Goal: Information Seeking & Learning: Learn about a topic

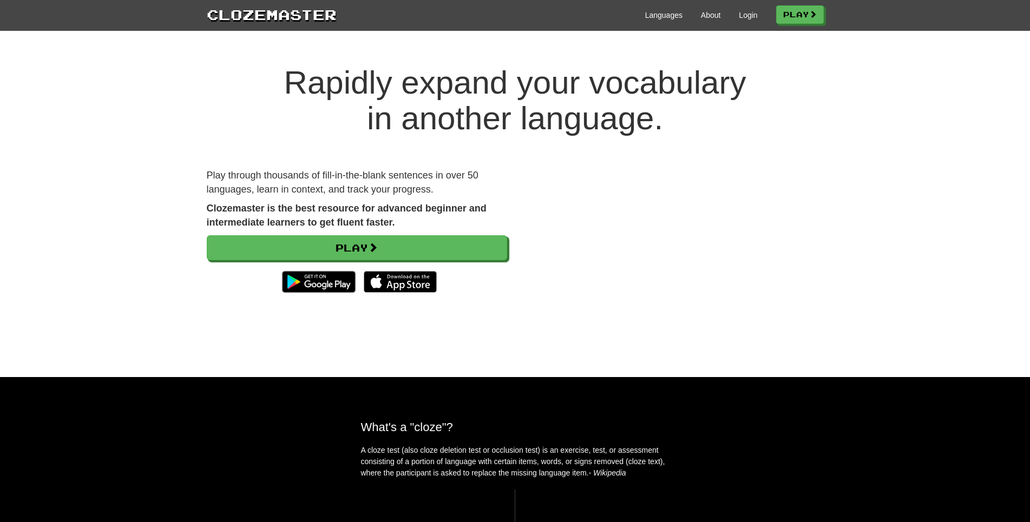
click at [745, 22] on div "Languages About Login Play" at bounding box center [580, 14] width 487 height 20
click at [739, 20] on link "Login" at bounding box center [748, 15] width 18 height 11
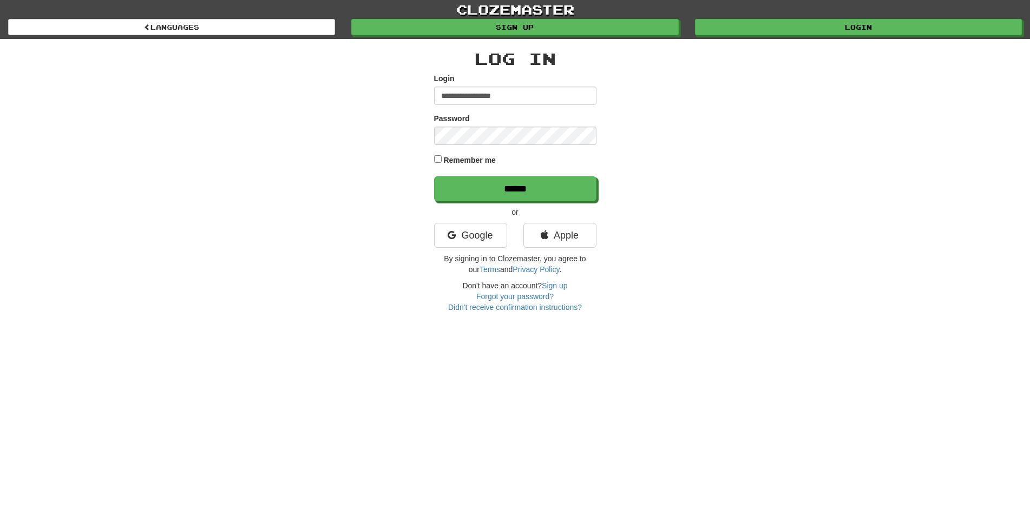
type input "**********"
click at [434, 176] on input "******" at bounding box center [515, 188] width 162 height 25
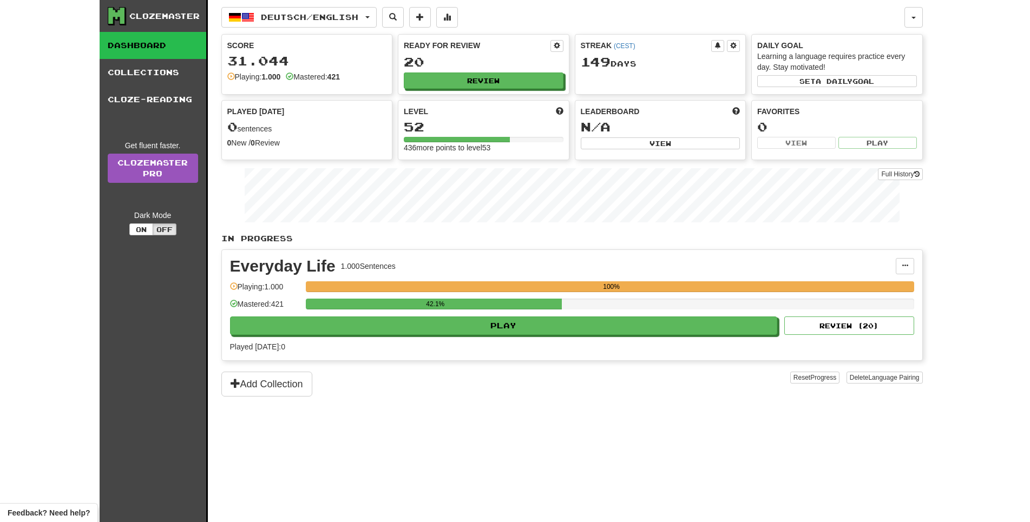
click at [327, 32] on div "Deutsch / English Deutsch / English Streak: 149 Review: 20 Points [DATE]: 0 Esp…" at bounding box center [571, 274] width 701 height 549
click at [327, 20] on span "Deutsch / English" at bounding box center [309, 16] width 97 height 9
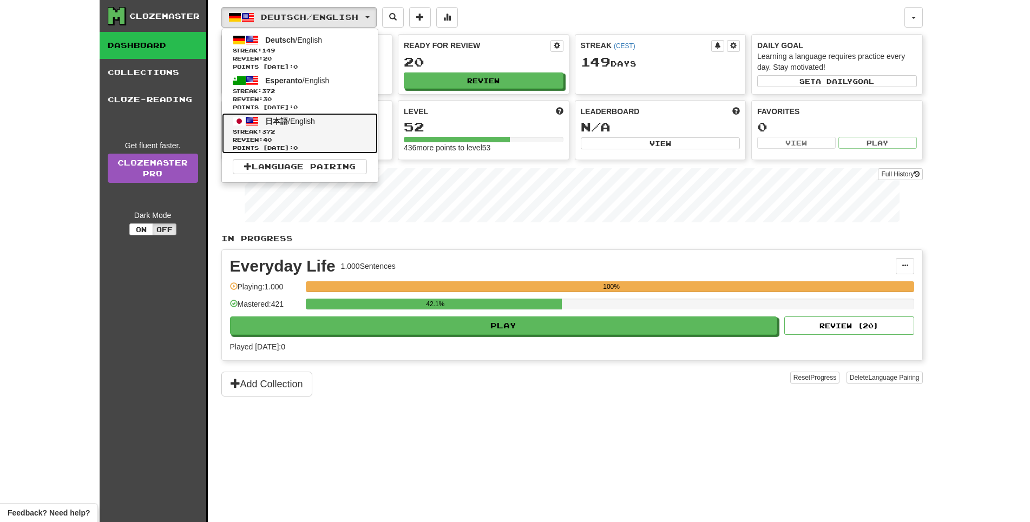
click at [308, 143] on span "Review: 40" at bounding box center [300, 140] width 134 height 8
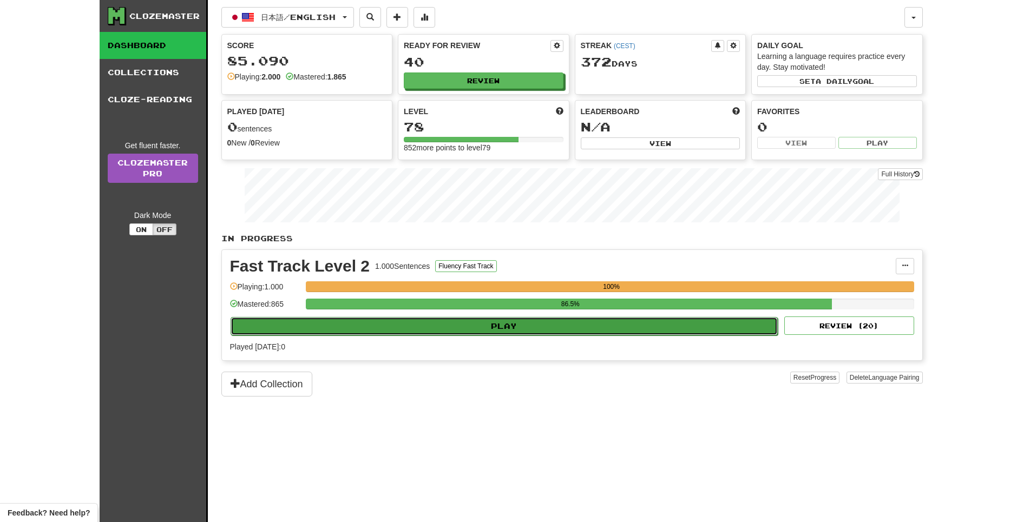
click at [477, 336] on button "Play" at bounding box center [505, 326] width 548 height 18
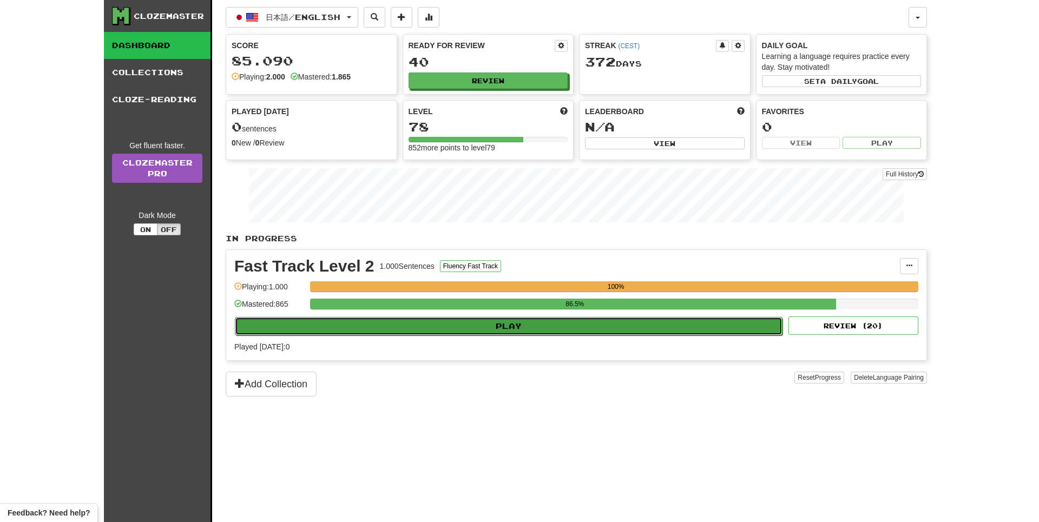
select select "**"
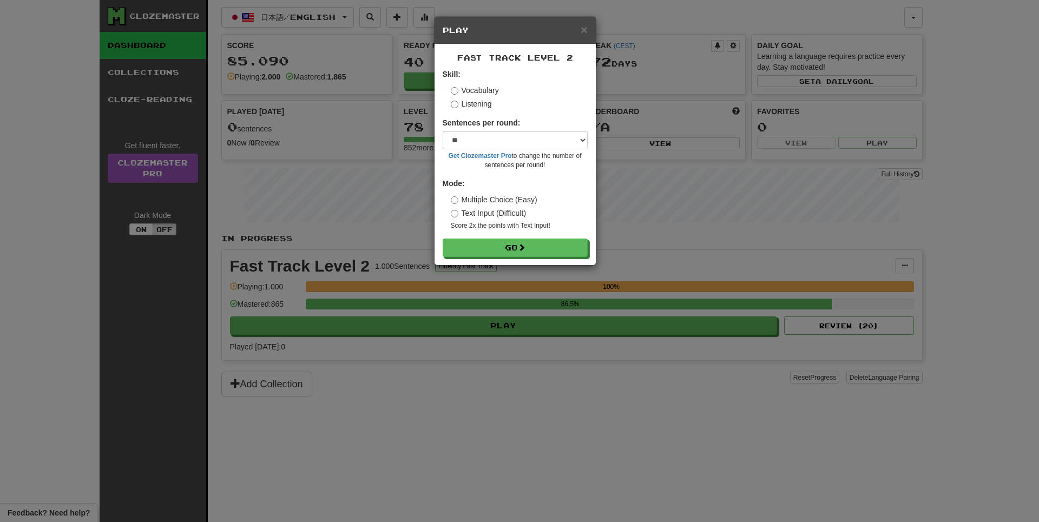
click at [403, 470] on div "× Play Fast Track Level 2 Skill: Vocabulary Listening Sentences per round: * **…" at bounding box center [519, 261] width 1039 height 522
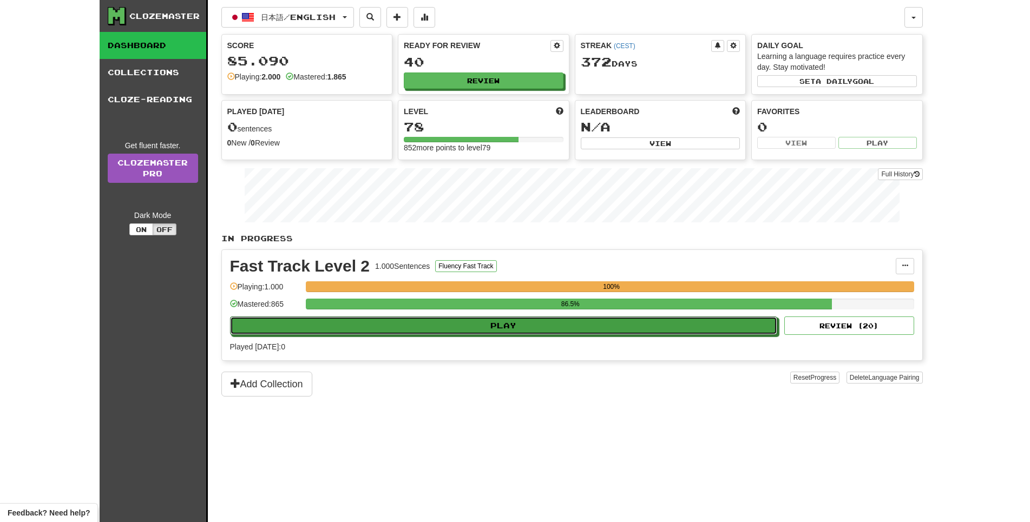
click at [544, 334] on button "Play" at bounding box center [504, 326] width 548 height 18
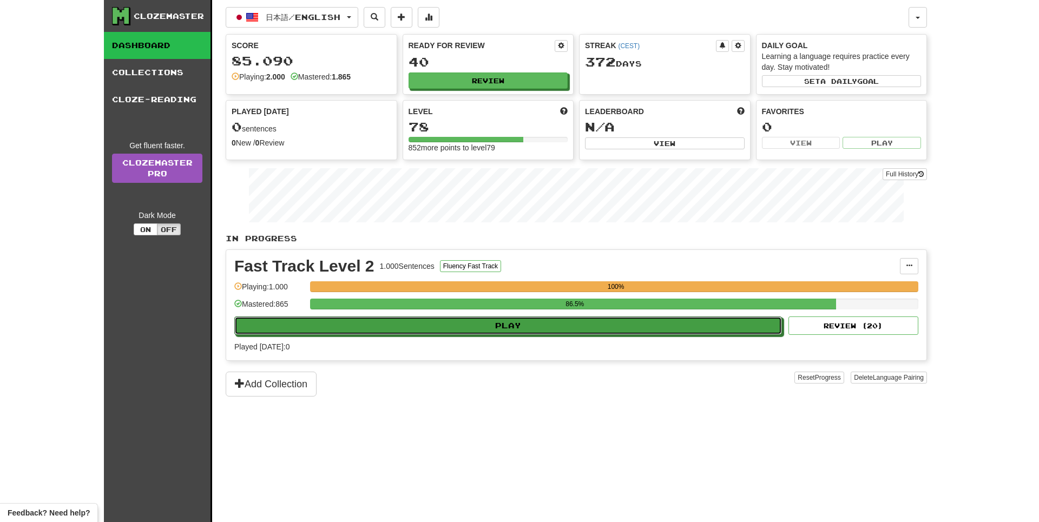
select select "**"
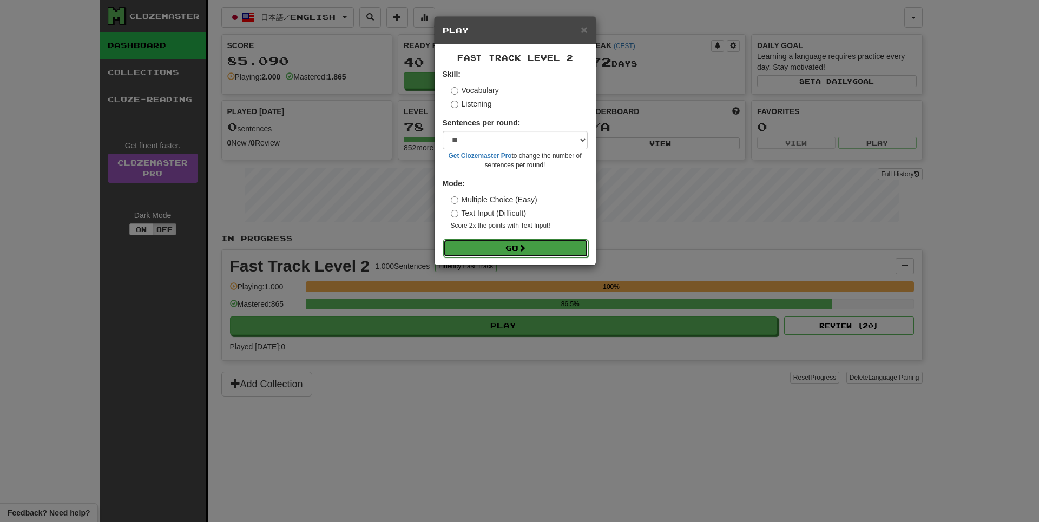
click at [542, 258] on button "Go" at bounding box center [515, 248] width 145 height 18
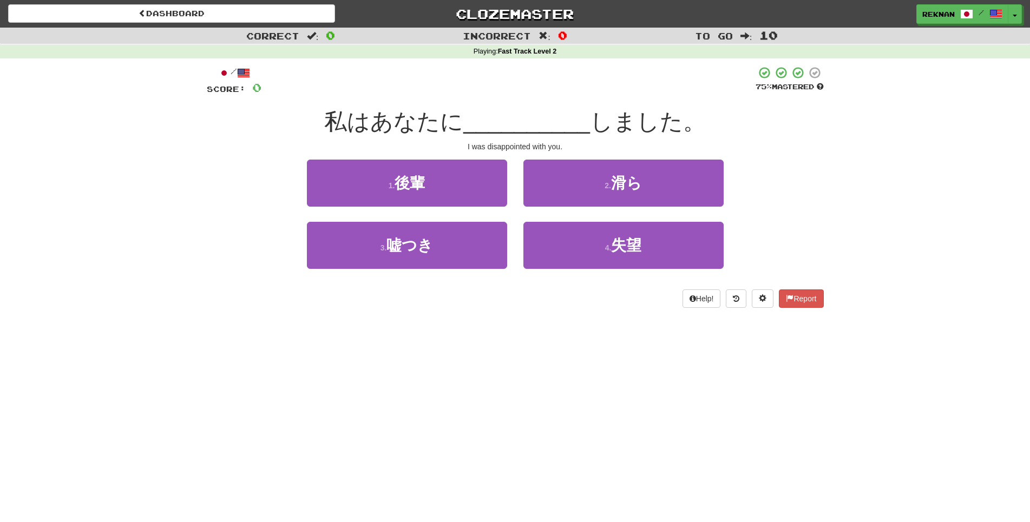
click at [281, 308] on div "/ Score: 0 75 % Mastered 私はあなたに __________ しました。 I was disappointed with you. 1…" at bounding box center [515, 187] width 617 height 242
click at [252, 323] on div "/ Score: 0 75 % Mastered 私はあなたに __________ しました。 I was disappointed with you. 1…" at bounding box center [515, 190] width 617 height 265
drag, startPoint x: 448, startPoint y: 159, endPoint x: 639, endPoint y: 156, distance: 191.0
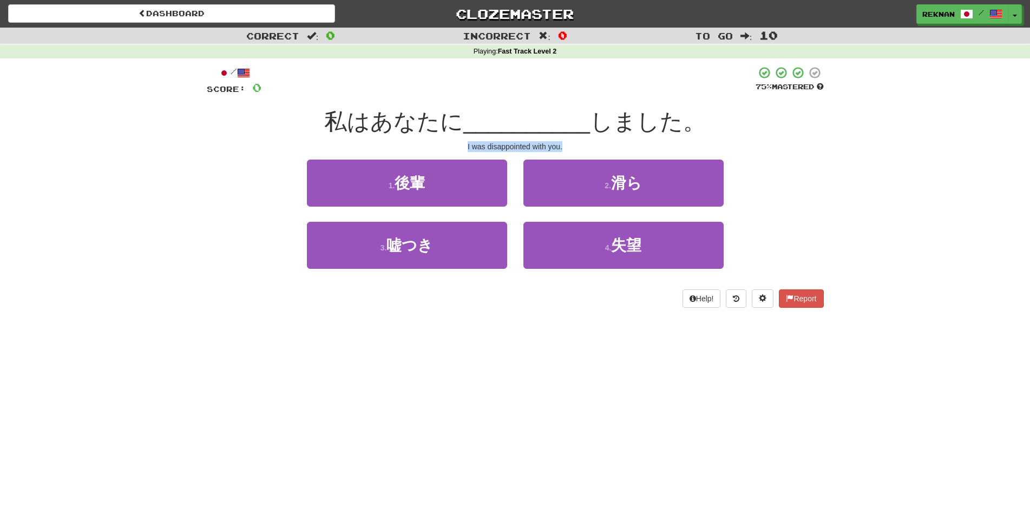
click at [639, 152] on div "I was disappointed with you." at bounding box center [515, 146] width 617 height 11
copy div "I was disappointed with you."
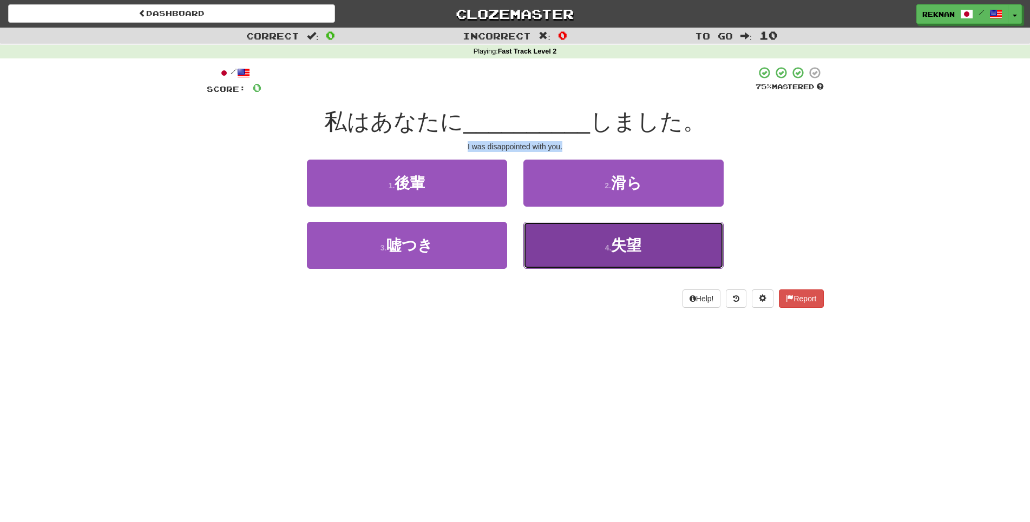
click at [532, 269] on button "4 . 失望" at bounding box center [623, 245] width 200 height 47
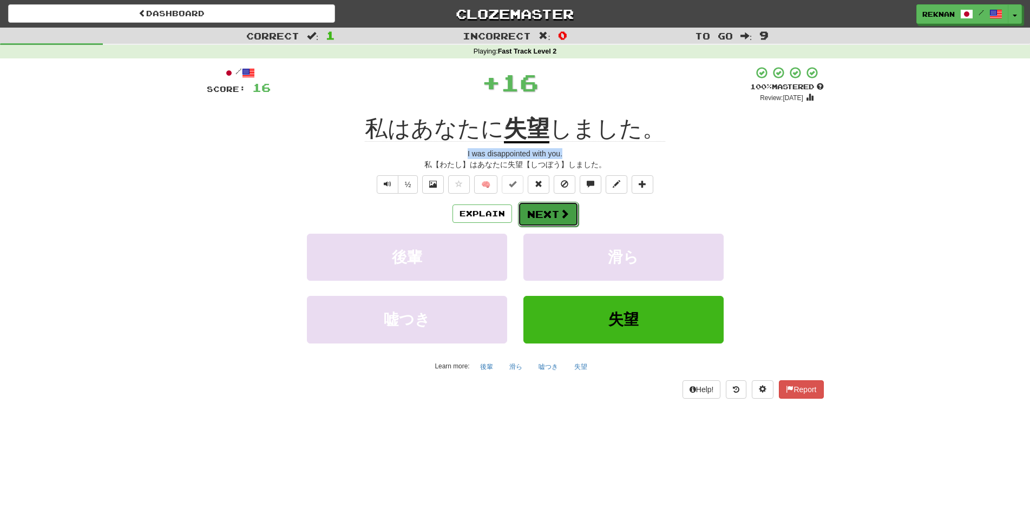
click at [547, 224] on button "Next" at bounding box center [548, 214] width 61 height 25
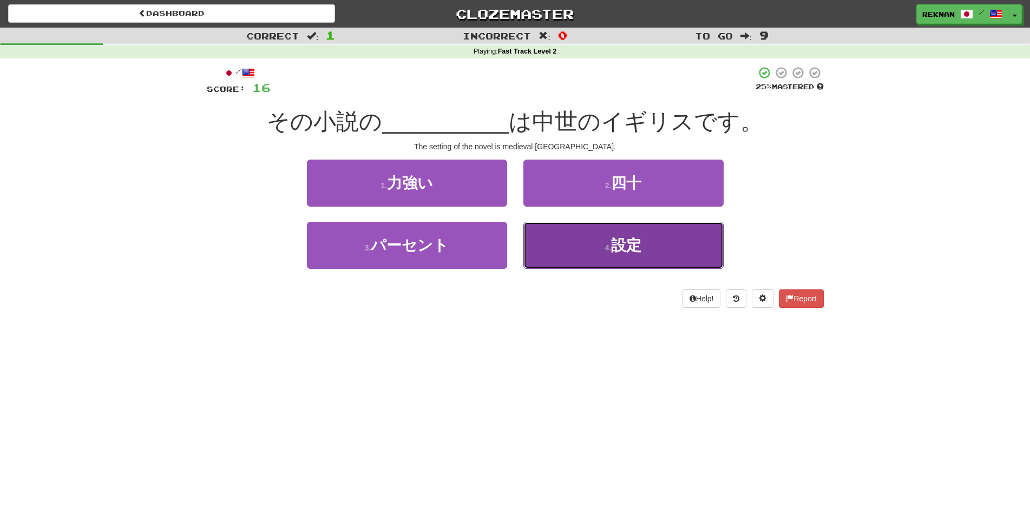
click at [545, 255] on button "4 . 設定" at bounding box center [623, 245] width 200 height 47
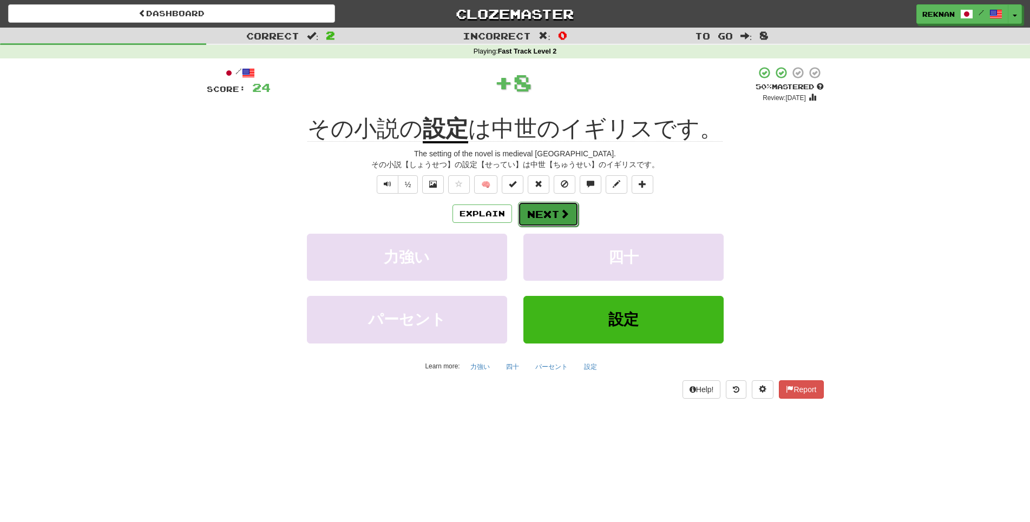
click at [547, 225] on button "Next" at bounding box center [548, 214] width 61 height 25
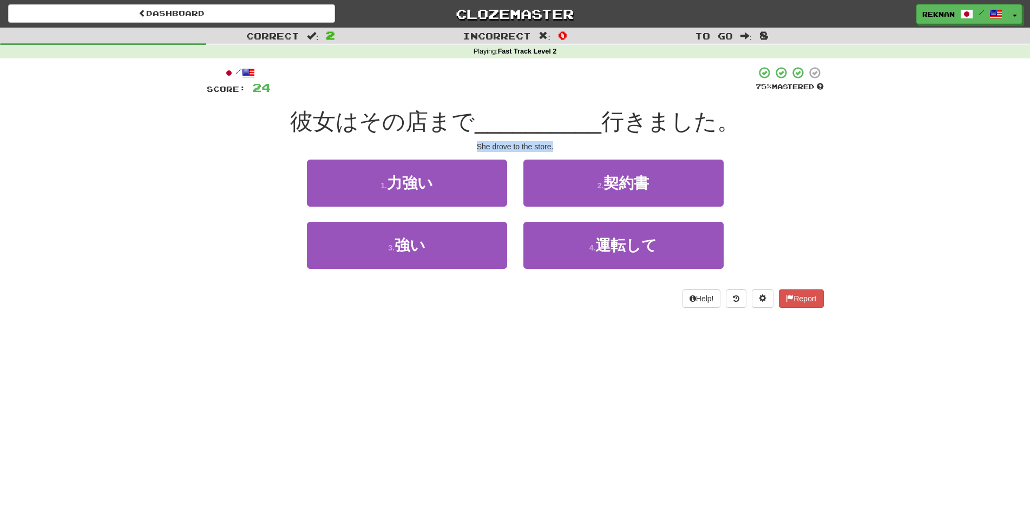
drag, startPoint x: 461, startPoint y: 159, endPoint x: 613, endPoint y: 155, distance: 152.1
click at [613, 152] on div "She drove to the store." at bounding box center [515, 146] width 617 height 11
copy div "She drove to the store."
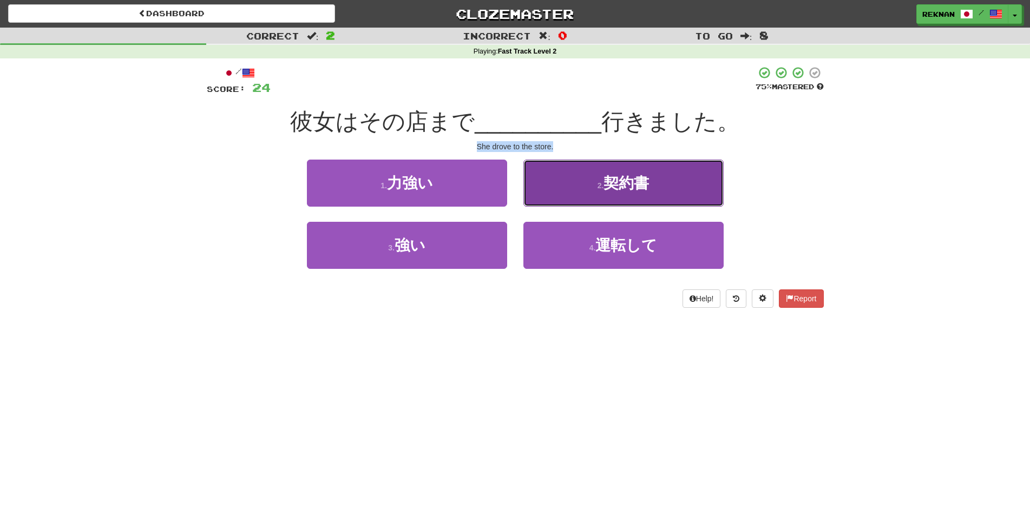
click at [576, 207] on button "2 . 契約書" at bounding box center [623, 183] width 200 height 47
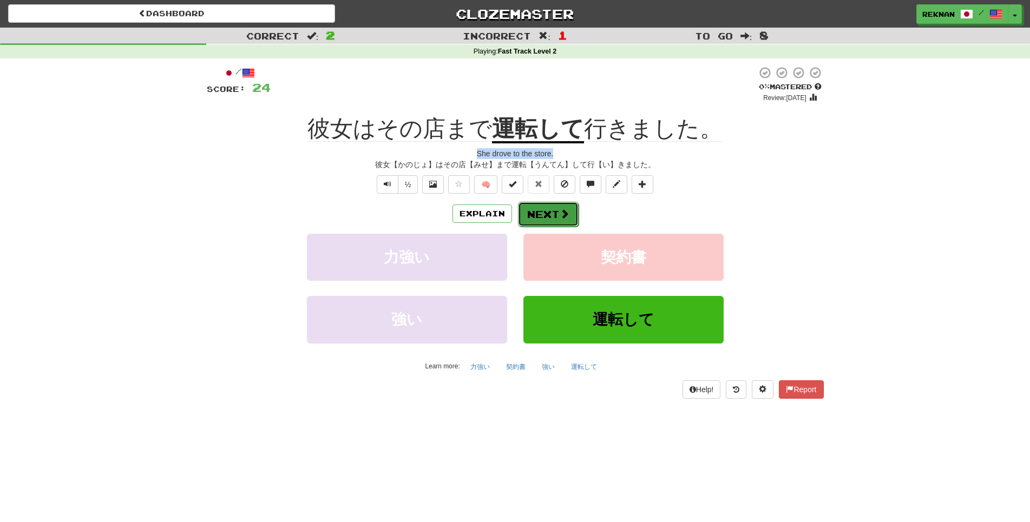
click at [547, 227] on button "Next" at bounding box center [548, 214] width 61 height 25
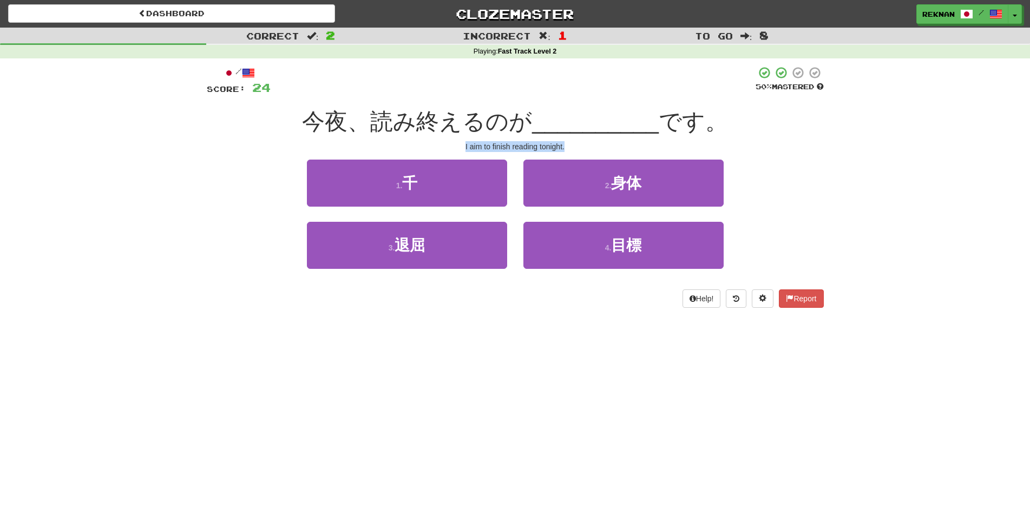
drag, startPoint x: 455, startPoint y: 159, endPoint x: 625, endPoint y: 160, distance: 170.5
click at [625, 152] on div "I aim to finish reading tonight." at bounding box center [515, 146] width 617 height 11
copy div "I aim to finish reading tonight."
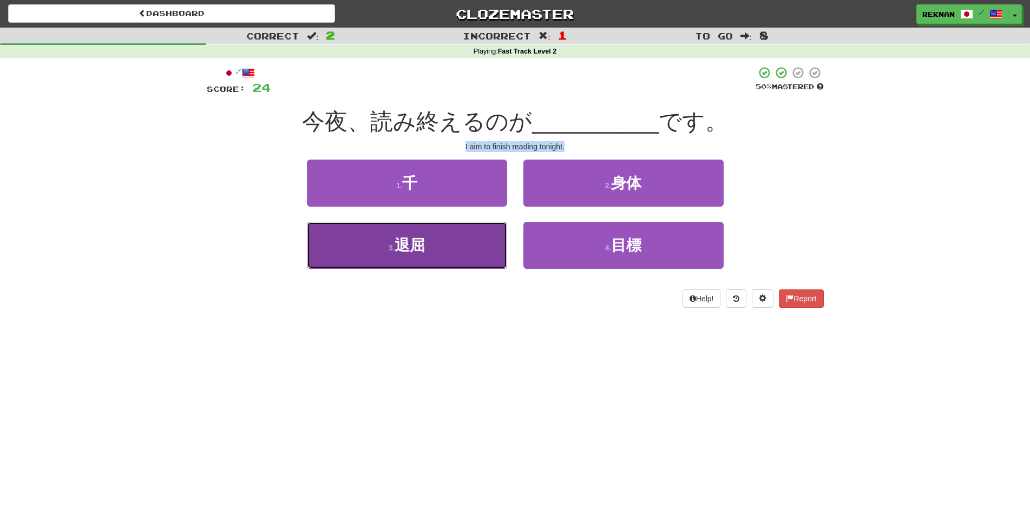
click at [430, 269] on button "3 . 退屈" at bounding box center [407, 245] width 200 height 47
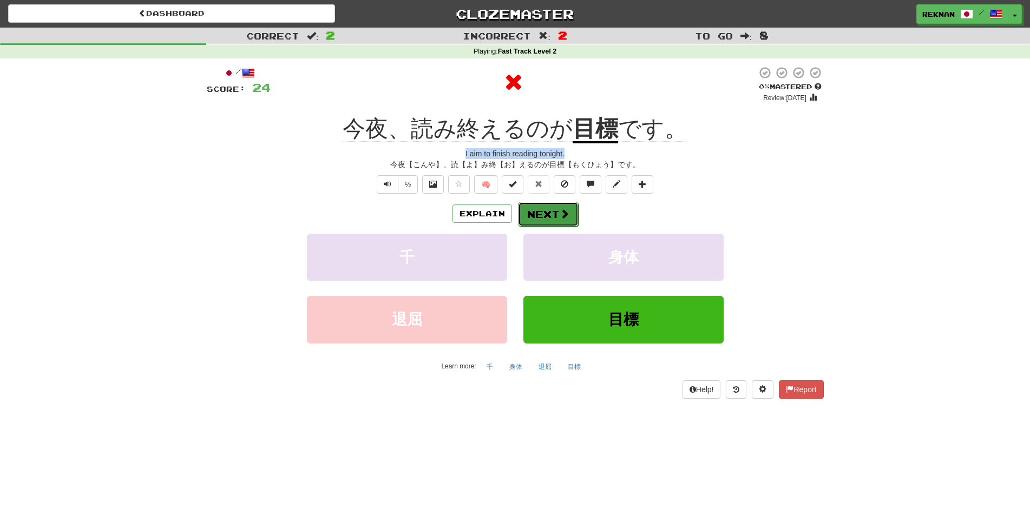
click at [556, 225] on button "Next" at bounding box center [548, 214] width 61 height 25
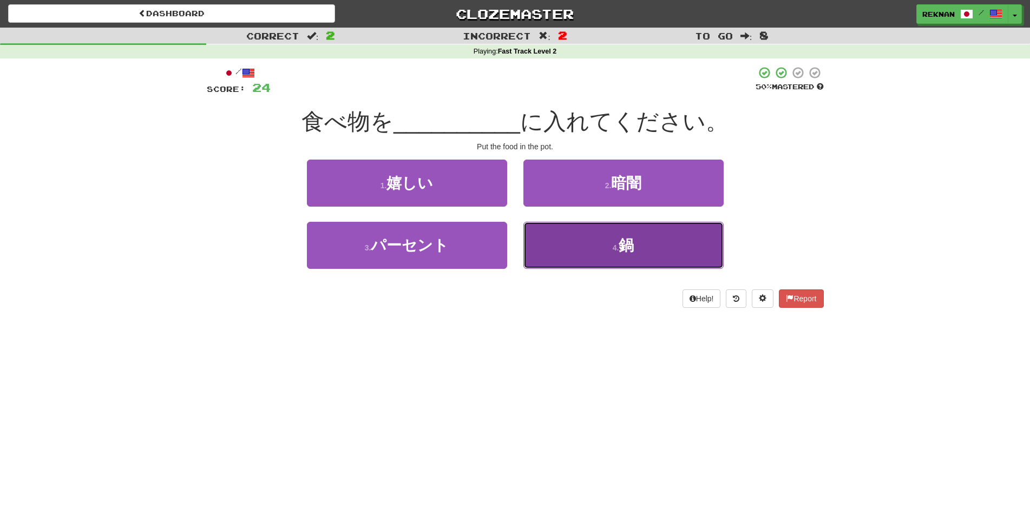
click at [561, 269] on button "4 . 鍋" at bounding box center [623, 245] width 200 height 47
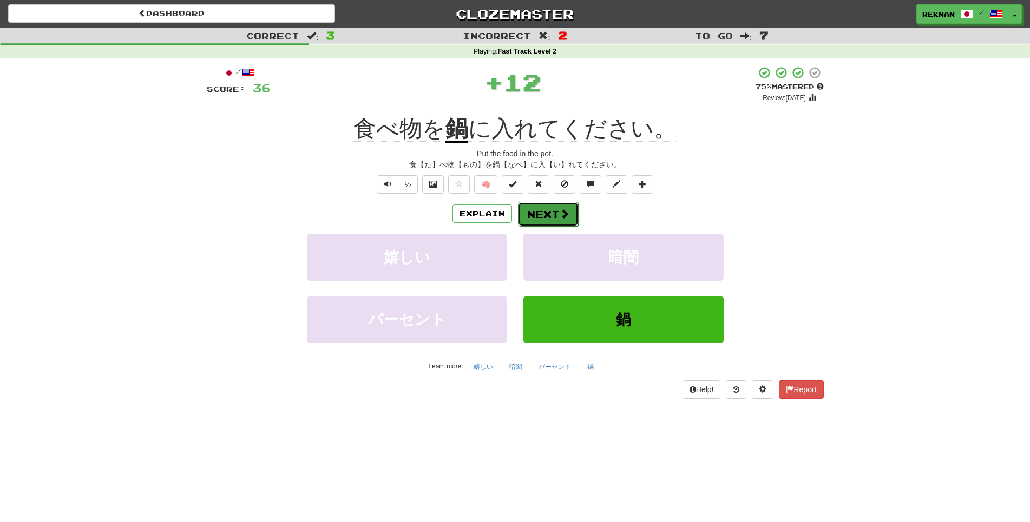
click at [559, 227] on button "Next" at bounding box center [548, 214] width 61 height 25
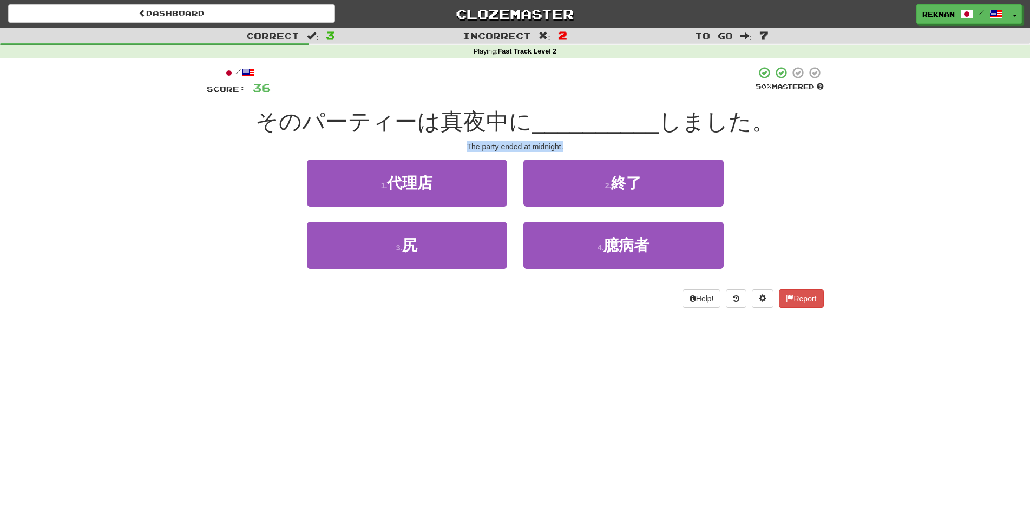
drag, startPoint x: 443, startPoint y: 161, endPoint x: 669, endPoint y: 165, distance: 226.2
click at [669, 152] on div "The party ended at midnight." at bounding box center [515, 146] width 617 height 11
copy div "The party ended at midnight."
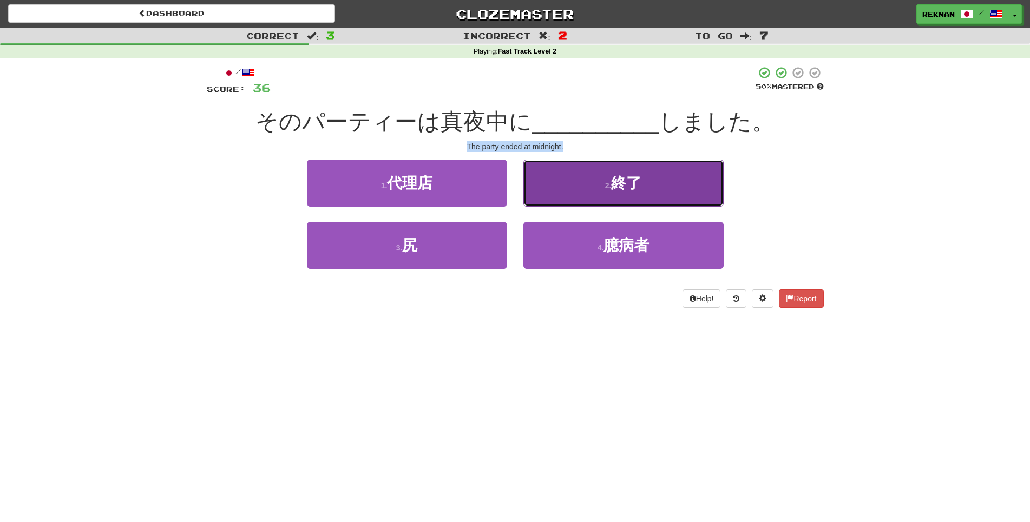
click at [629, 207] on button "2 . 終了" at bounding box center [623, 183] width 200 height 47
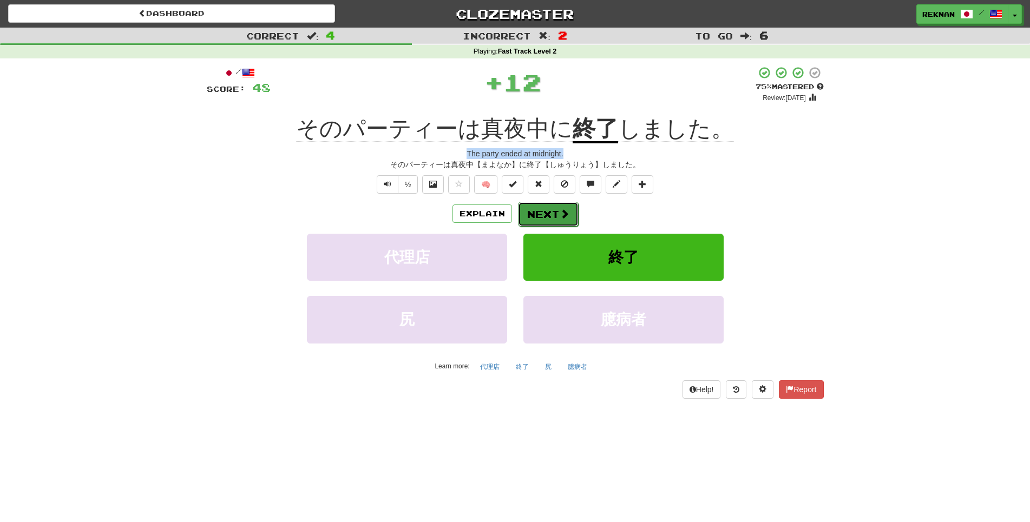
click at [545, 227] on button "Next" at bounding box center [548, 214] width 61 height 25
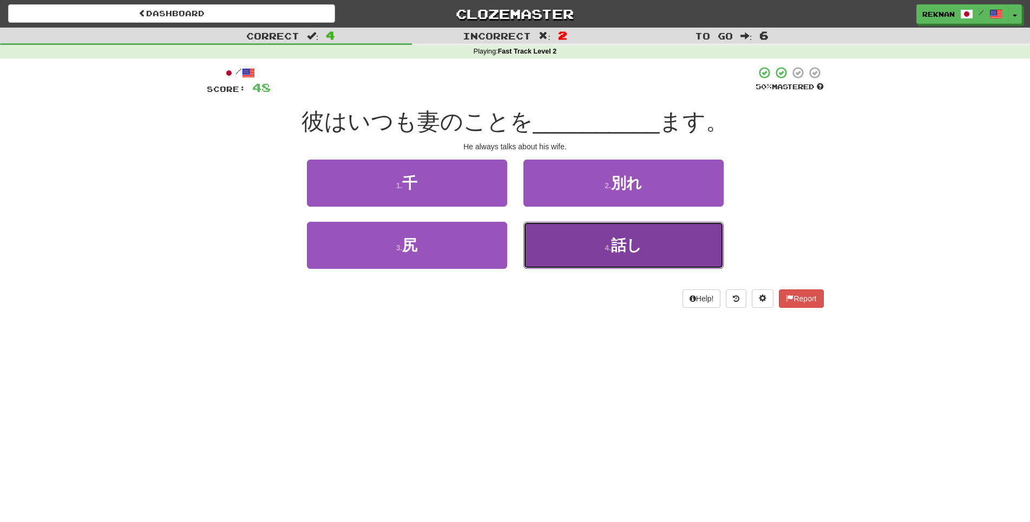
click at [580, 252] on button "4 . 話し" at bounding box center [623, 245] width 200 height 47
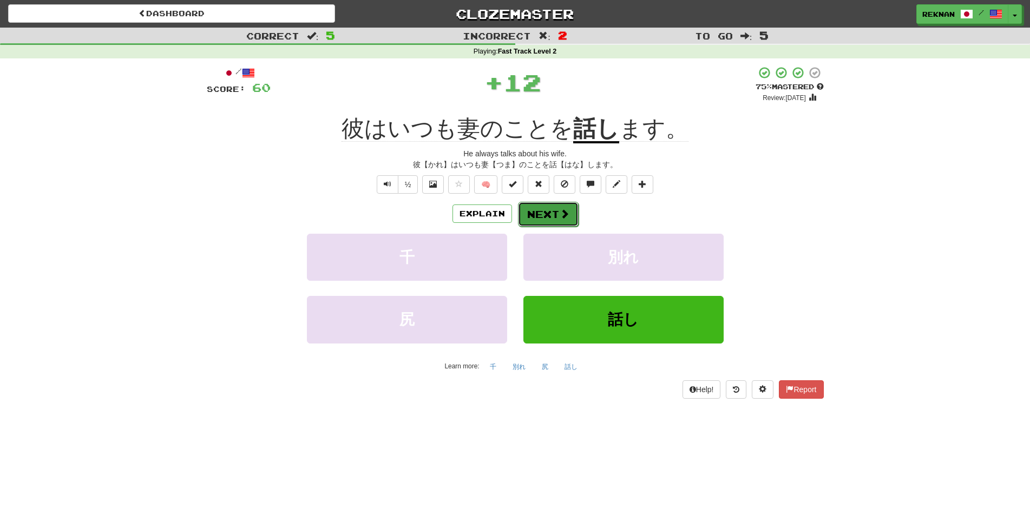
click at [569, 219] on span at bounding box center [565, 214] width 10 height 10
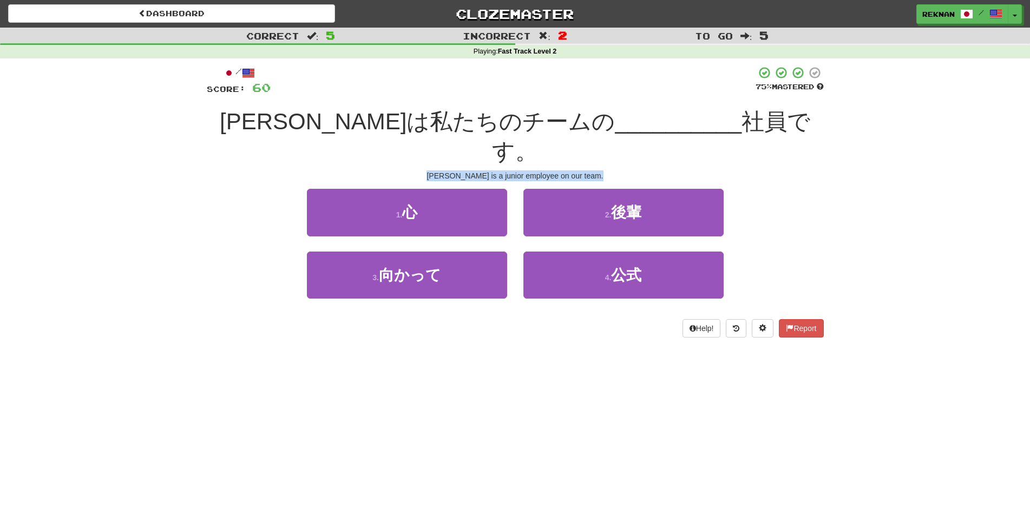
drag, startPoint x: 430, startPoint y: 154, endPoint x: 663, endPoint y: 169, distance: 233.8
click at [663, 169] on div "/ Score: 60 75 % Mastered サムは私たちのチームの __________ 社員です。 Sam is a junior employee…" at bounding box center [515, 201] width 617 height 271
copy div "Sam is a junior employee on our team."
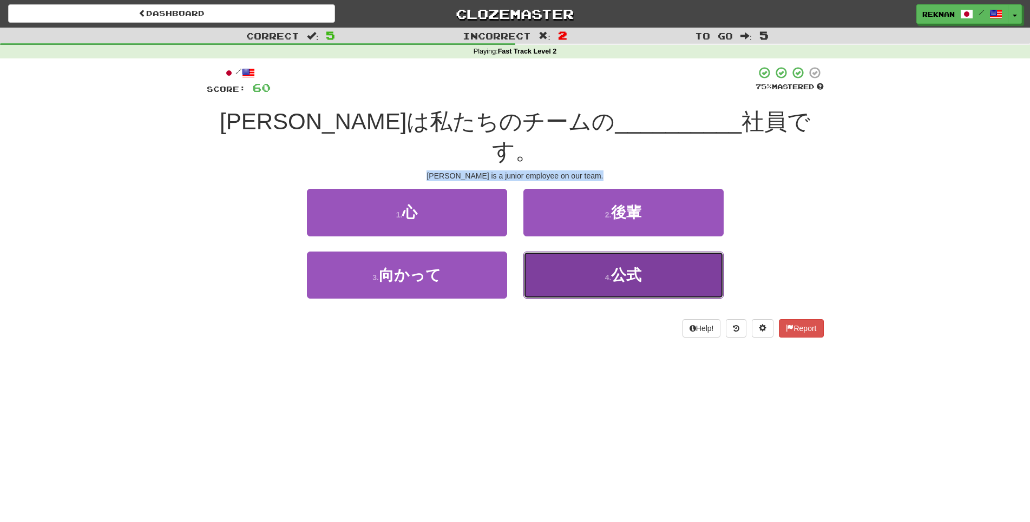
click at [597, 287] on button "4 . 公式" at bounding box center [623, 275] width 200 height 47
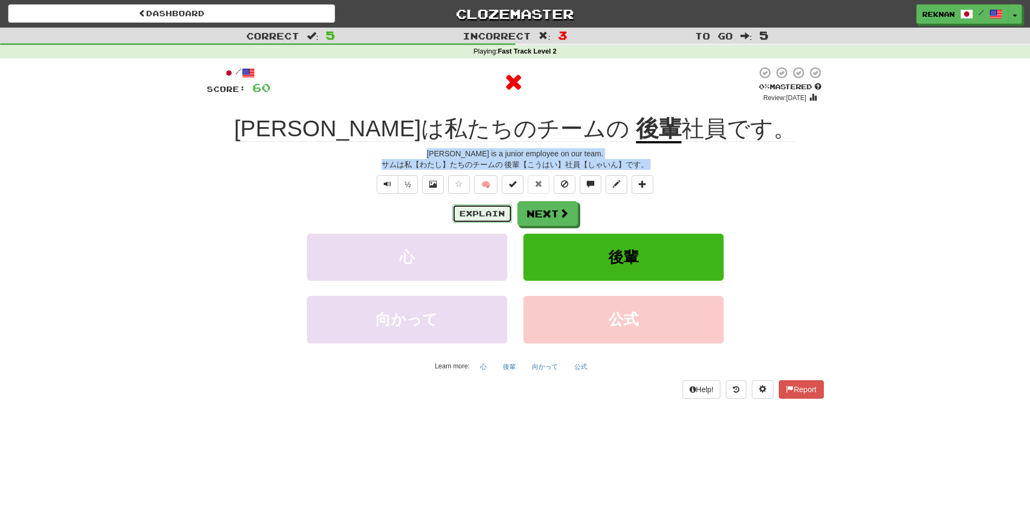
click at [455, 223] on button "Explain" at bounding box center [482, 214] width 60 height 18
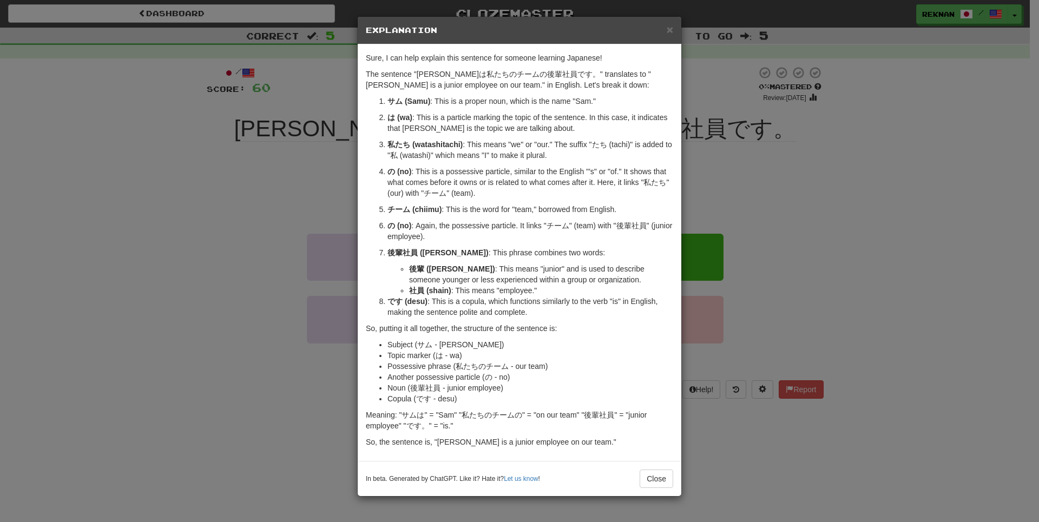
click at [99, 238] on div "× Explanation Sure, I can help explain this sentence for someone learning Japan…" at bounding box center [519, 261] width 1039 height 522
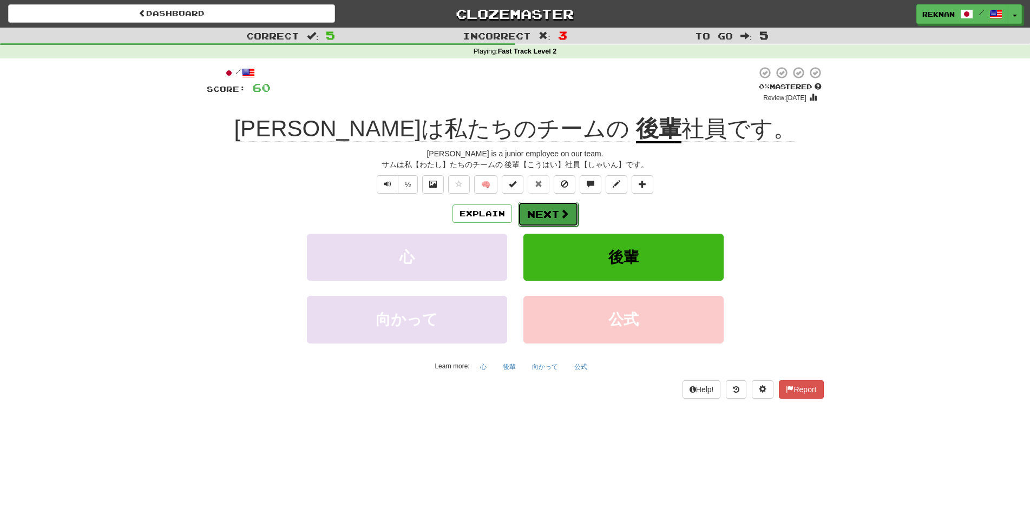
click at [541, 227] on button "Next" at bounding box center [548, 214] width 61 height 25
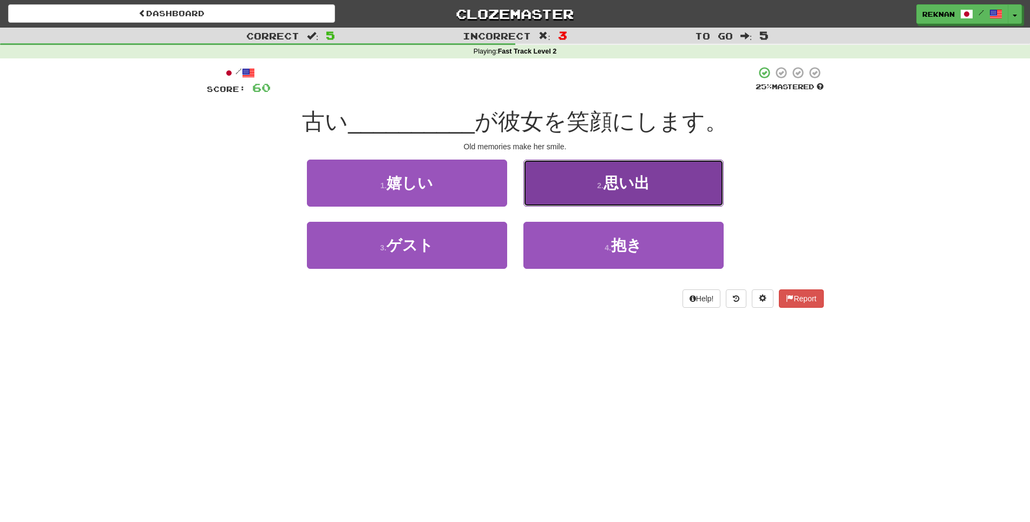
click at [571, 207] on button "2 . 思い出" at bounding box center [623, 183] width 200 height 47
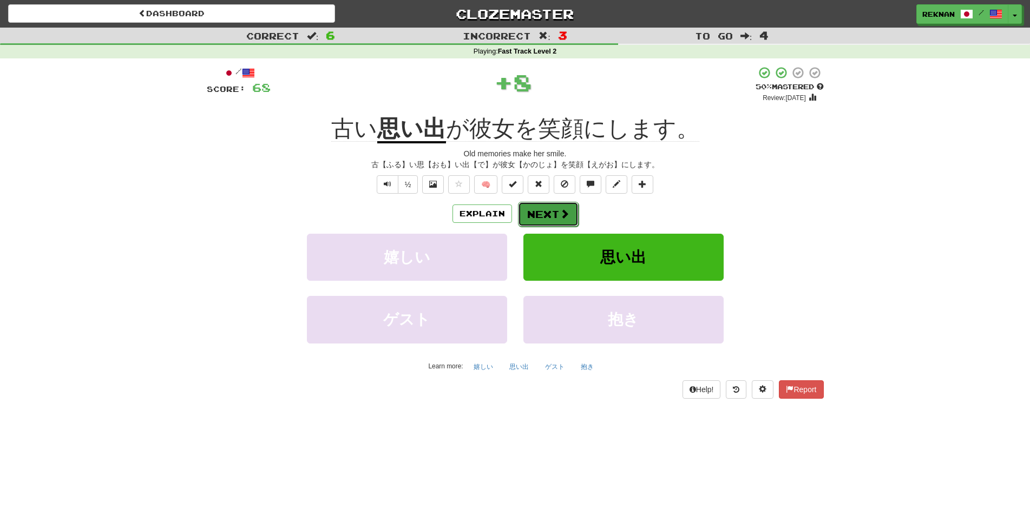
click at [565, 221] on button "Next" at bounding box center [548, 214] width 61 height 25
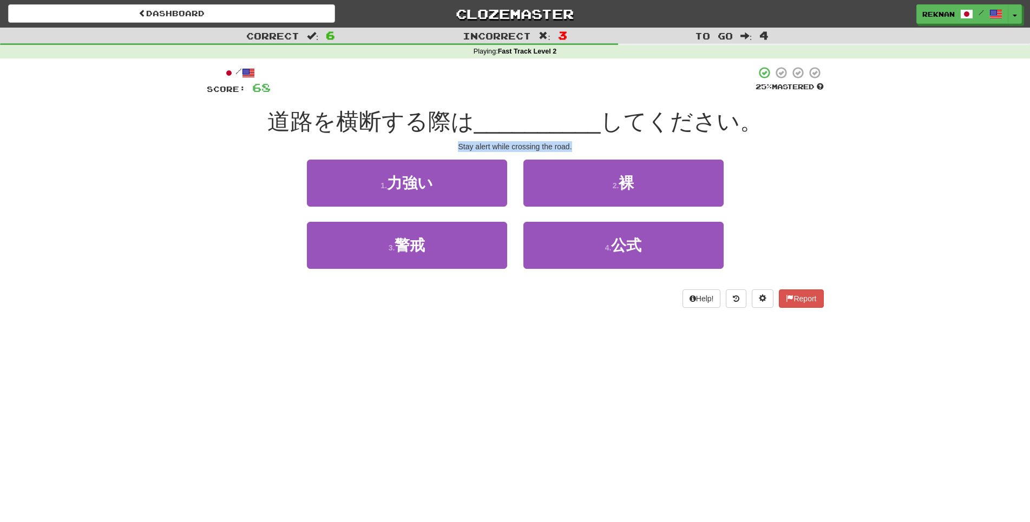
drag, startPoint x: 428, startPoint y: 155, endPoint x: 648, endPoint y: 153, distance: 219.7
click at [648, 153] on div "/ Score: 68 25 % Mastered 道路を横断する際は __________ してください。 Stay alert while crossin…" at bounding box center [515, 187] width 617 height 242
copy div "Stay alert while crossing the road."
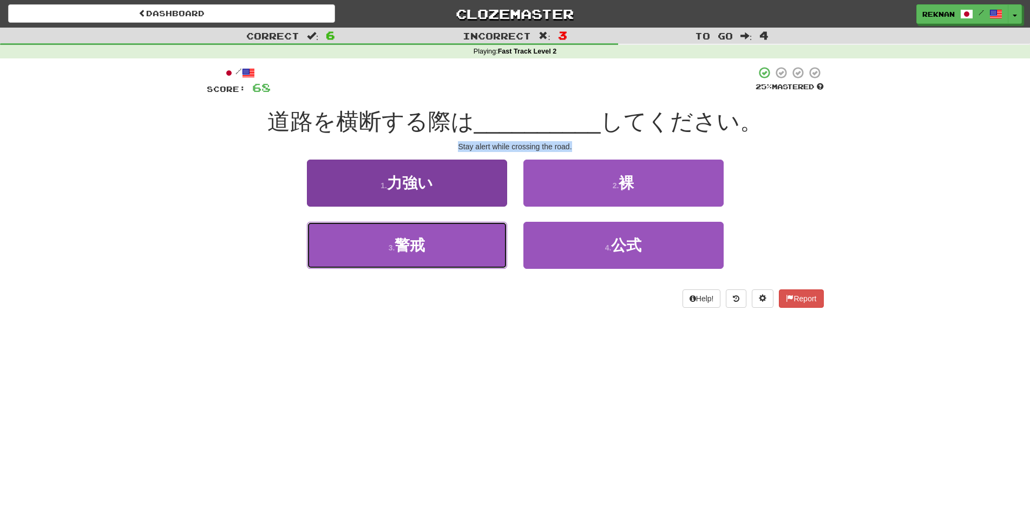
drag, startPoint x: 428, startPoint y: 287, endPoint x: 428, endPoint y: 275, distance: 12.4
click at [428, 269] on button "3 . 警戒" at bounding box center [407, 245] width 200 height 47
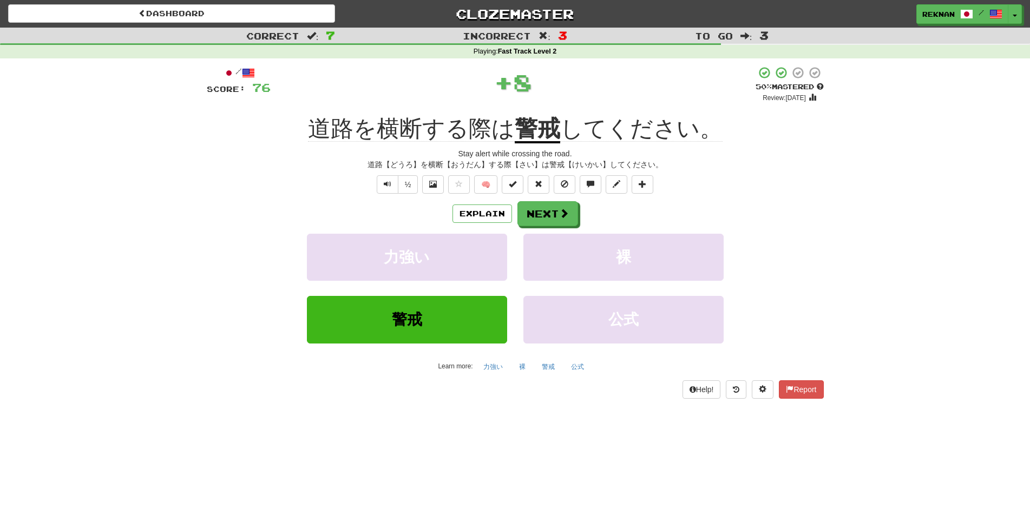
click at [516, 246] on div "Explain Next 力強い 裸 警戒 公式 Learn more: 力強い 裸 警戒 公式" at bounding box center [515, 288] width 617 height 174
click at [568, 224] on button "Next" at bounding box center [548, 214] width 61 height 25
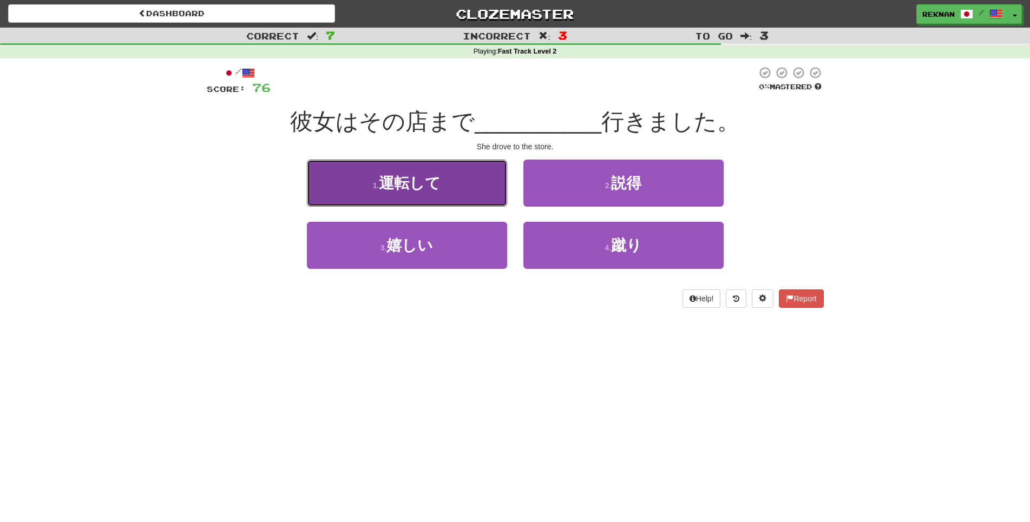
click at [411, 192] on span "運転して" at bounding box center [410, 183] width 62 height 17
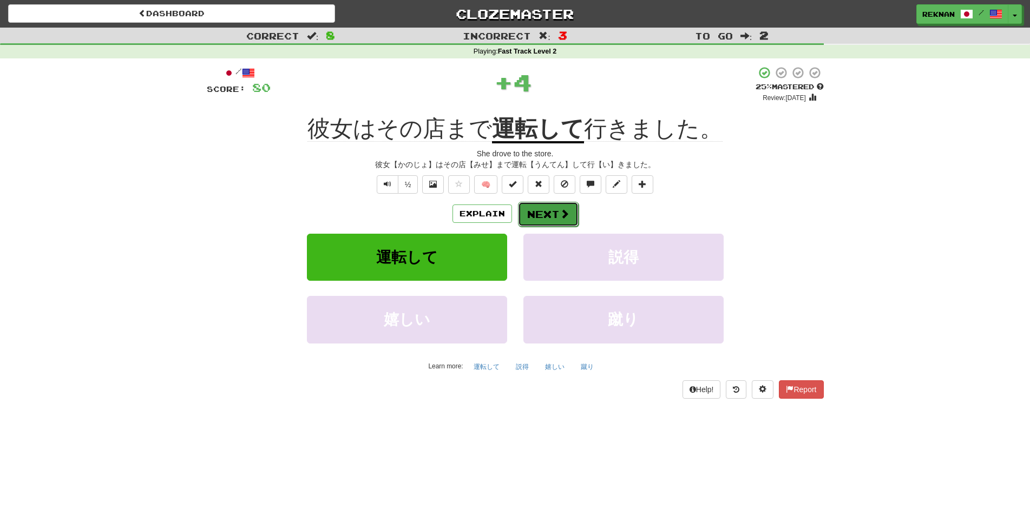
click at [573, 225] on button "Next" at bounding box center [548, 214] width 61 height 25
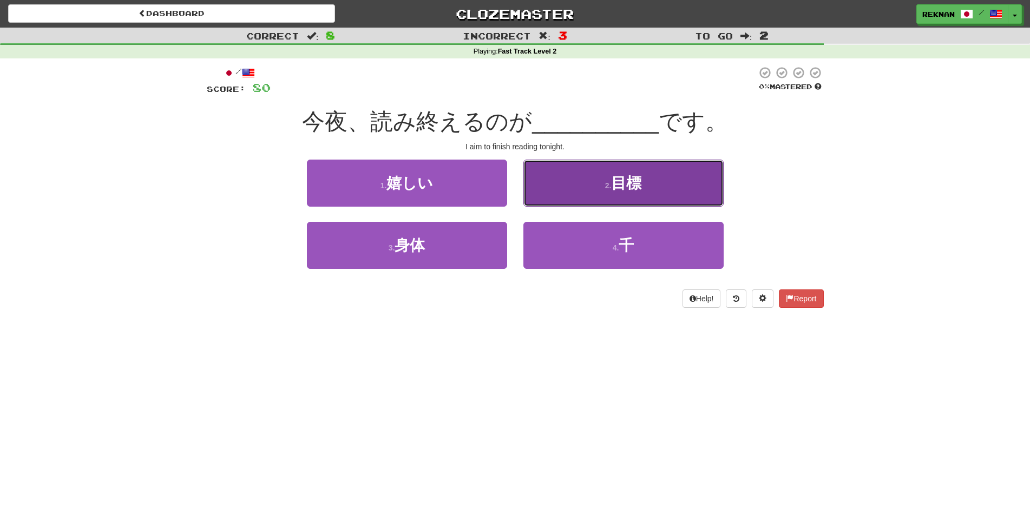
click at [568, 207] on button "2 . 目標" at bounding box center [623, 183] width 200 height 47
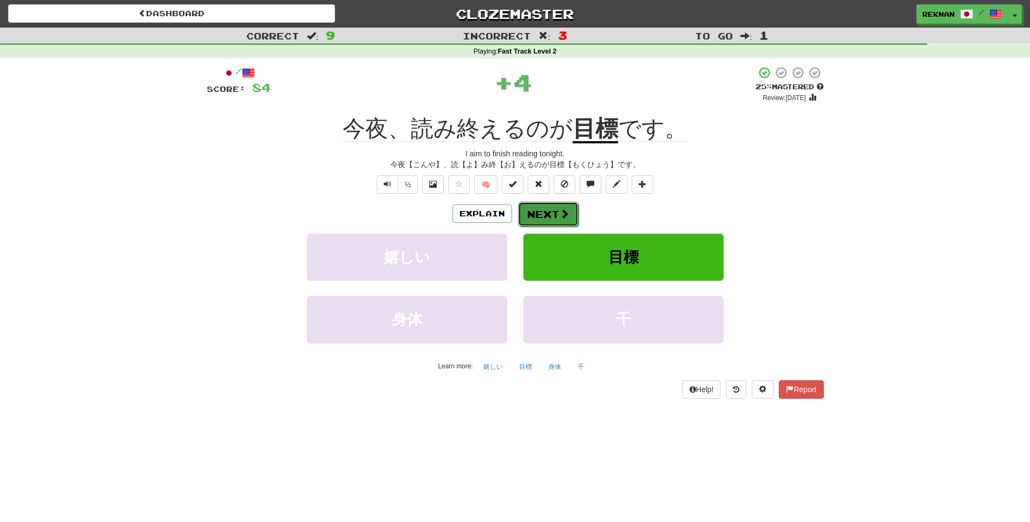
click at [560, 227] on button "Next" at bounding box center [548, 214] width 61 height 25
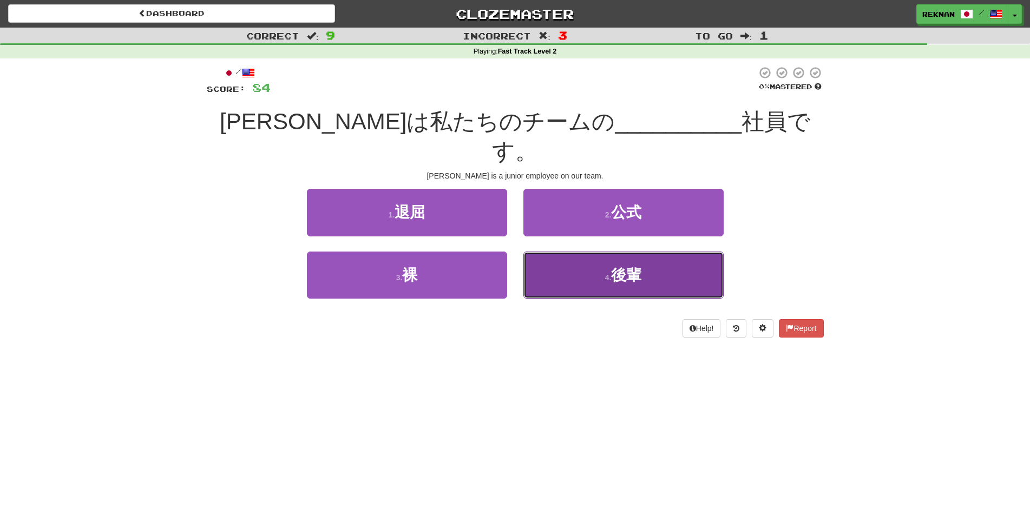
click at [614, 267] on span "後輩" at bounding box center [626, 275] width 30 height 17
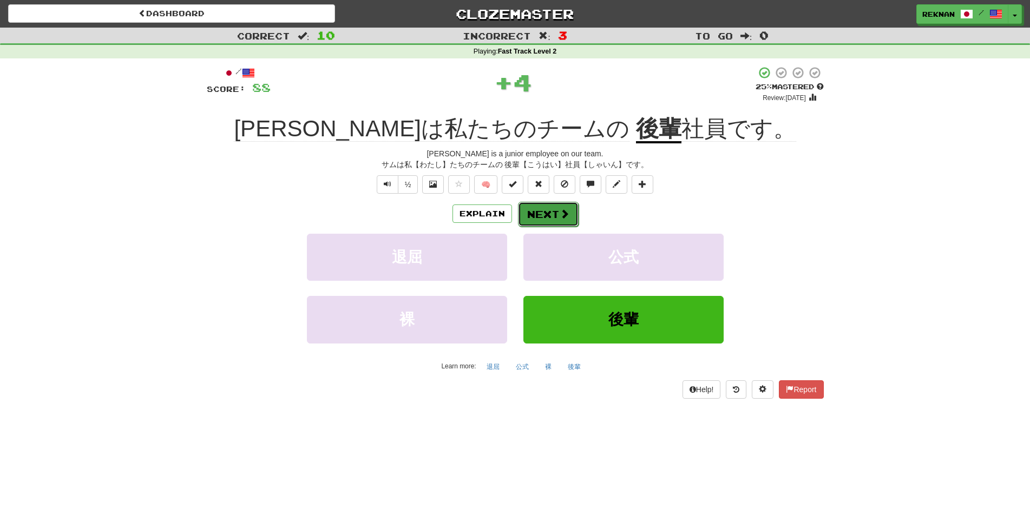
click at [561, 227] on button "Next" at bounding box center [548, 214] width 61 height 25
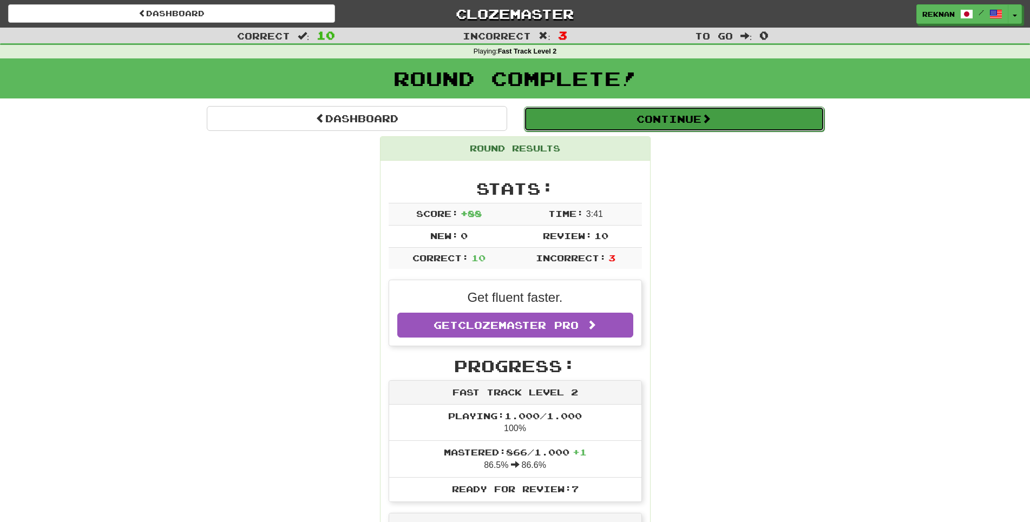
click at [711, 123] on span at bounding box center [706, 119] width 10 height 10
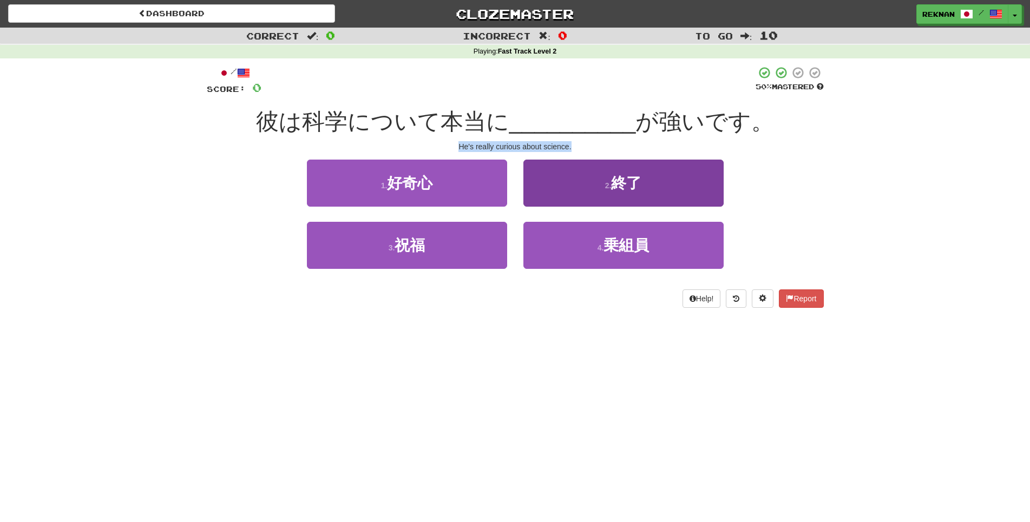
drag, startPoint x: 466, startPoint y: 154, endPoint x: 702, endPoint y: 179, distance: 237.8
click at [702, 179] on div "/ Score: 0 50 % Mastered 彼は科学について本当に __________ が強いです。 He's really curious abou…" at bounding box center [515, 187] width 617 height 242
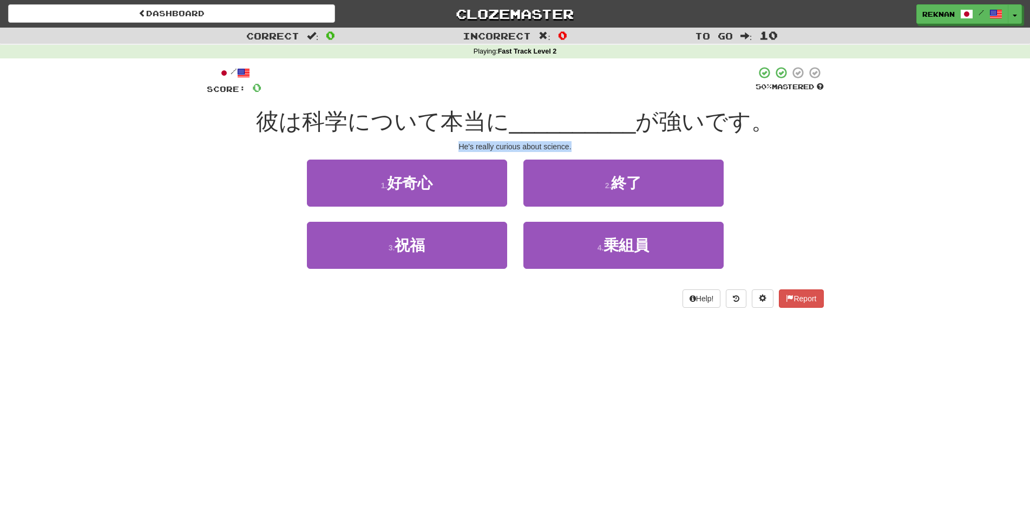
copy div "He's really curious about science."
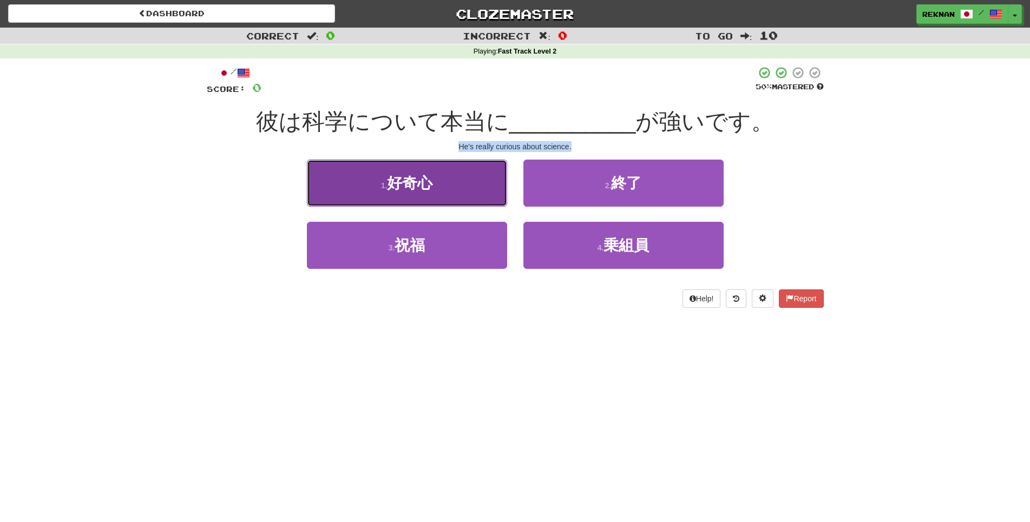
click at [438, 204] on button "1 . 好奇心" at bounding box center [407, 183] width 200 height 47
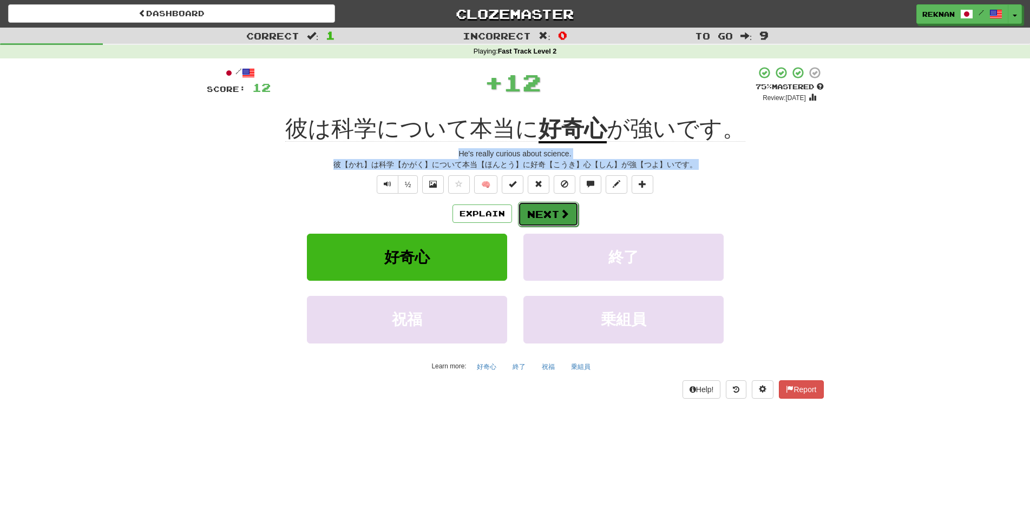
click at [575, 227] on button "Next" at bounding box center [548, 214] width 61 height 25
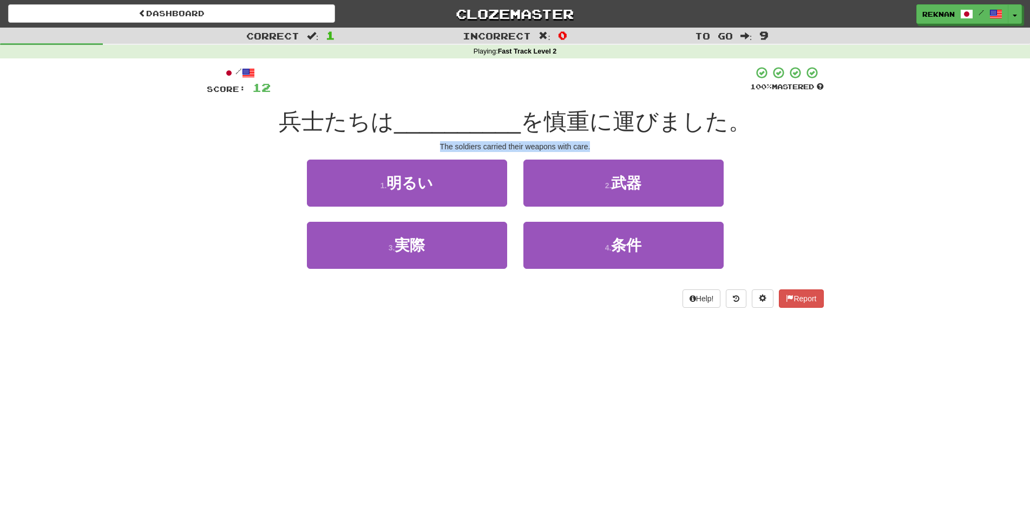
copy div "He's really curious about science. 彼【かれ】は科学【かがく】について本当【ほんとう】に好奇【こうき】心【しん】が強【つよ】…"
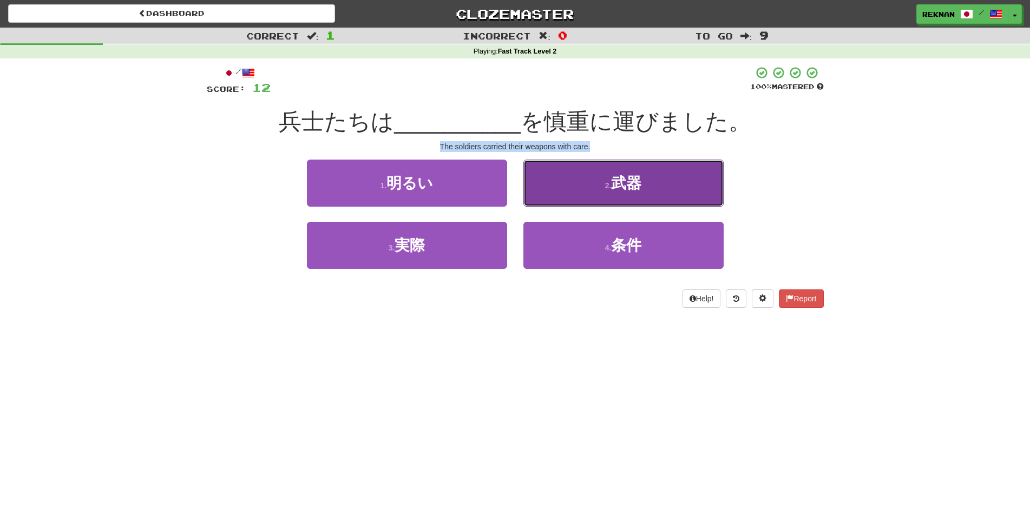
click at [580, 202] on button "2 . 武器" at bounding box center [623, 183] width 200 height 47
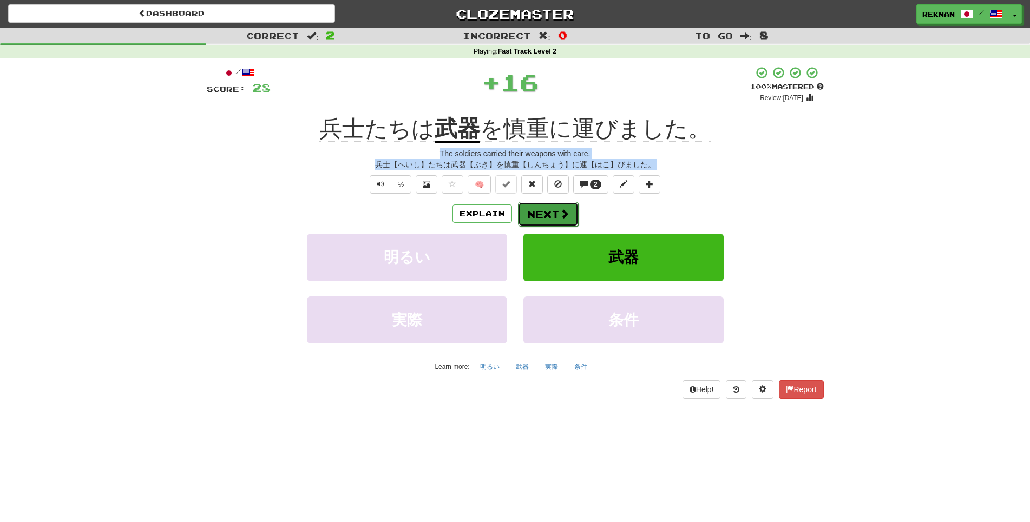
click at [561, 223] on button "Next" at bounding box center [548, 214] width 61 height 25
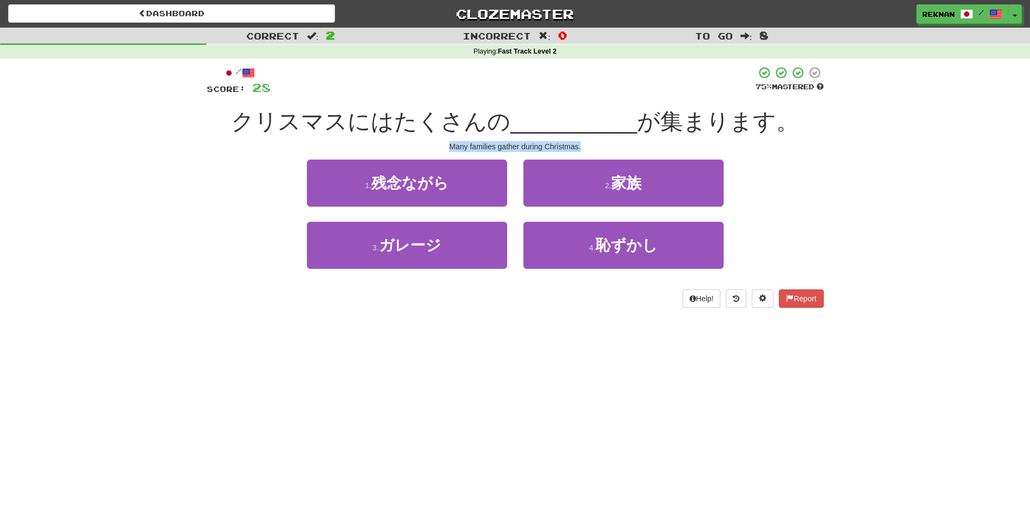
copy div "He's really curious about science. 彼【かれ】は科学【かがく】について本当【ほんとう】に好奇【こうき】心【しん】が強【つよ】…"
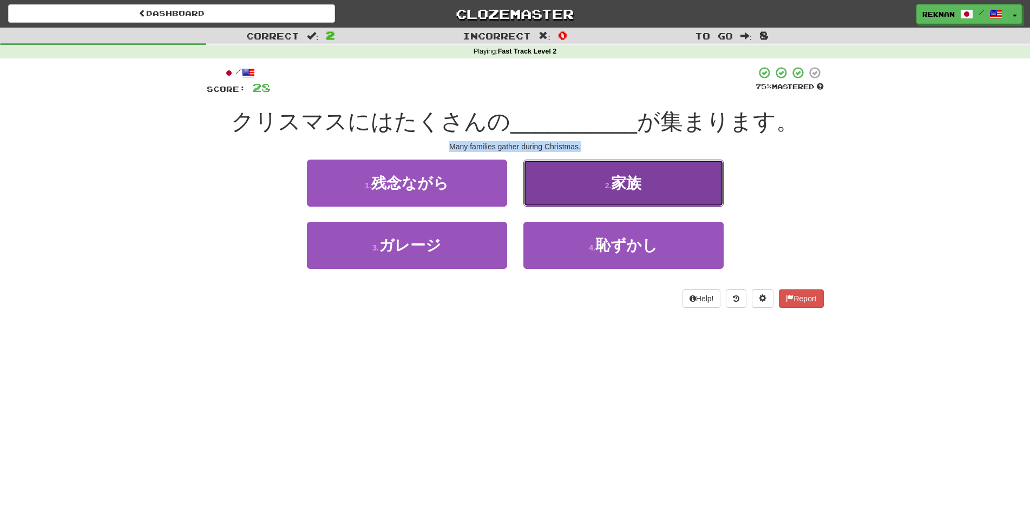
click at [636, 192] on span "家族" at bounding box center [626, 183] width 30 height 17
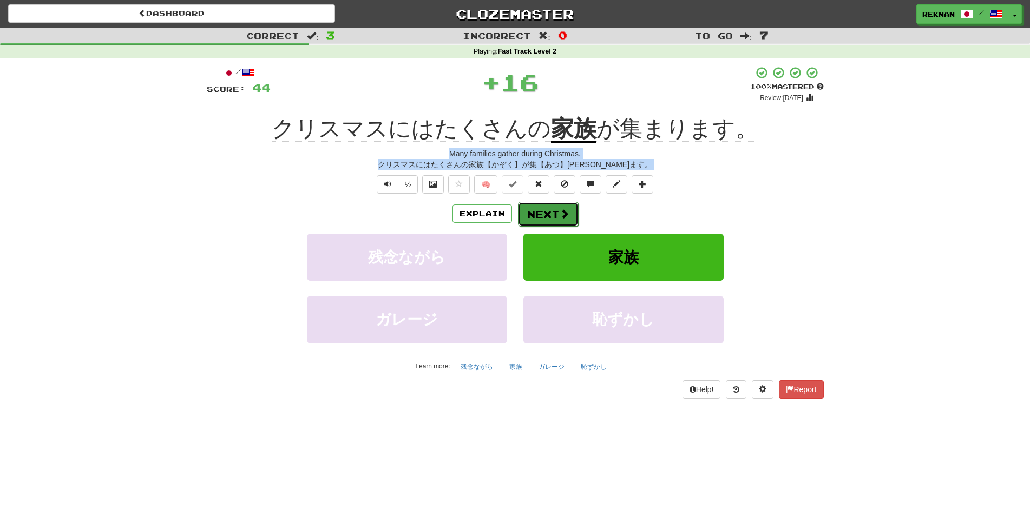
click at [576, 227] on button "Next" at bounding box center [548, 214] width 61 height 25
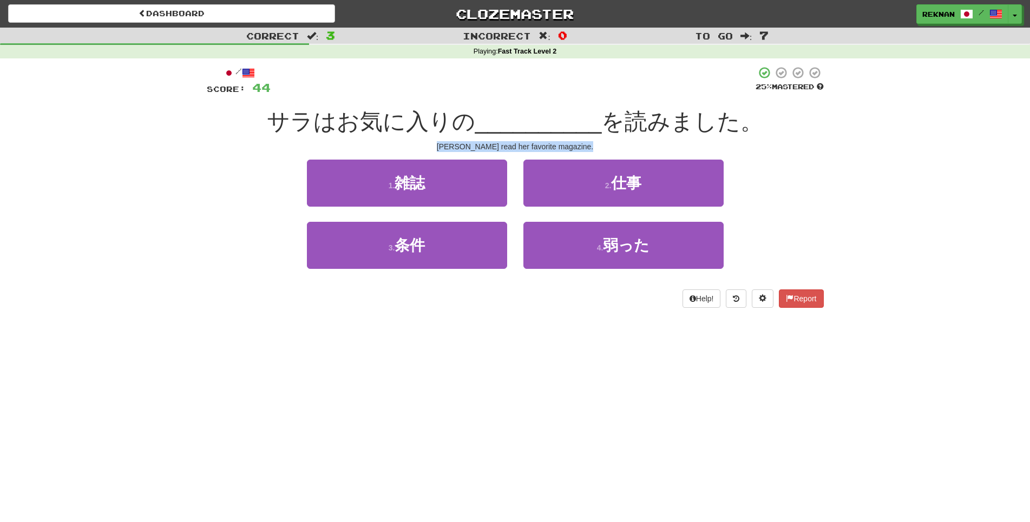
copy div "He's really curious about science. 彼【かれ】は科学【かがく】について本当【ほんとう】に好奇【こうき】心【しん】が強【つよ】…"
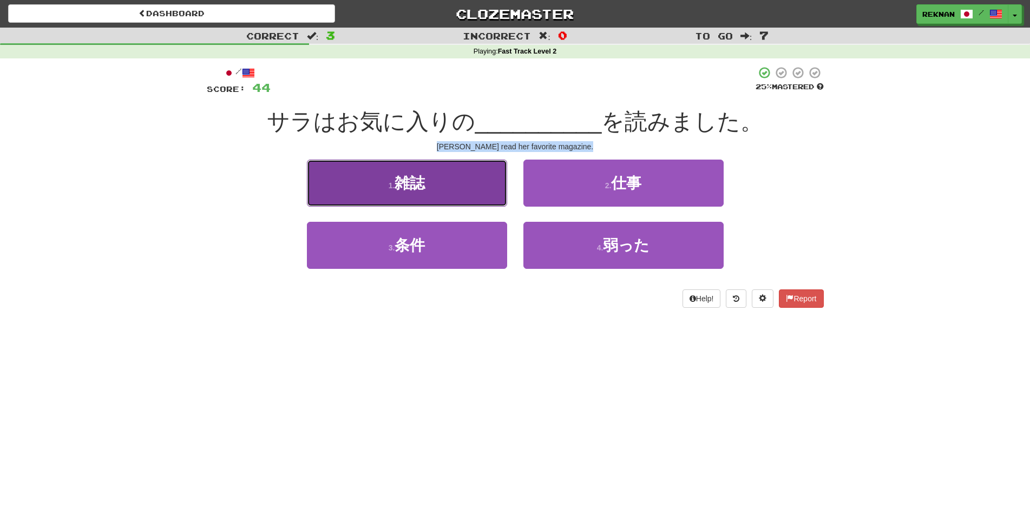
click at [437, 202] on button "1 . 雑誌" at bounding box center [407, 183] width 200 height 47
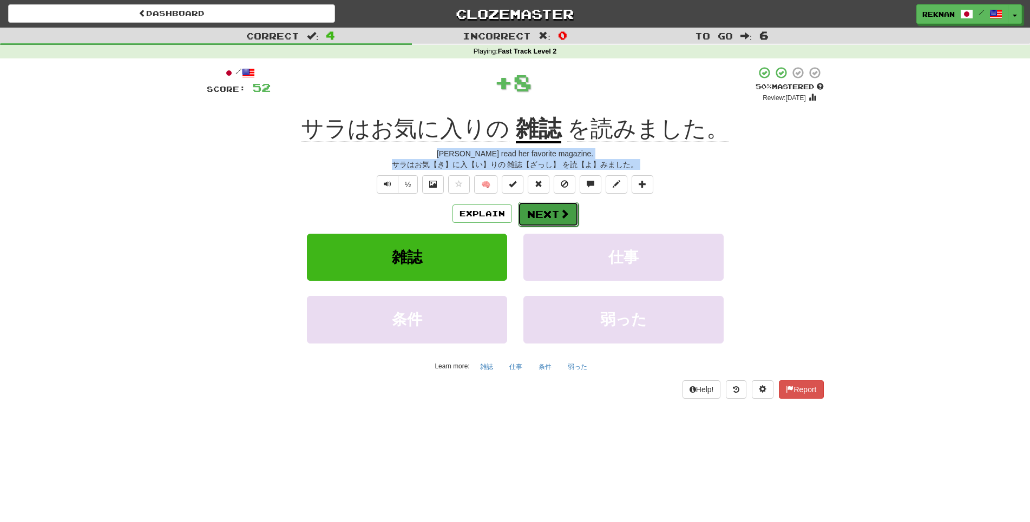
click at [554, 227] on button "Next" at bounding box center [548, 214] width 61 height 25
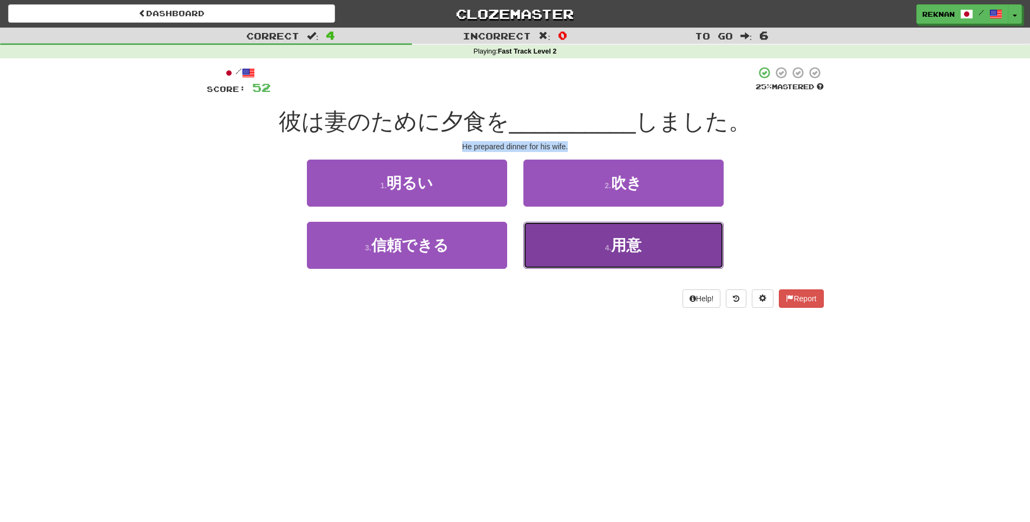
click at [642, 269] on button "4 . 用意" at bounding box center [623, 245] width 200 height 47
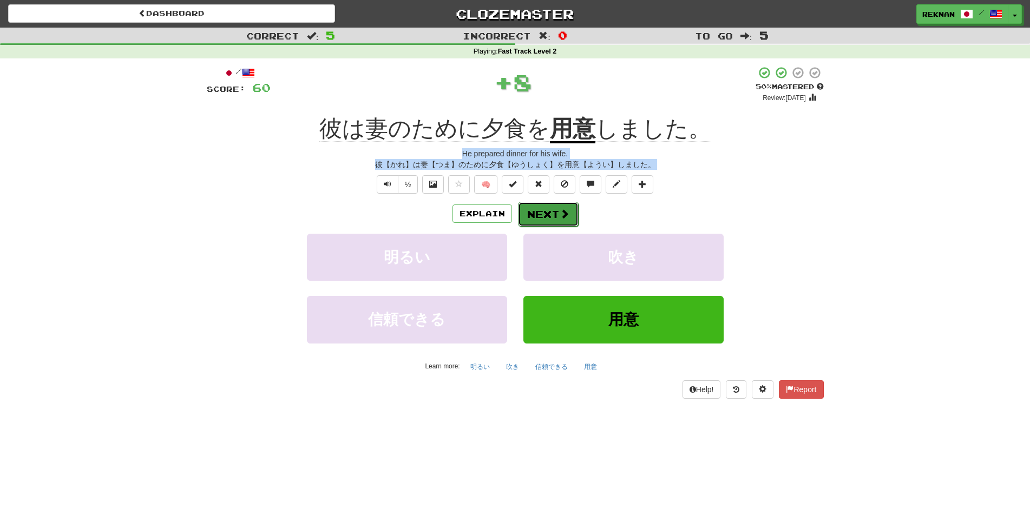
click at [547, 227] on button "Next" at bounding box center [548, 214] width 61 height 25
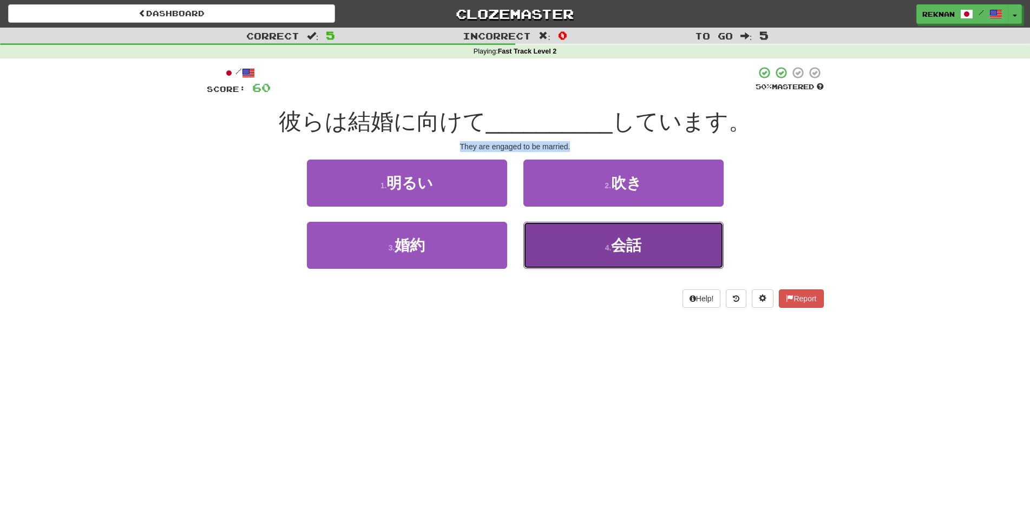
click at [601, 269] on button "4 . 会話" at bounding box center [623, 245] width 200 height 47
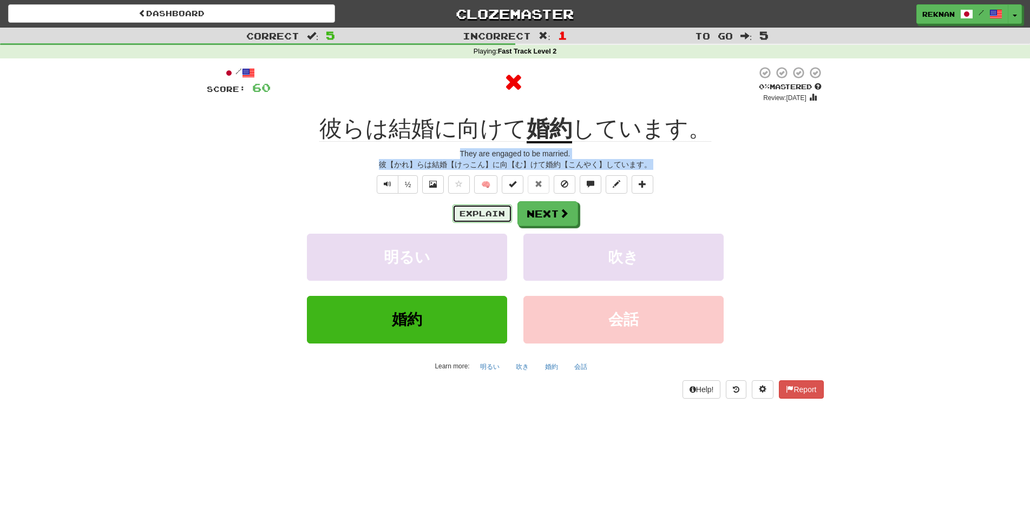
click at [488, 223] on button "Explain" at bounding box center [482, 214] width 60 height 18
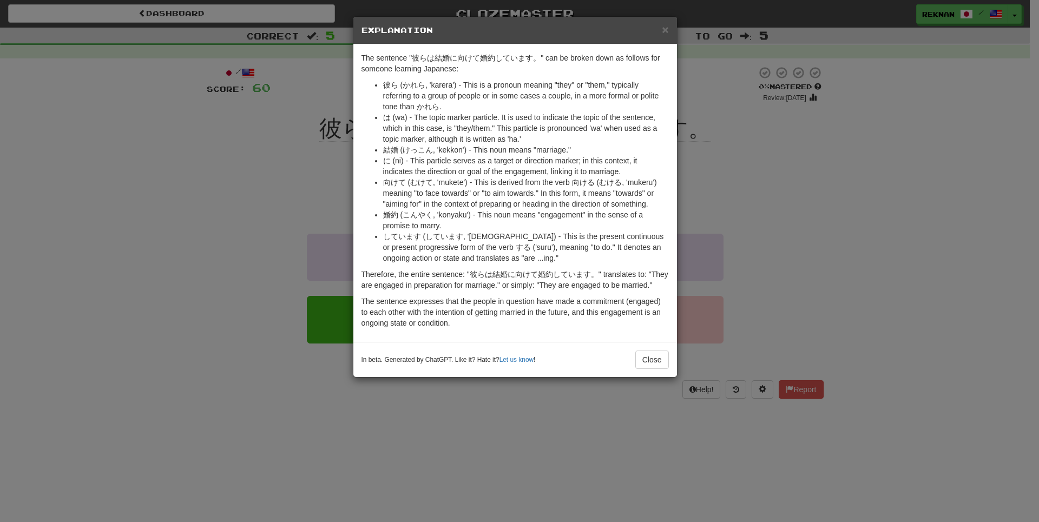
click at [132, 233] on div "× Explanation The sentence "彼らは結婚に向けて婚約しています。" can be broken down as follows fo…" at bounding box center [519, 261] width 1039 height 522
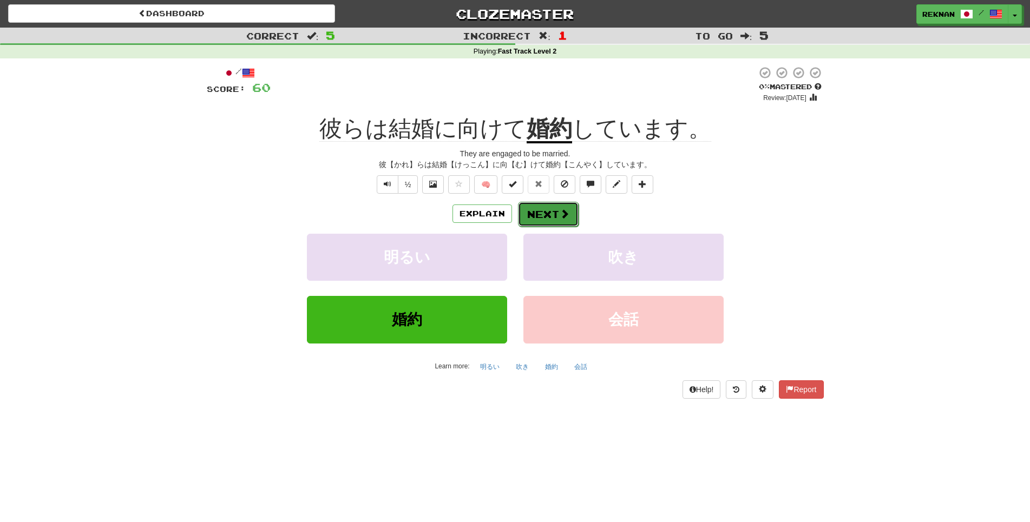
click at [529, 222] on button "Next" at bounding box center [548, 214] width 61 height 25
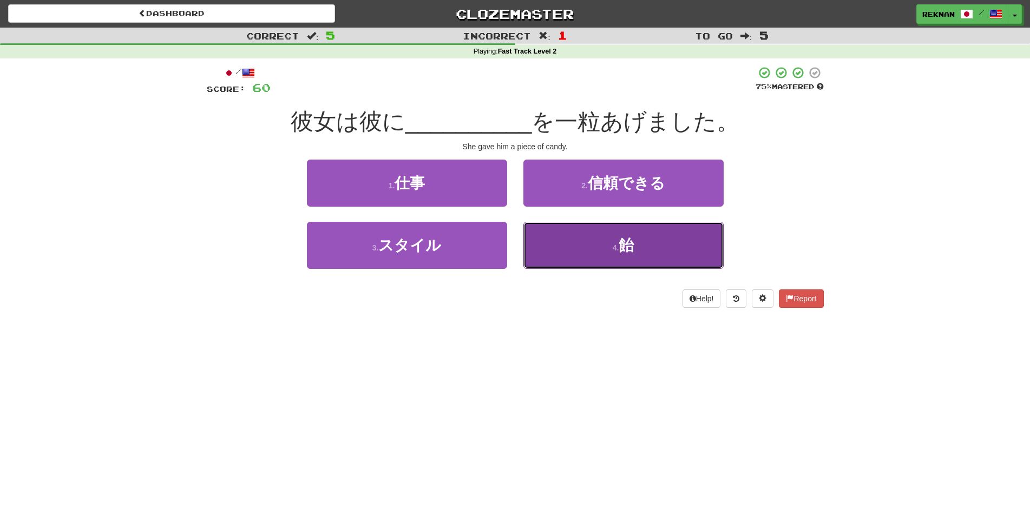
click at [629, 254] on span "飴" at bounding box center [626, 245] width 15 height 17
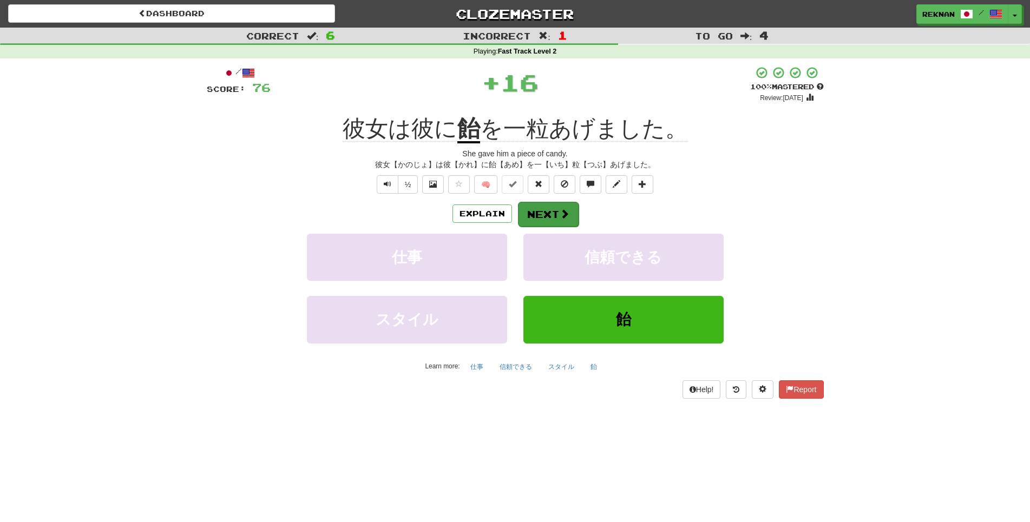
click at [538, 244] on div "Explain Next 仕事 信頼できる スタイル 飴 Learn more: 仕事 信頼できる スタイル 飴" at bounding box center [515, 288] width 617 height 174
click at [546, 227] on button "Next" at bounding box center [548, 214] width 61 height 25
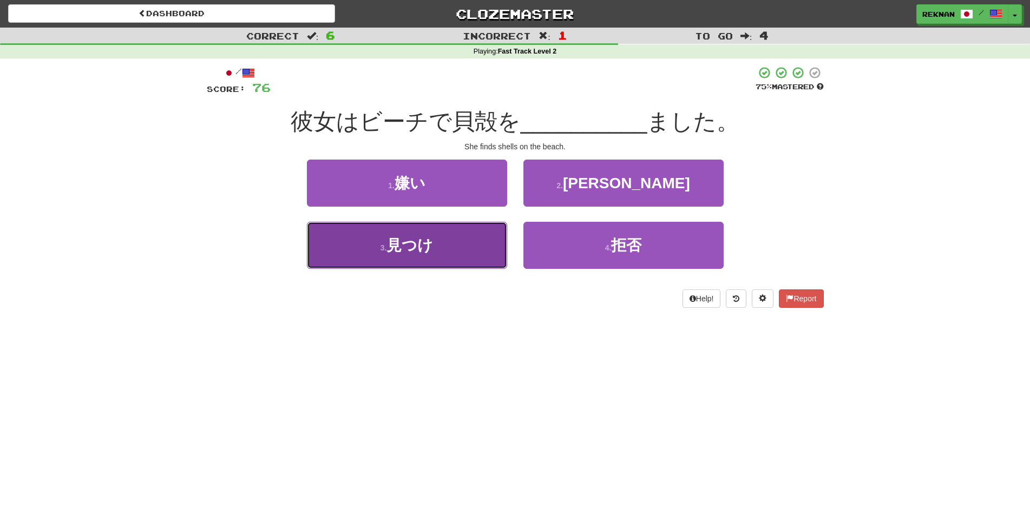
click at [430, 248] on button "3 . 見つけ" at bounding box center [407, 245] width 200 height 47
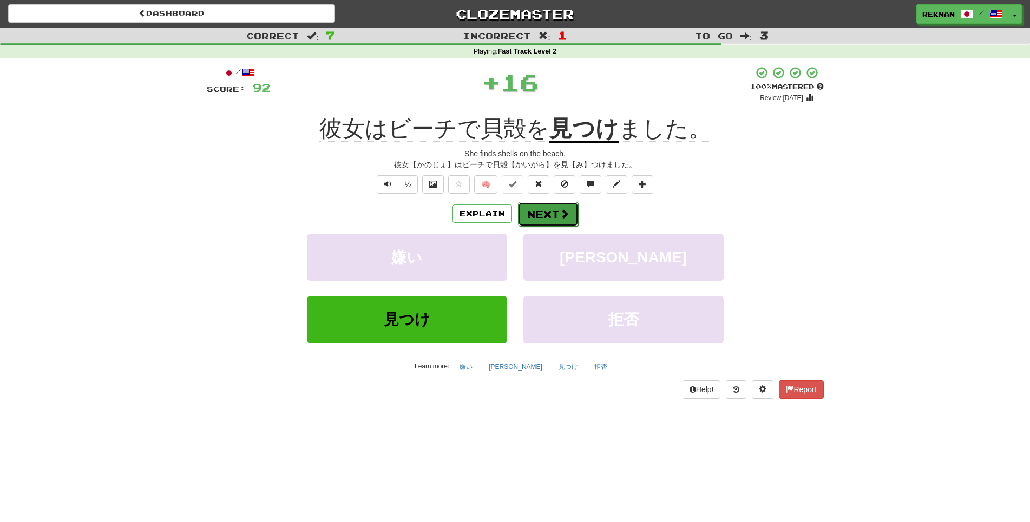
click at [556, 227] on button "Next" at bounding box center [548, 214] width 61 height 25
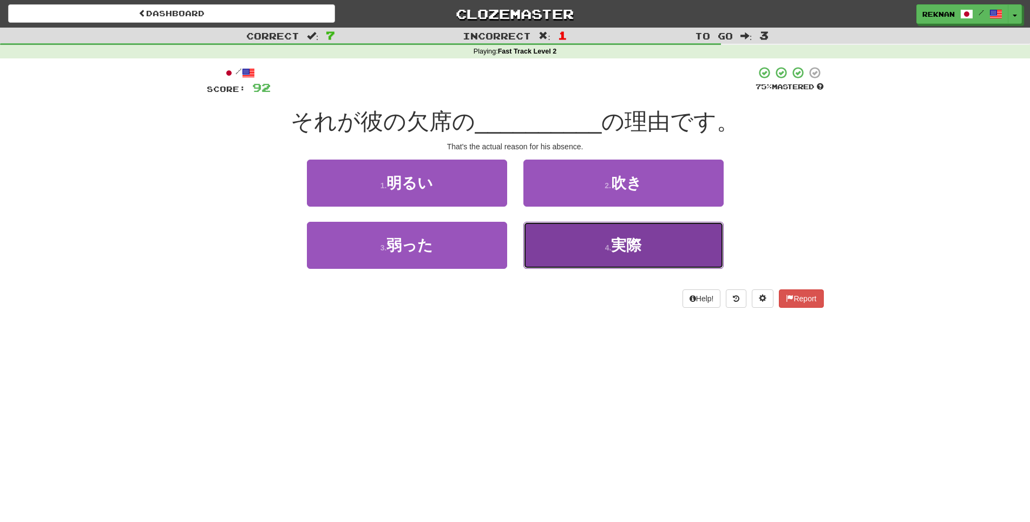
click at [551, 269] on button "4 . 実際" at bounding box center [623, 245] width 200 height 47
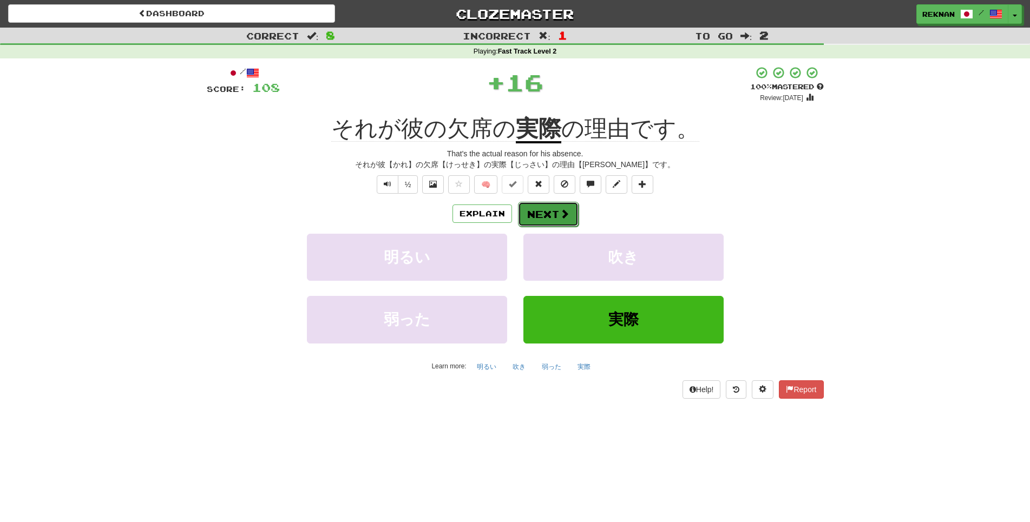
click at [554, 225] on button "Next" at bounding box center [548, 214] width 61 height 25
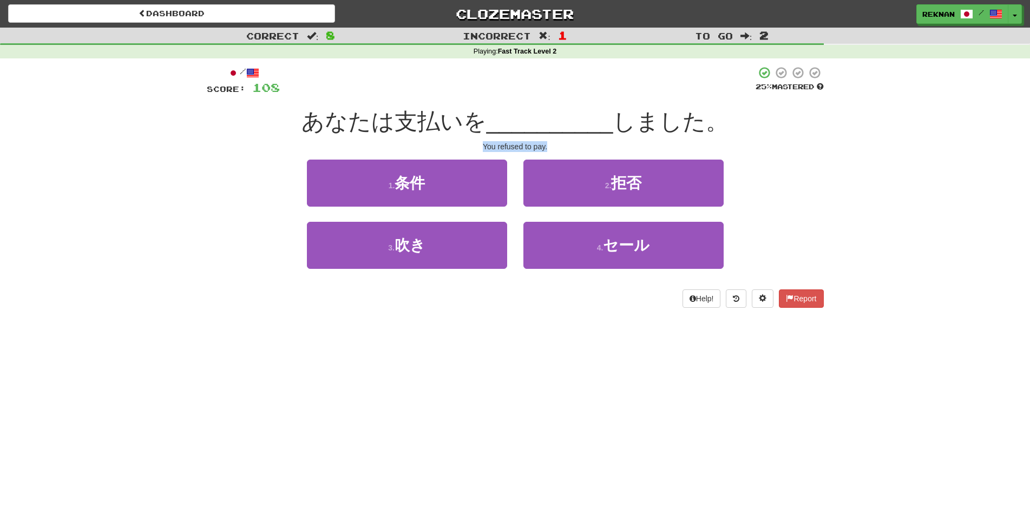
drag, startPoint x: 458, startPoint y: 161, endPoint x: 607, endPoint y: 160, distance: 149.4
click at [607, 152] on div "You refused to pay." at bounding box center [515, 146] width 617 height 11
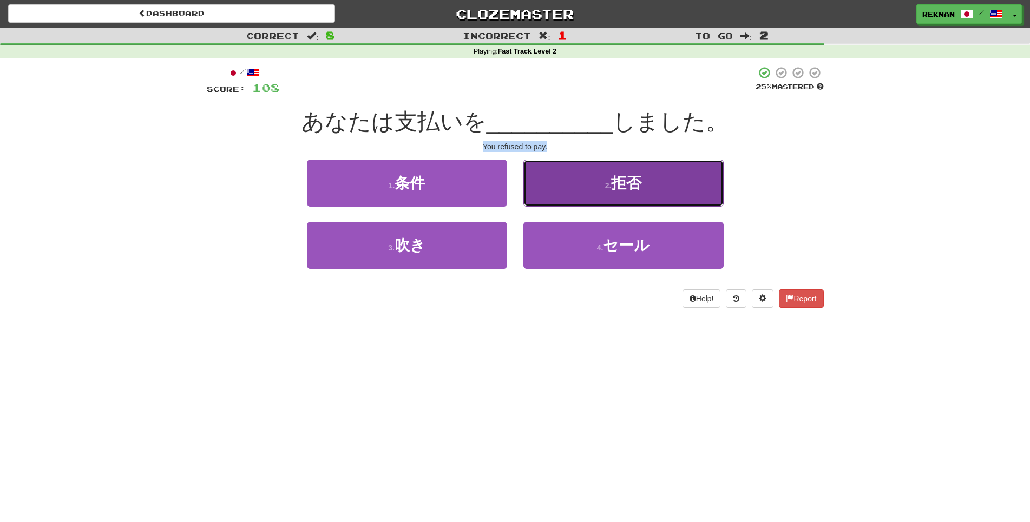
click at [646, 176] on button "2 . 拒否" at bounding box center [623, 183] width 200 height 47
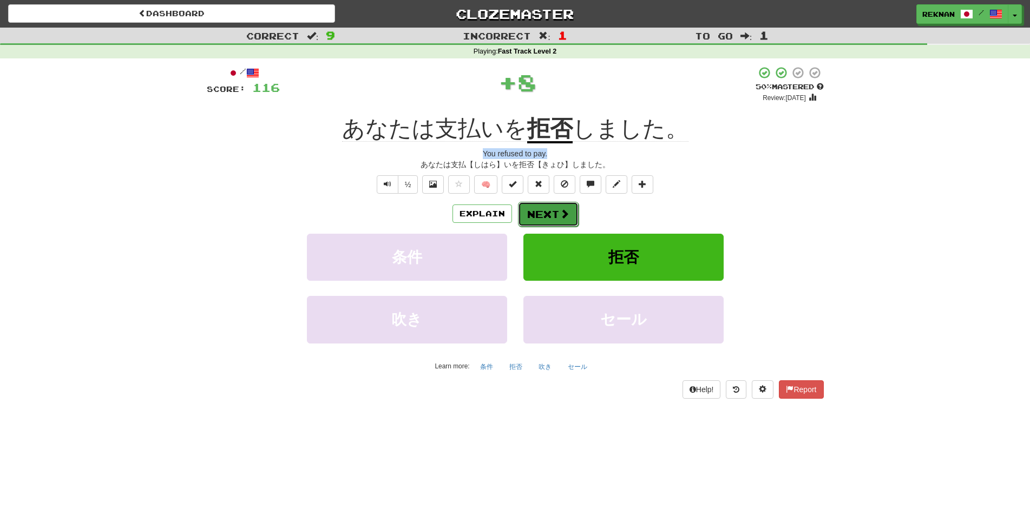
click at [569, 219] on span at bounding box center [565, 214] width 10 height 10
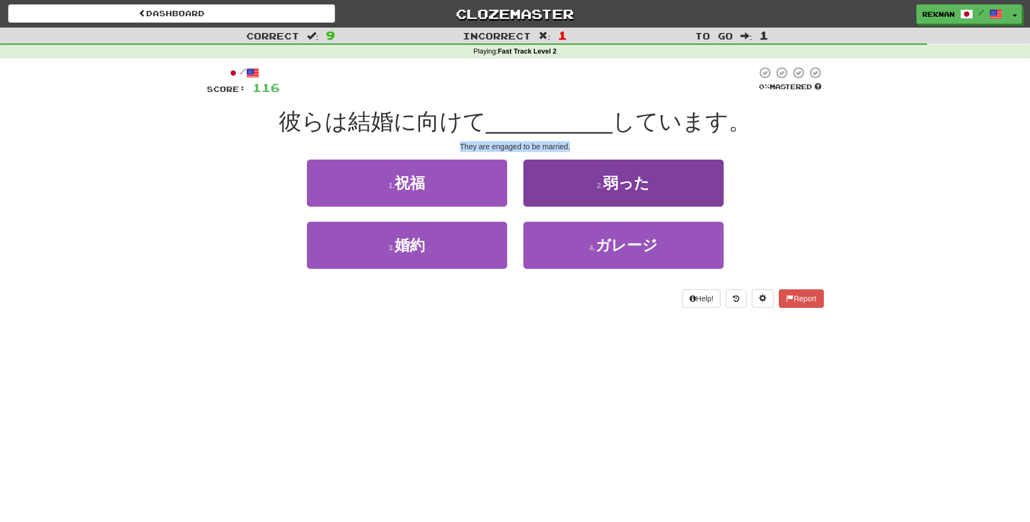
drag, startPoint x: 440, startPoint y: 159, endPoint x: 704, endPoint y: 187, distance: 265.6
click at [704, 187] on div "/ Score: 116 0 % Mastered 彼らは結婚に向けて __________ しています。 They are engaged to be ma…" at bounding box center [515, 187] width 617 height 242
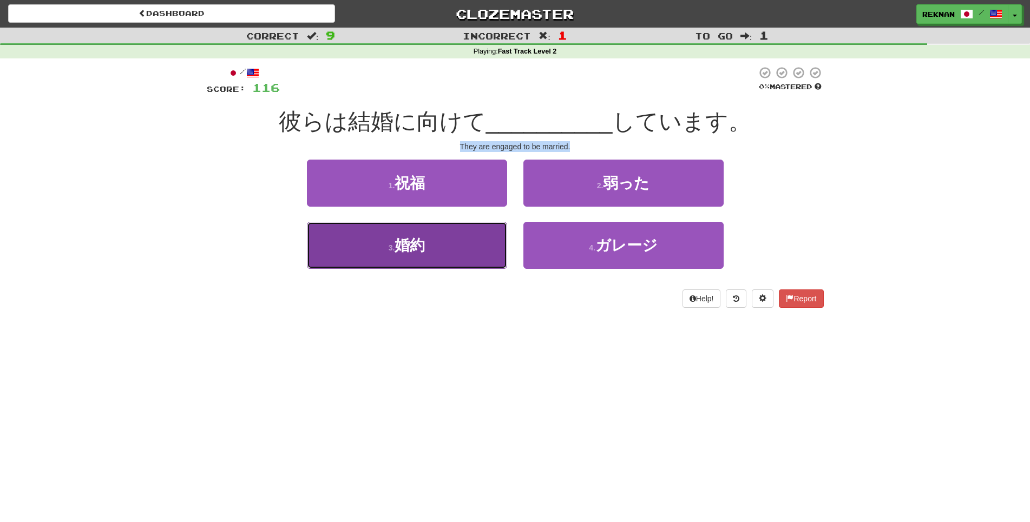
click at [423, 269] on button "3 . 婚約" at bounding box center [407, 245] width 200 height 47
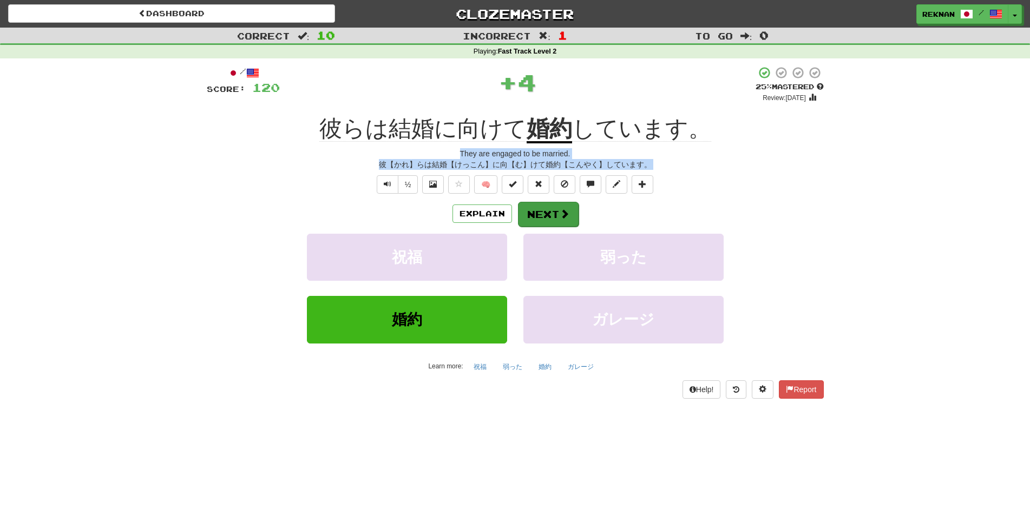
drag, startPoint x: 584, startPoint y: 221, endPoint x: 577, endPoint y: 226, distance: 9.0
click at [583, 221] on div "Explain Next" at bounding box center [515, 213] width 617 height 25
click at [568, 219] on span at bounding box center [565, 214] width 10 height 10
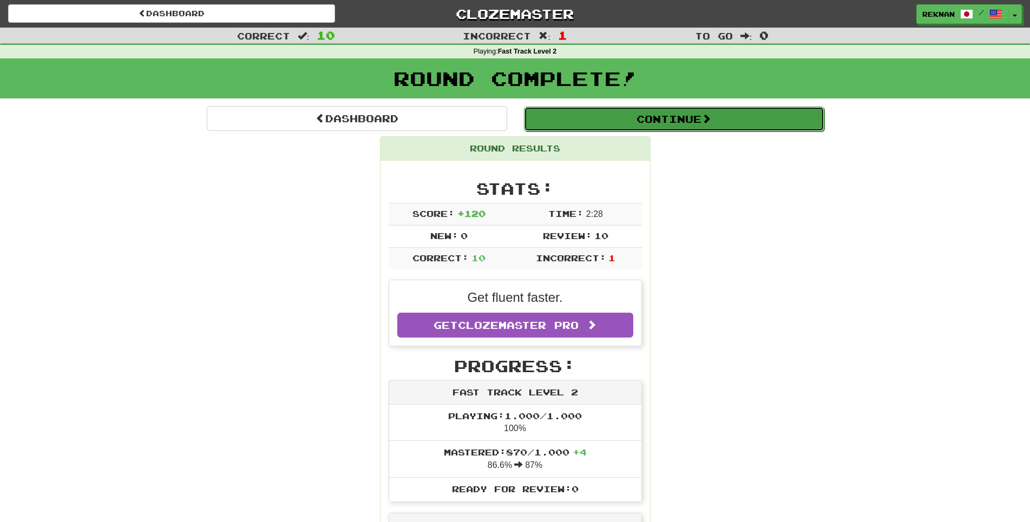
click at [689, 132] on button "Continue" at bounding box center [674, 119] width 300 height 25
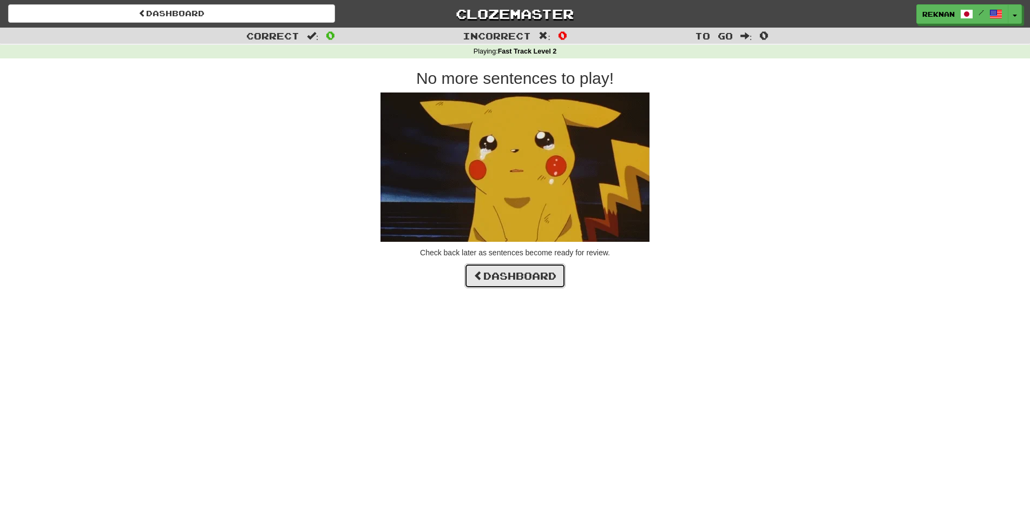
click at [502, 288] on link "Dashboard" at bounding box center [514, 276] width 101 height 25
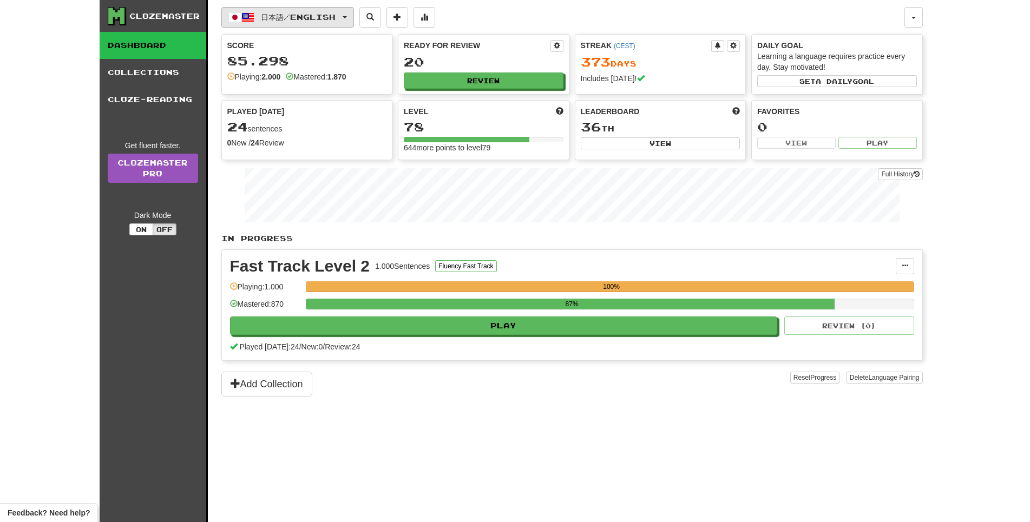
click at [336, 17] on span "日本語 / English" at bounding box center [298, 16] width 75 height 9
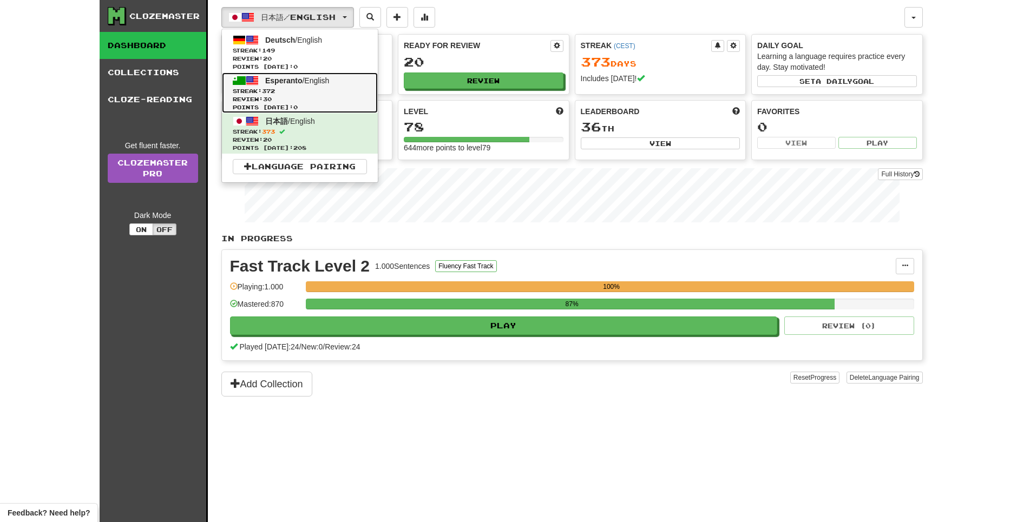
click at [303, 109] on span "Points [DATE]: 0" at bounding box center [300, 107] width 134 height 8
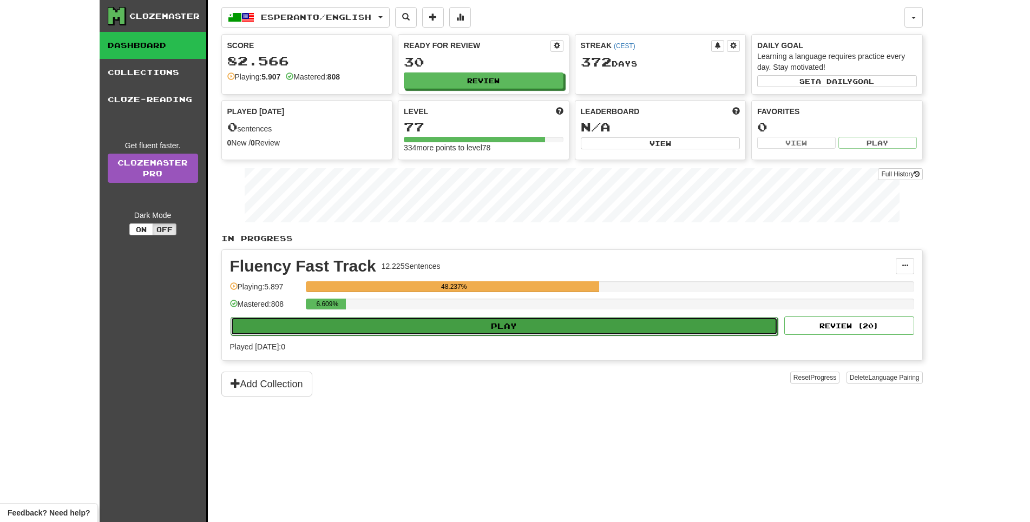
click at [527, 336] on button "Play" at bounding box center [505, 326] width 548 height 18
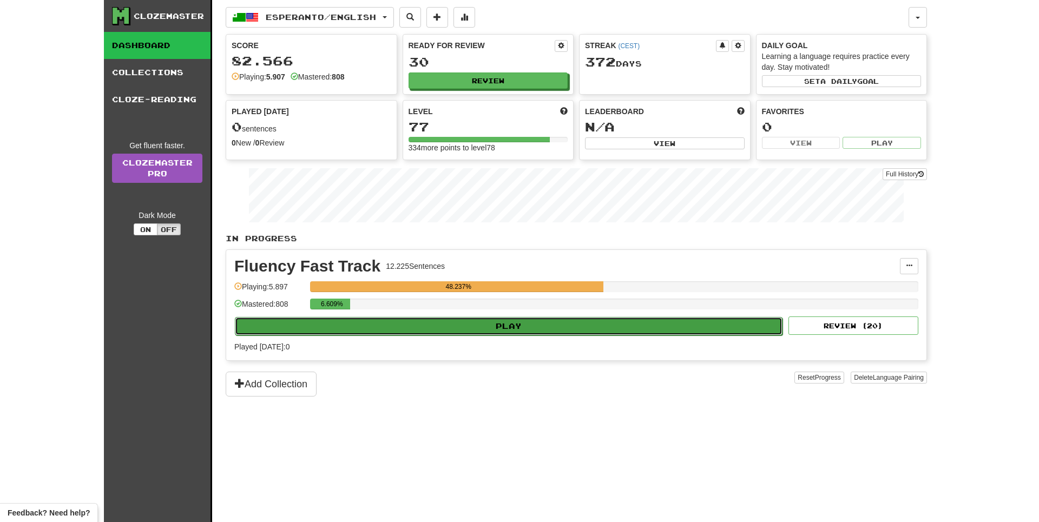
select select "**"
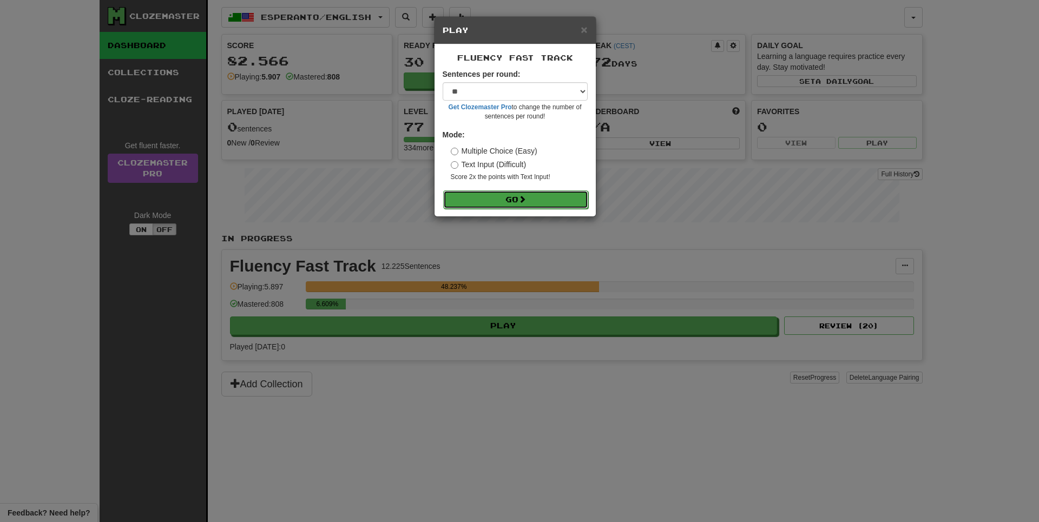
click at [518, 206] on button "Go" at bounding box center [515, 199] width 145 height 18
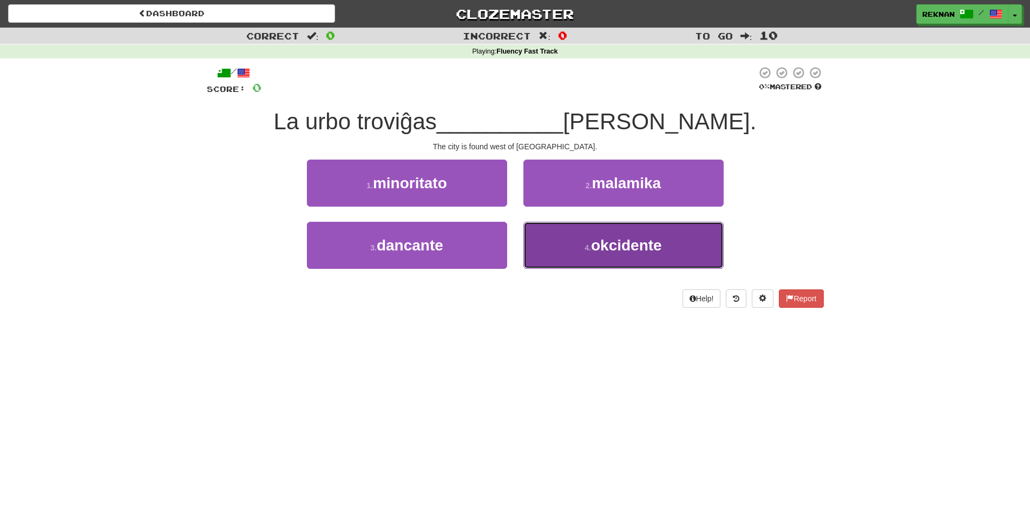
click at [604, 254] on span "okcidente" at bounding box center [626, 245] width 71 height 17
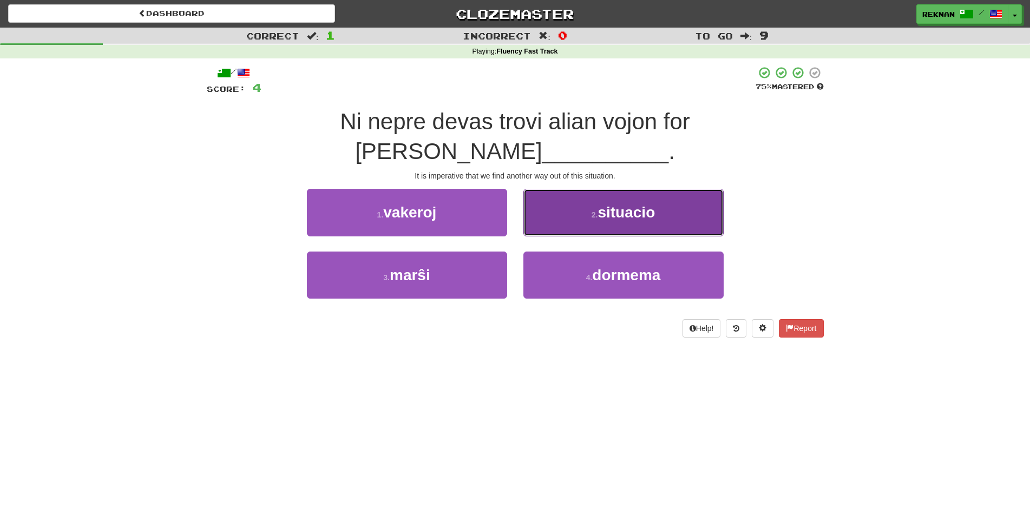
click at [574, 201] on button "2 . situacio" at bounding box center [623, 212] width 200 height 47
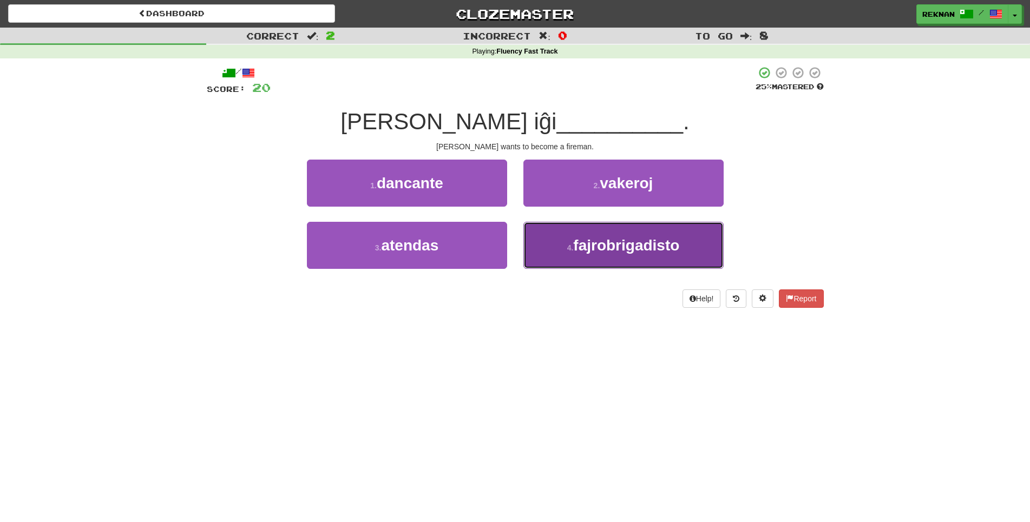
click at [577, 254] on span "fajrobrigadisto" at bounding box center [626, 245] width 106 height 17
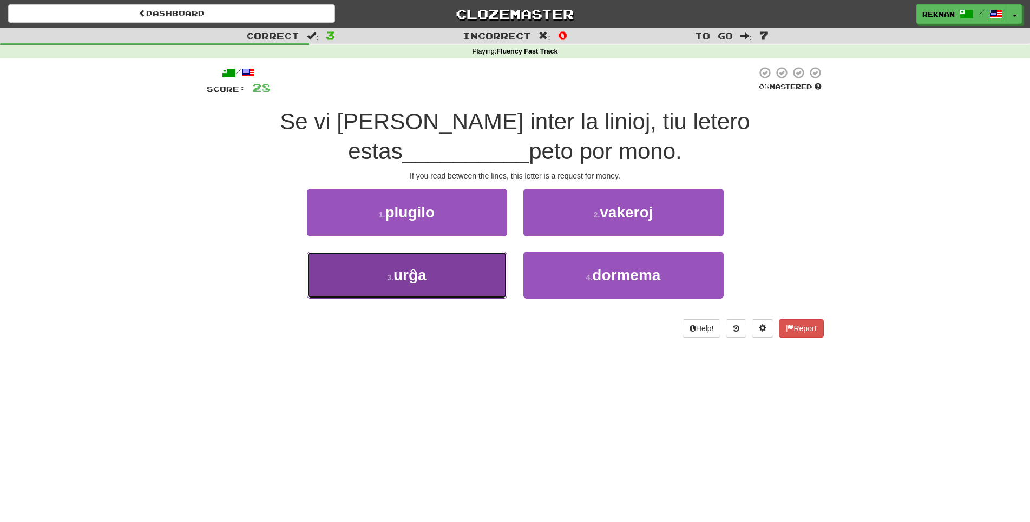
click at [465, 299] on button "3 . urĝa" at bounding box center [407, 275] width 200 height 47
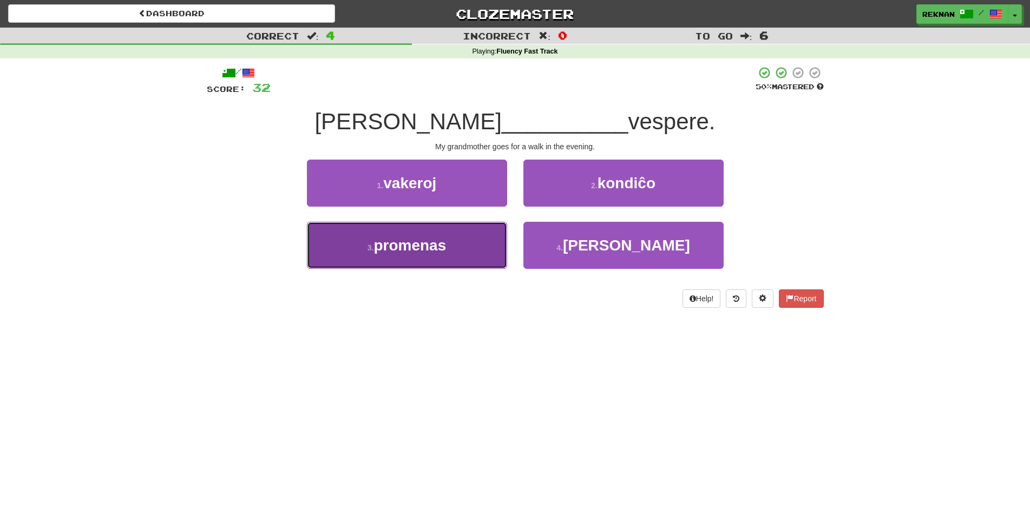
click at [446, 254] on span "promenas" at bounding box center [409, 245] width 73 height 17
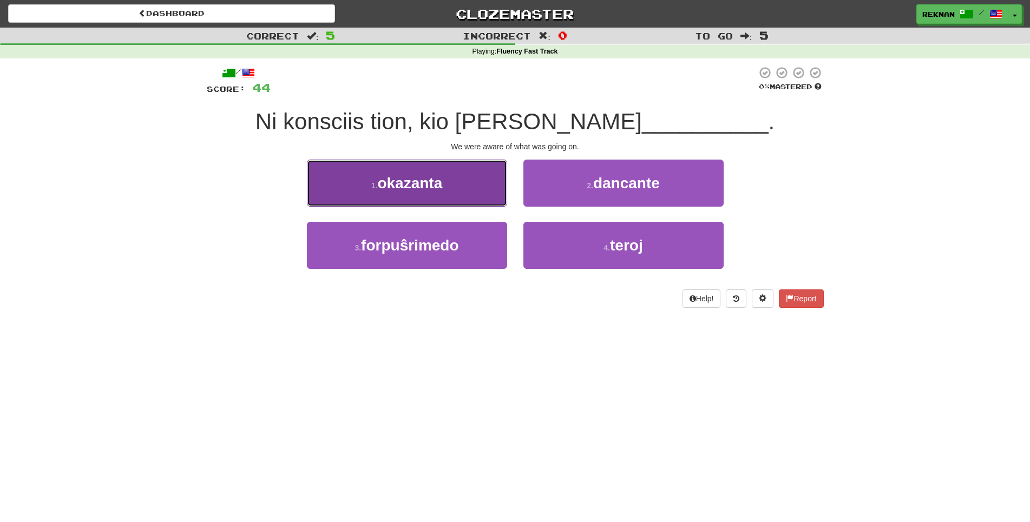
click at [435, 192] on span "okazanta" at bounding box center [409, 183] width 65 height 17
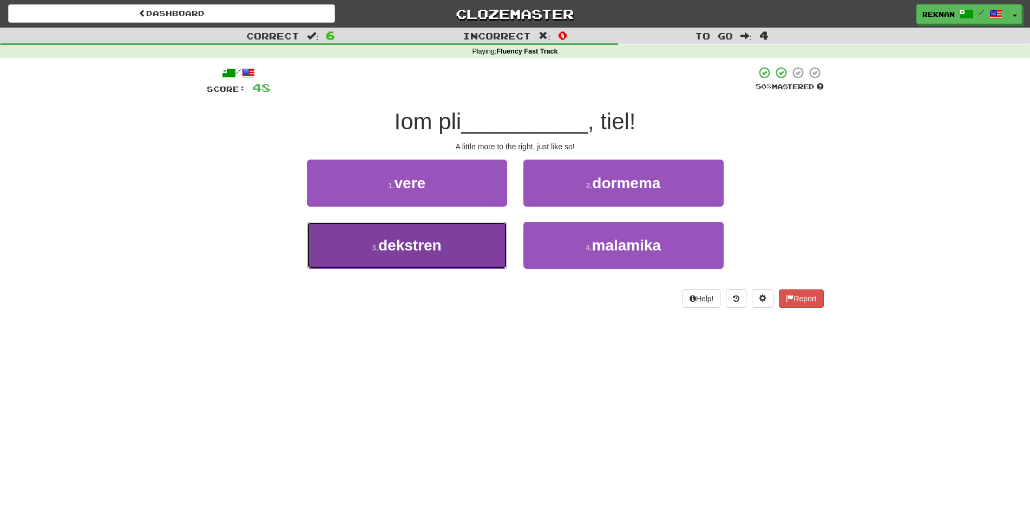
click at [451, 269] on button "3 . dekstren" at bounding box center [407, 245] width 200 height 47
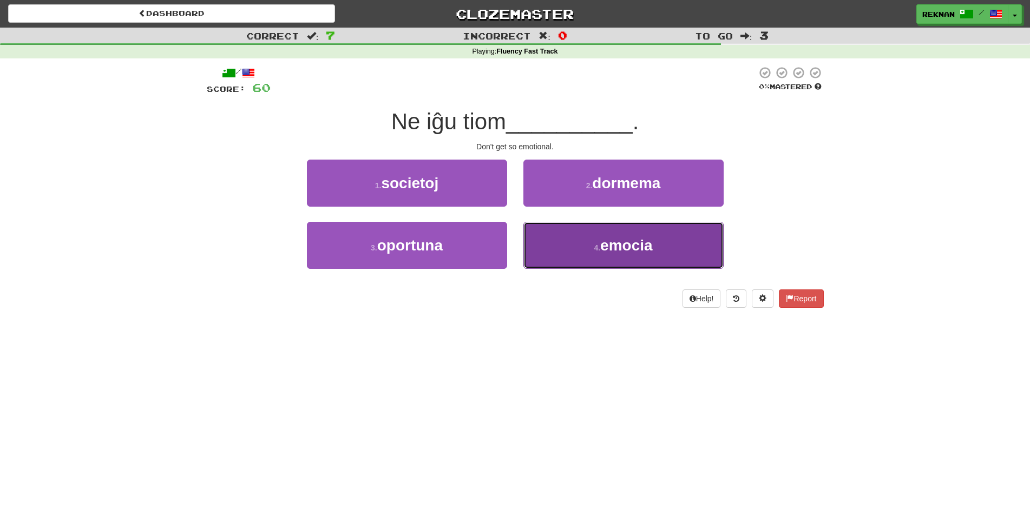
click at [583, 269] on button "4 . emocia" at bounding box center [623, 245] width 200 height 47
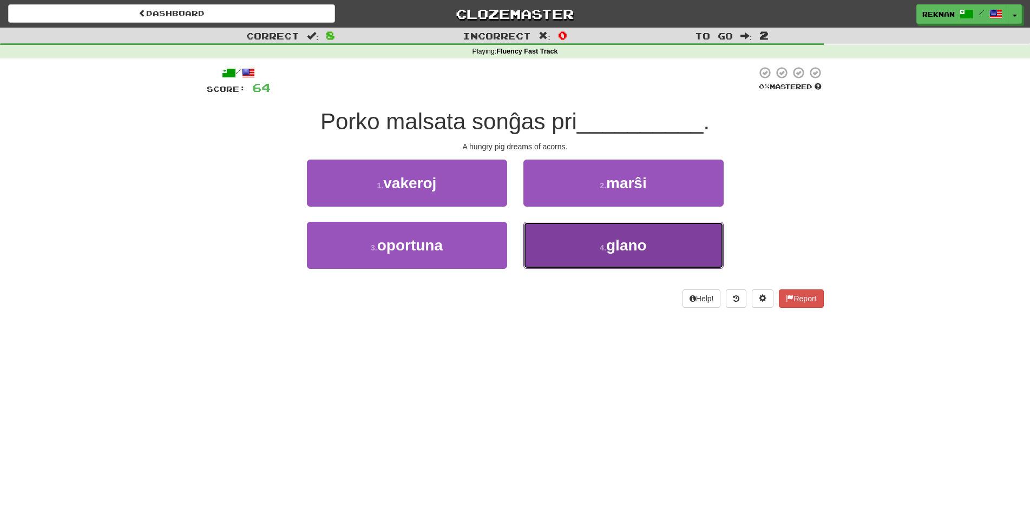
click at [625, 254] on span "glano" at bounding box center [626, 245] width 41 height 17
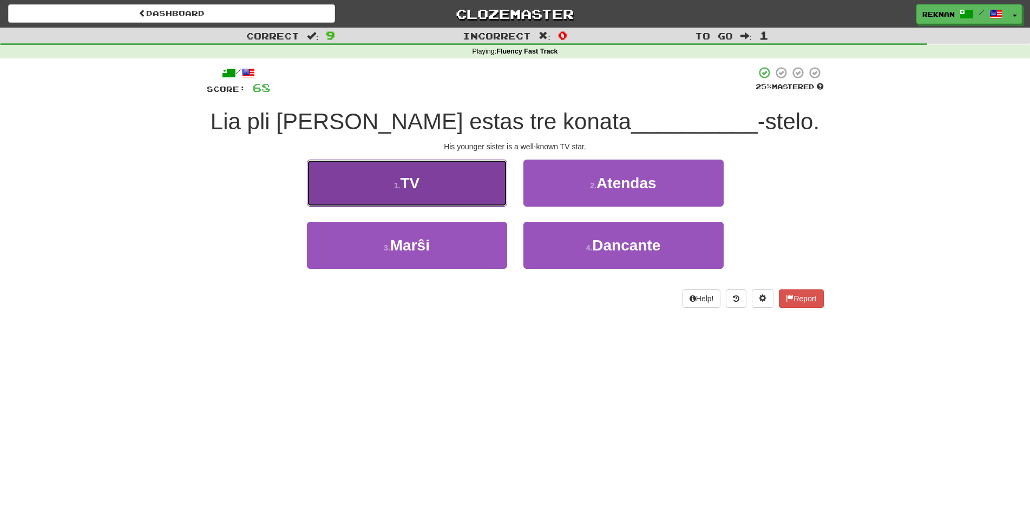
click at [417, 207] on button "1 . TV" at bounding box center [407, 183] width 200 height 47
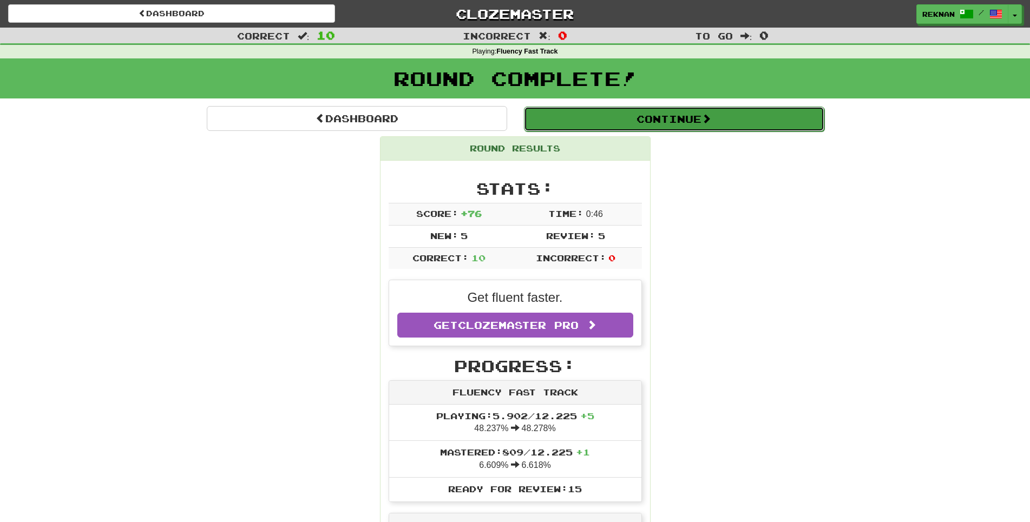
click at [711, 122] on span at bounding box center [706, 119] width 10 height 10
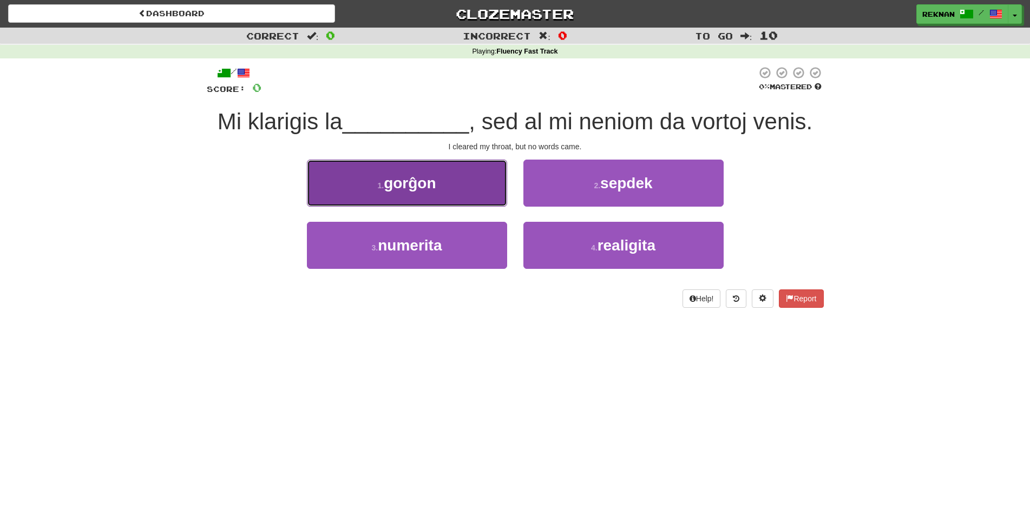
click at [463, 207] on button "1 . gorĝon" at bounding box center [407, 183] width 200 height 47
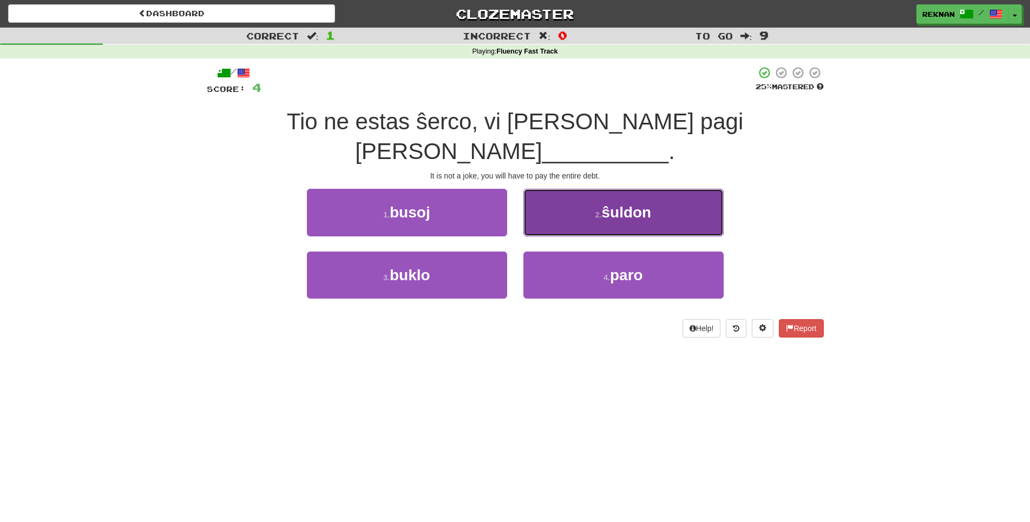
click at [580, 202] on button "2 . ŝuldon" at bounding box center [623, 212] width 200 height 47
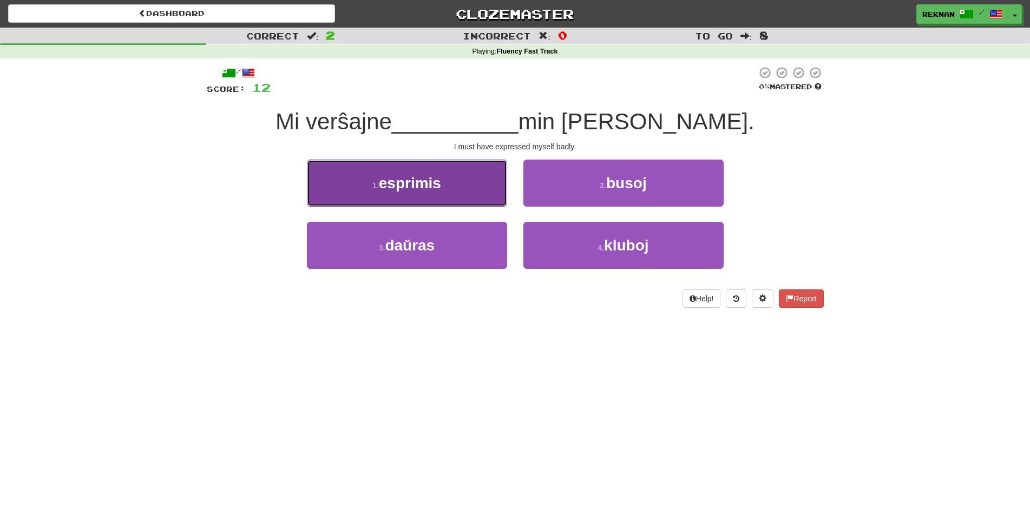
click at [474, 193] on button "1 . esprimis" at bounding box center [407, 183] width 200 height 47
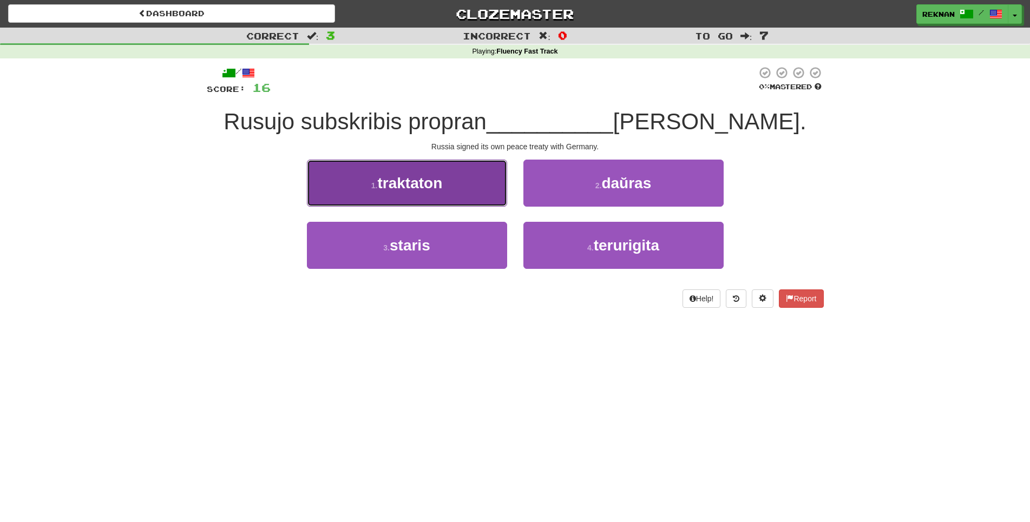
click at [497, 207] on button "1 . traktaton" at bounding box center [407, 183] width 200 height 47
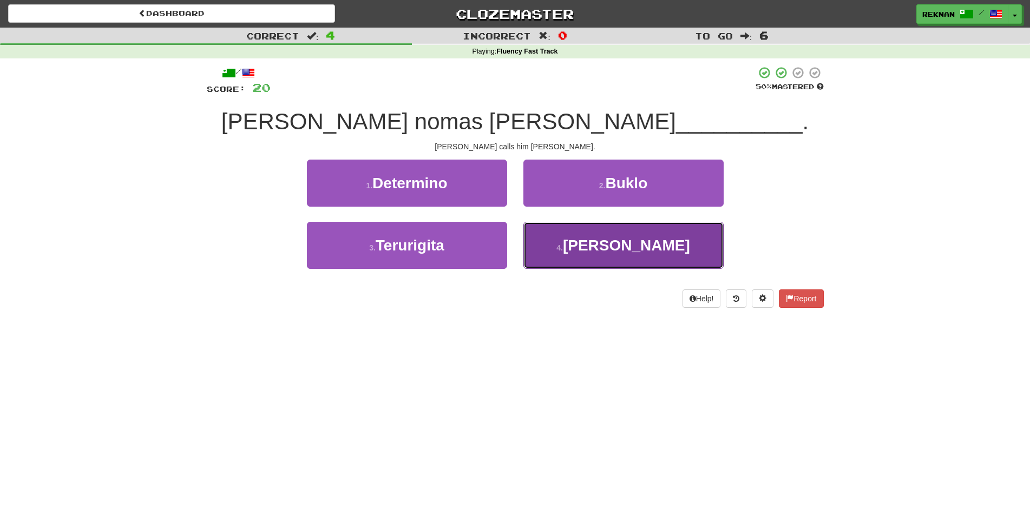
click at [613, 269] on button "4 . Ned" at bounding box center [623, 245] width 200 height 47
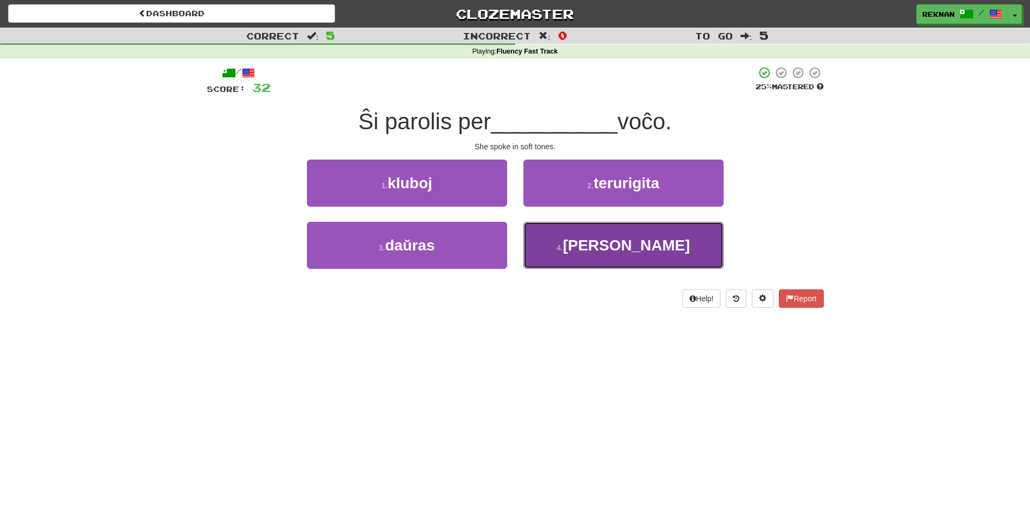
click at [607, 252] on button "4 . milda" at bounding box center [623, 245] width 200 height 47
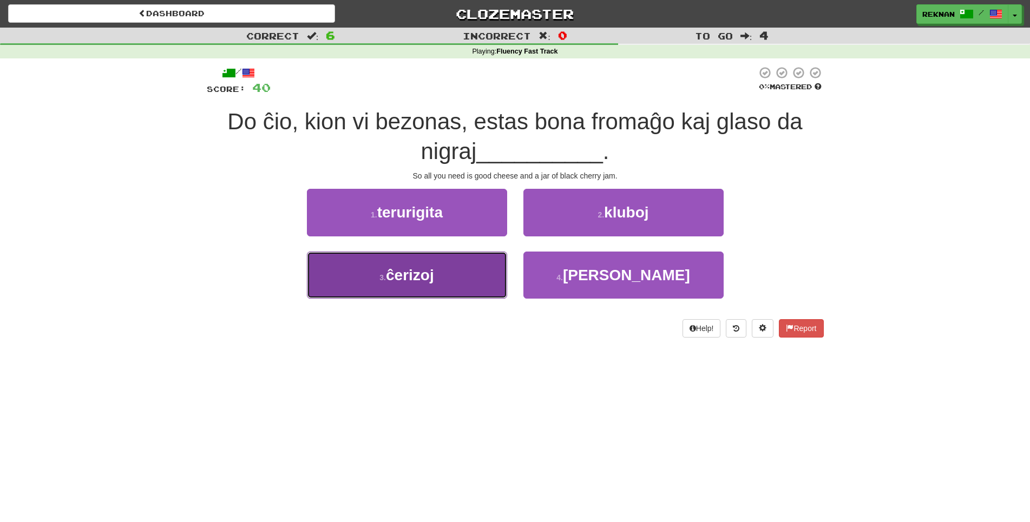
click at [461, 299] on button "3 . ĉerizoj" at bounding box center [407, 275] width 200 height 47
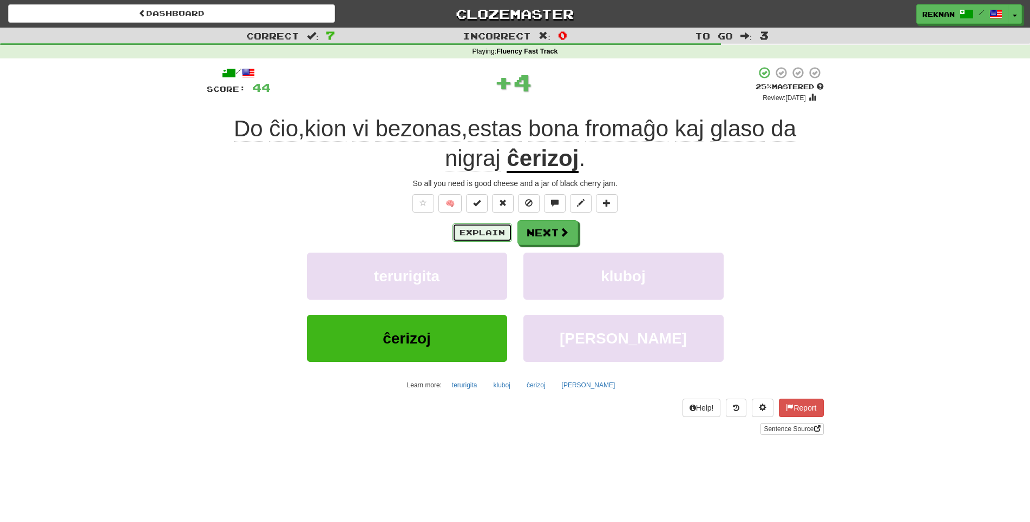
click at [476, 242] on button "Explain" at bounding box center [482, 233] width 60 height 18
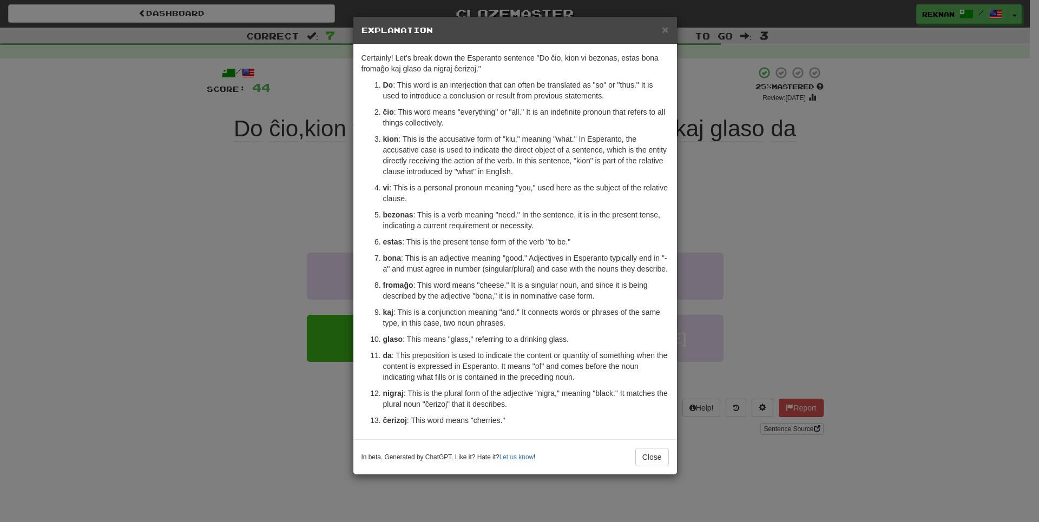
click at [249, 161] on div "× Explanation Certainly! Let's break down the Esperanto sentence "Do ĉio, kion …" at bounding box center [519, 261] width 1039 height 522
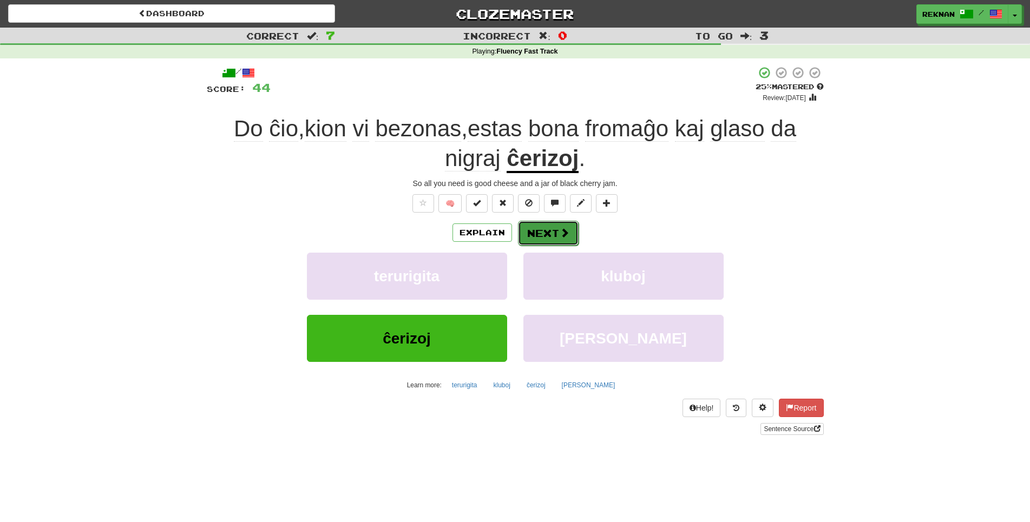
click at [535, 246] on button "Next" at bounding box center [548, 233] width 61 height 25
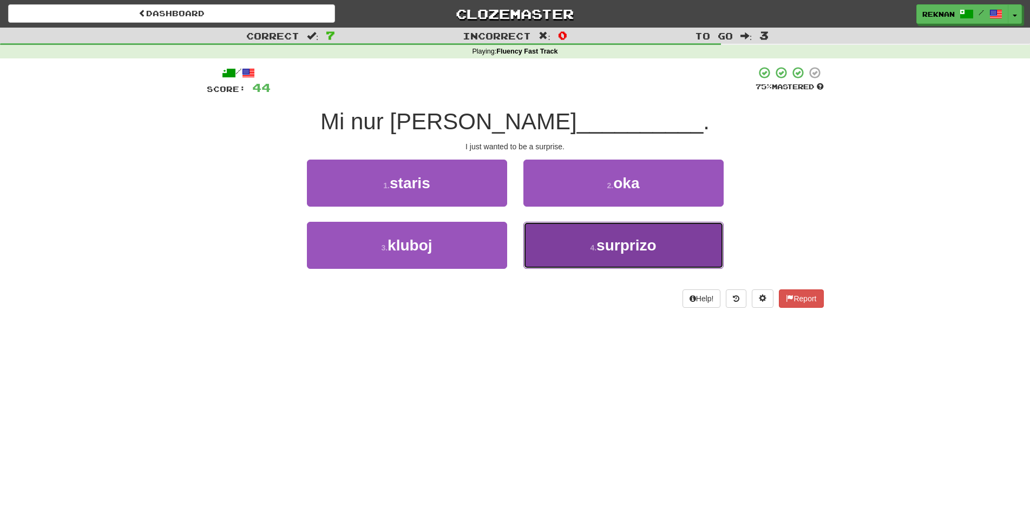
click at [612, 252] on button "4 . surprizo" at bounding box center [623, 245] width 200 height 47
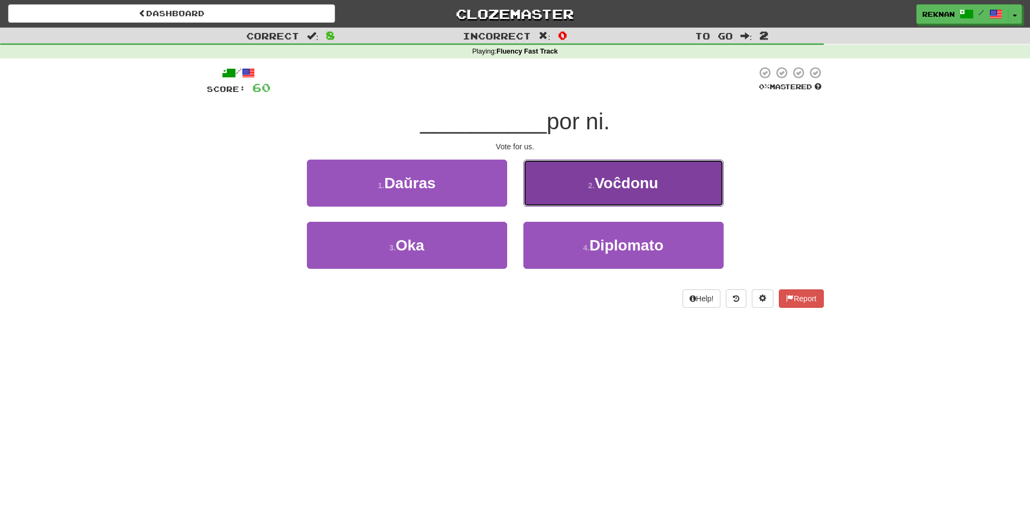
click at [595, 192] on span "Voĉdonu" at bounding box center [627, 183] width 64 height 17
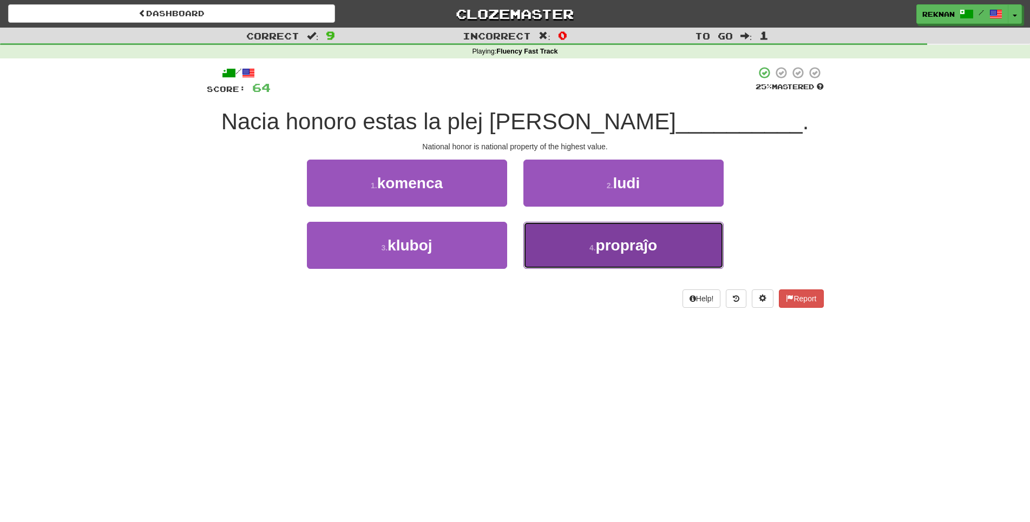
click at [636, 269] on button "4 . propraĵo" at bounding box center [623, 245] width 200 height 47
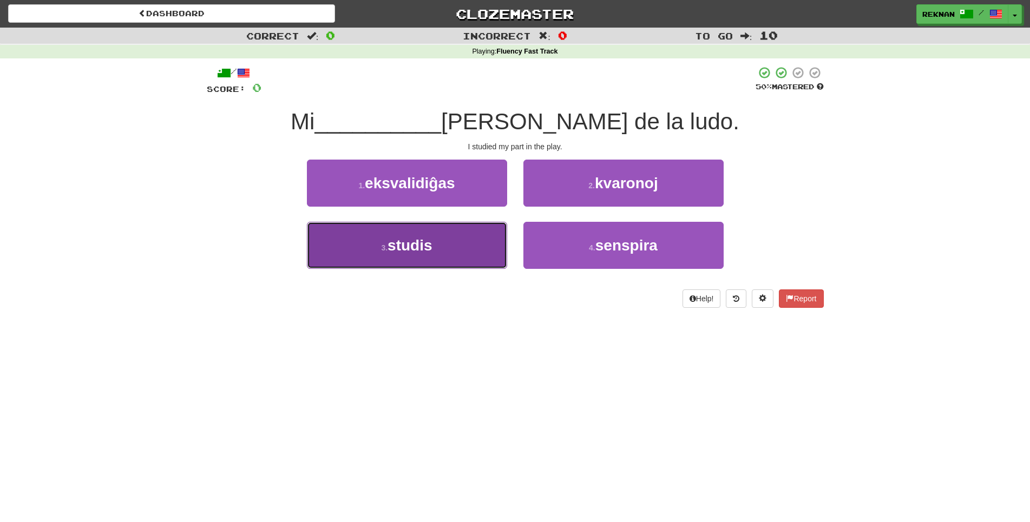
click at [463, 257] on button "3 . studis" at bounding box center [407, 245] width 200 height 47
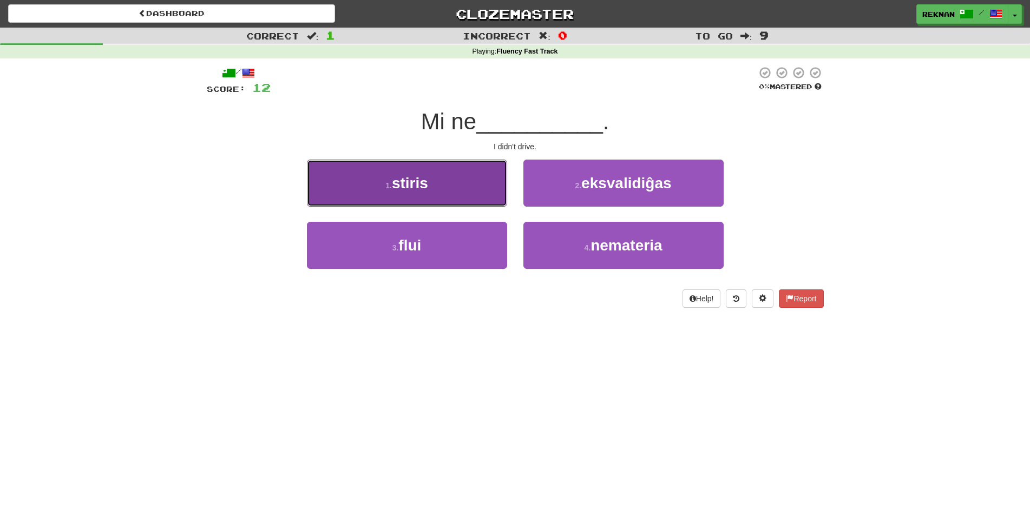
click at [444, 203] on button "1 . stiris" at bounding box center [407, 183] width 200 height 47
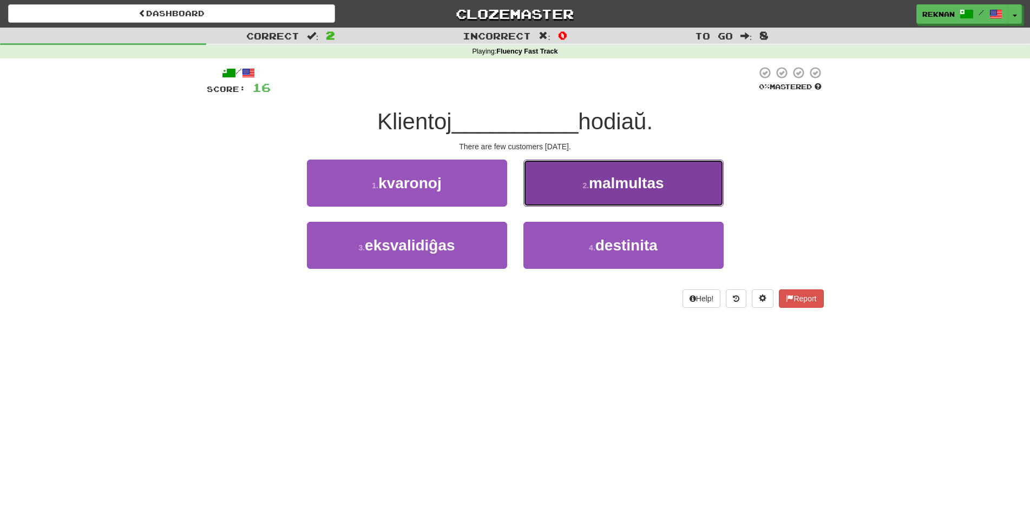
click at [541, 207] on button "2 . malmultas" at bounding box center [623, 183] width 200 height 47
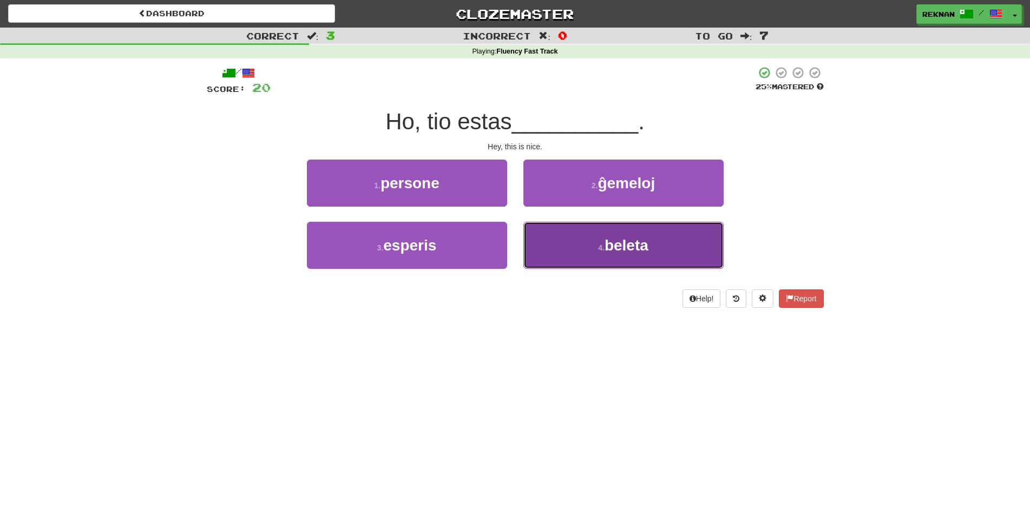
click at [673, 269] on button "4 . beleta" at bounding box center [623, 245] width 200 height 47
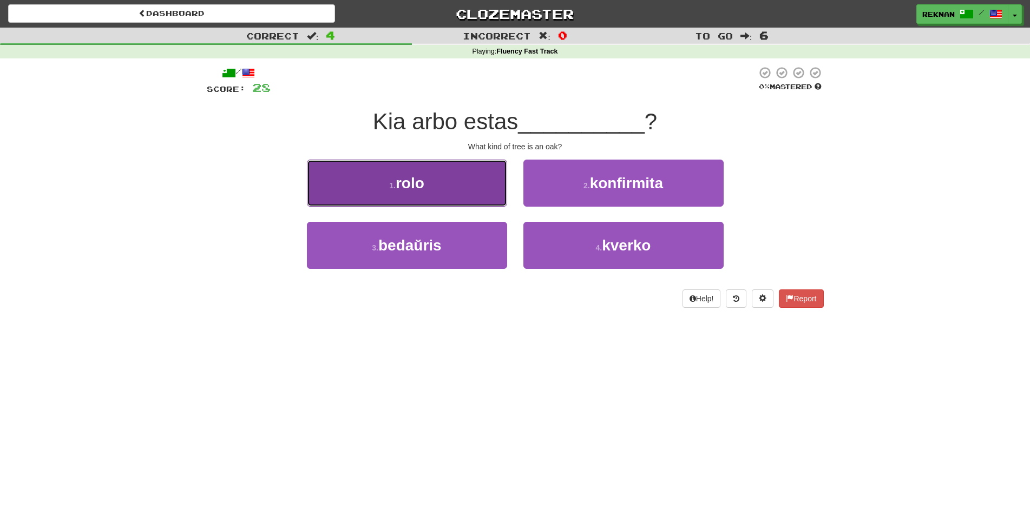
click at [441, 203] on button "1 . rolo" at bounding box center [407, 183] width 200 height 47
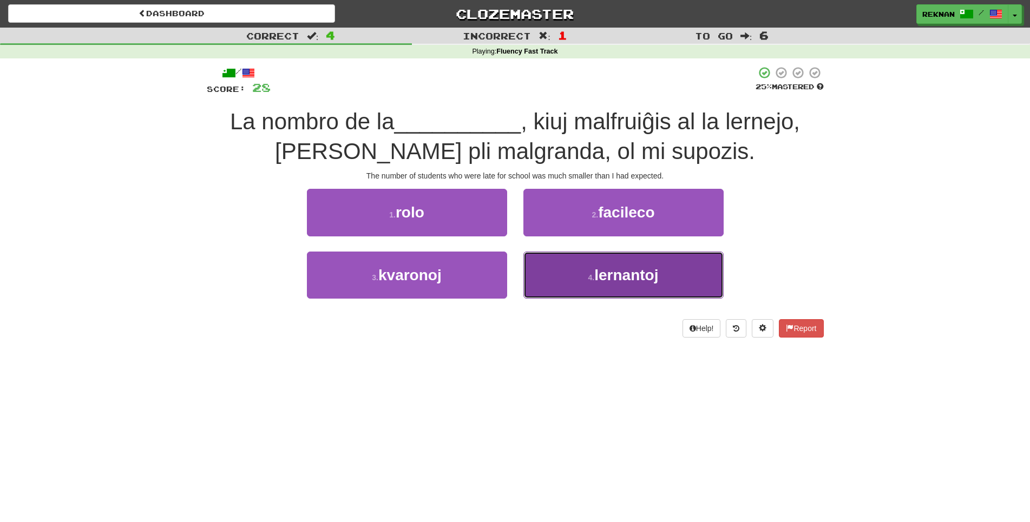
click at [580, 295] on button "4 . lernantoj" at bounding box center [623, 275] width 200 height 47
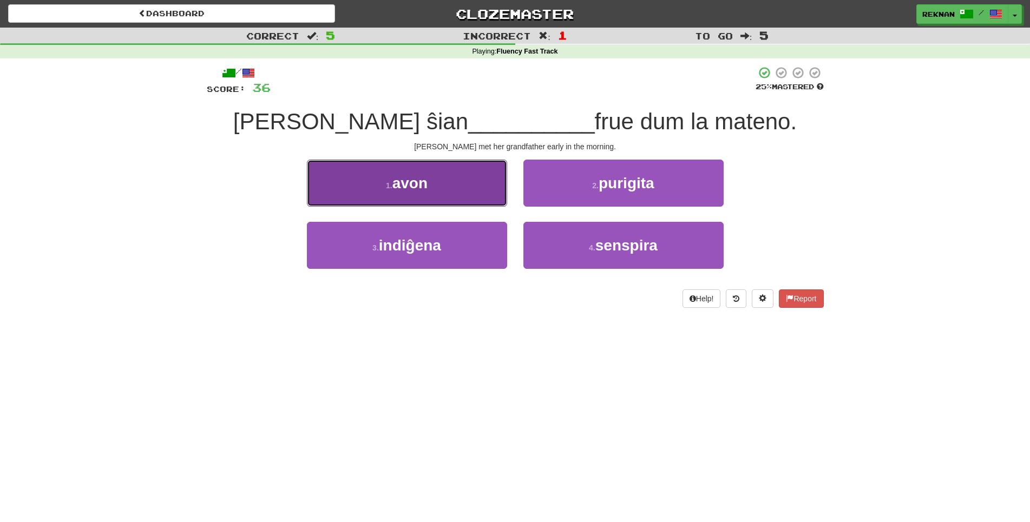
click at [449, 207] on button "1 . avon" at bounding box center [407, 183] width 200 height 47
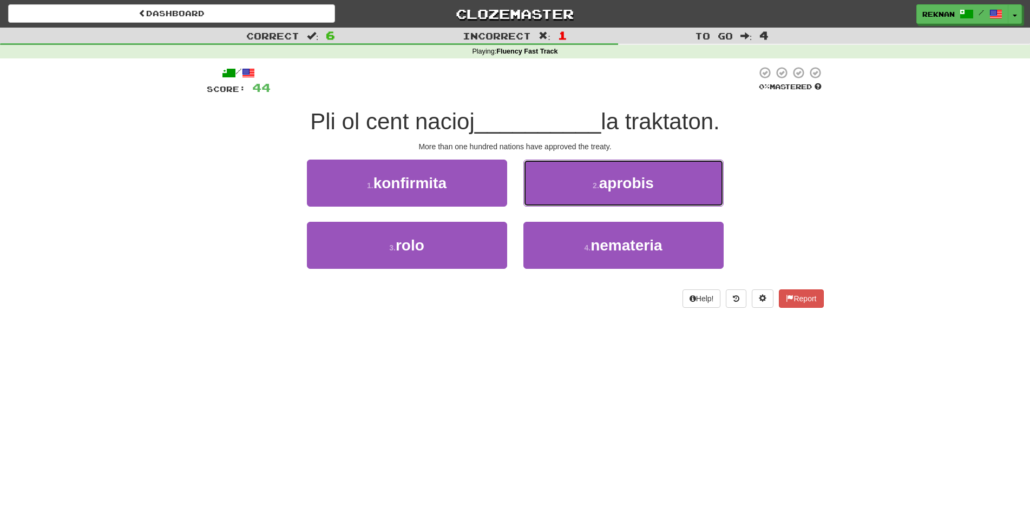
drag, startPoint x: 696, startPoint y: 196, endPoint x: 682, endPoint y: 202, distance: 15.5
click at [696, 198] on button "2 . aprobis" at bounding box center [623, 183] width 200 height 47
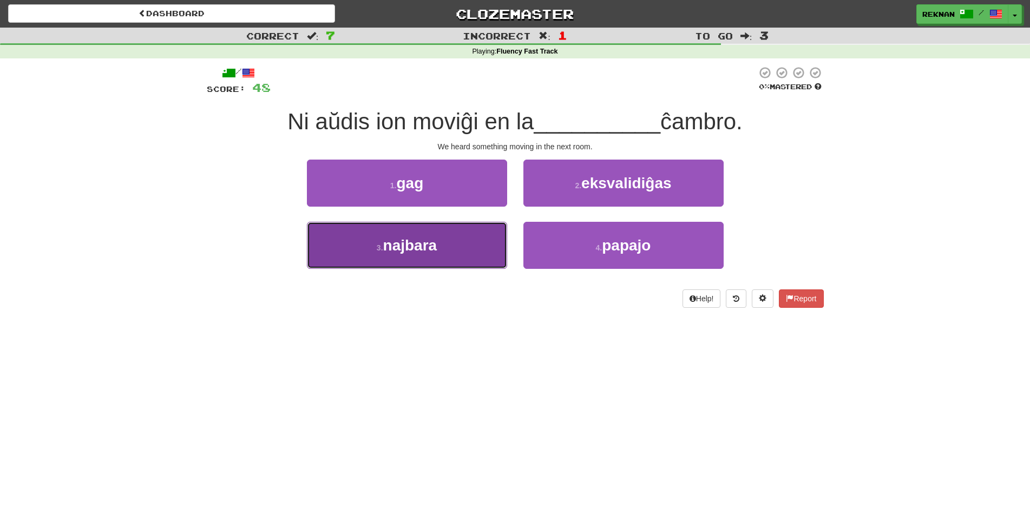
click at [454, 269] on button "3 . najbara" at bounding box center [407, 245] width 200 height 47
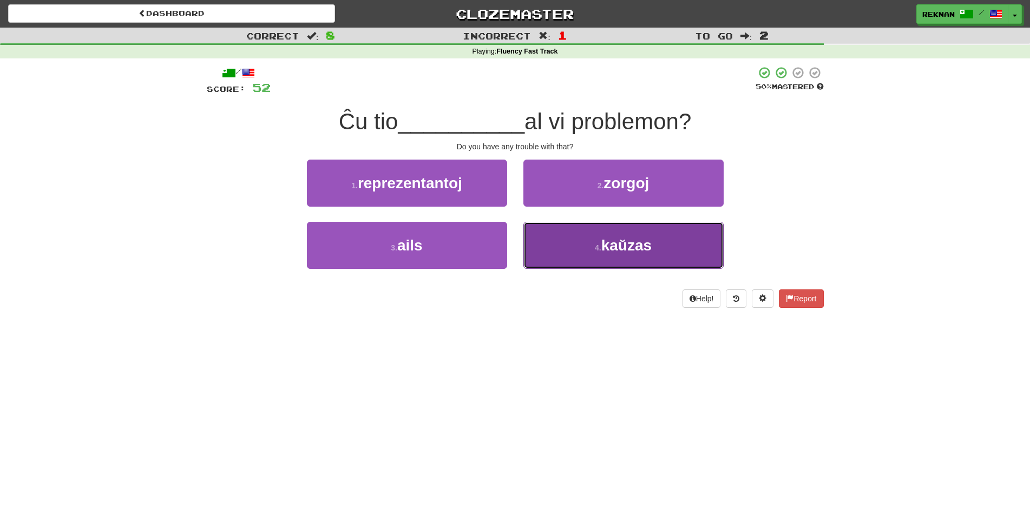
click at [613, 254] on span "kaŭzas" at bounding box center [626, 245] width 50 height 17
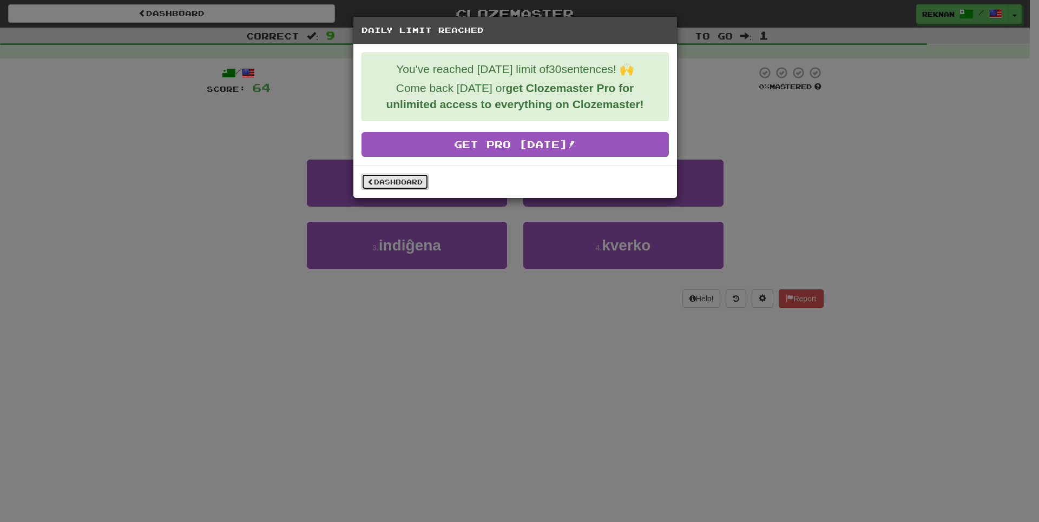
click at [410, 187] on link "Dashboard" at bounding box center [395, 182] width 67 height 16
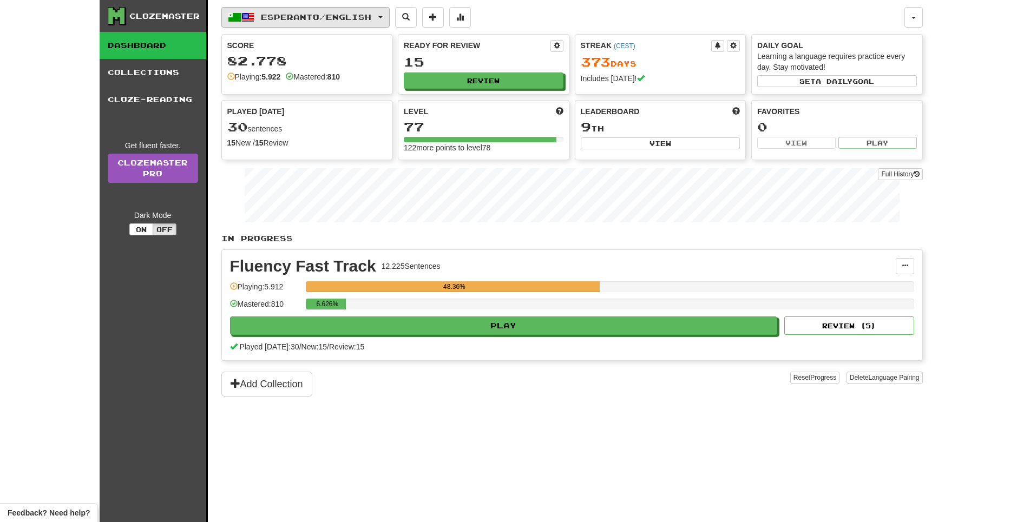
click at [357, 16] on span "Esperanto / English" at bounding box center [316, 16] width 110 height 9
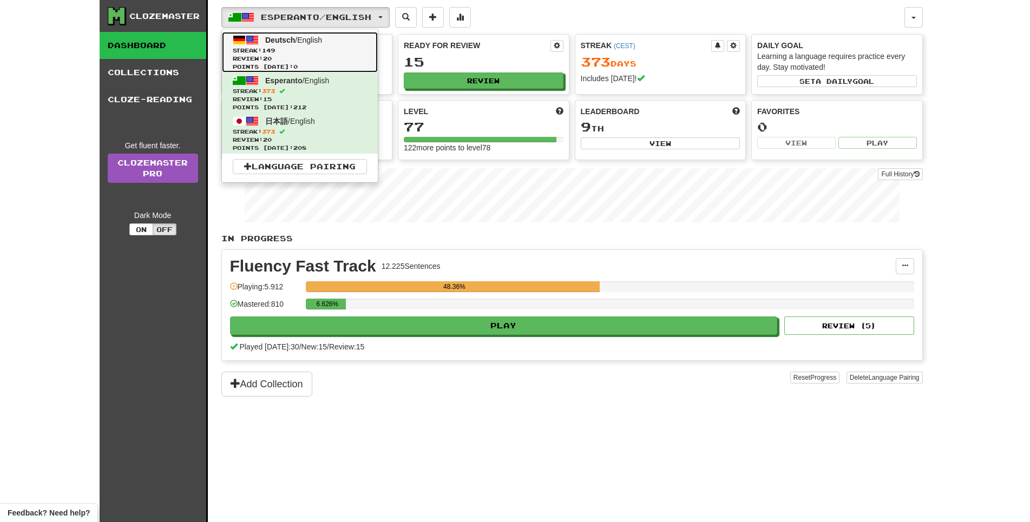
click at [352, 43] on link "Deutsch / English Streak: 149 Review: 20 Points [DATE]: 0" at bounding box center [300, 52] width 156 height 41
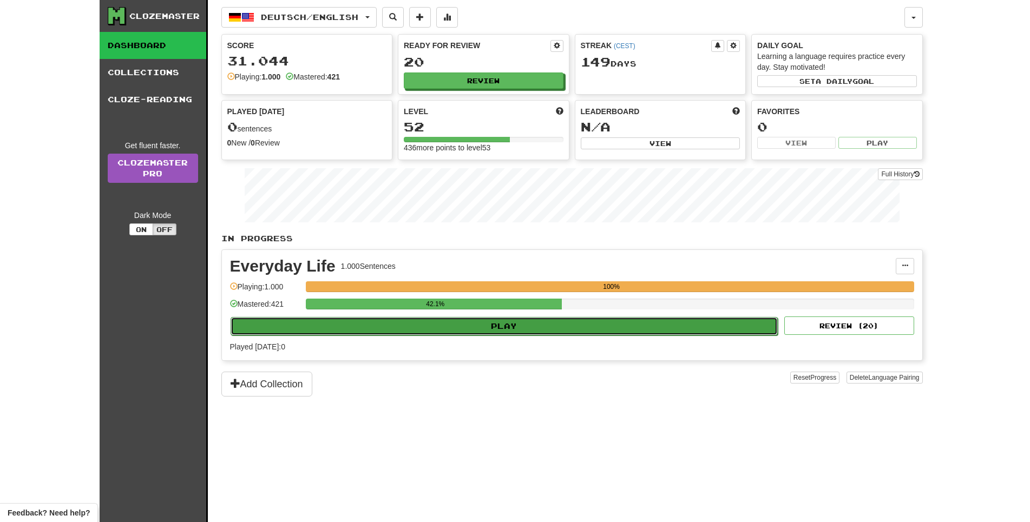
click at [550, 336] on button "Play" at bounding box center [505, 326] width 548 height 18
select select "**"
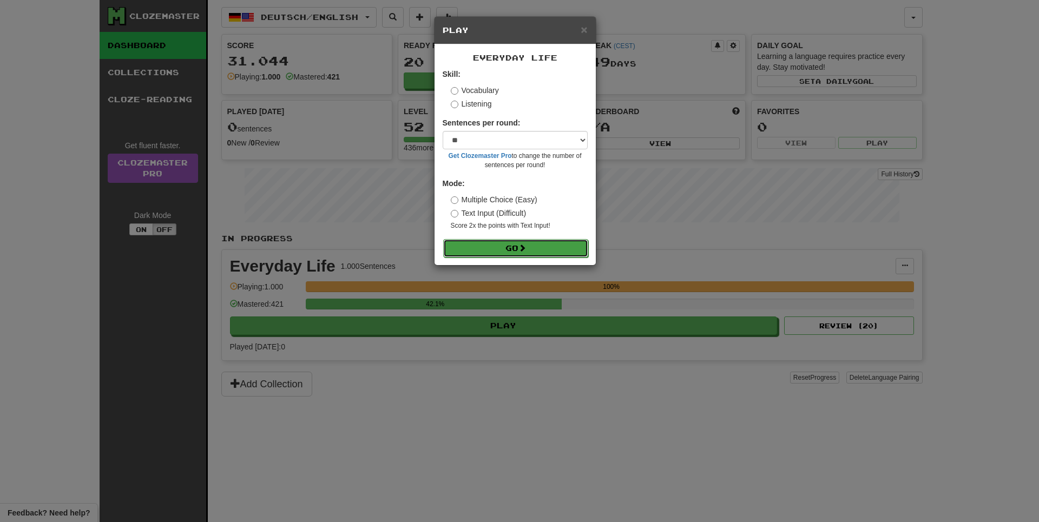
click at [542, 258] on button "Go" at bounding box center [515, 248] width 145 height 18
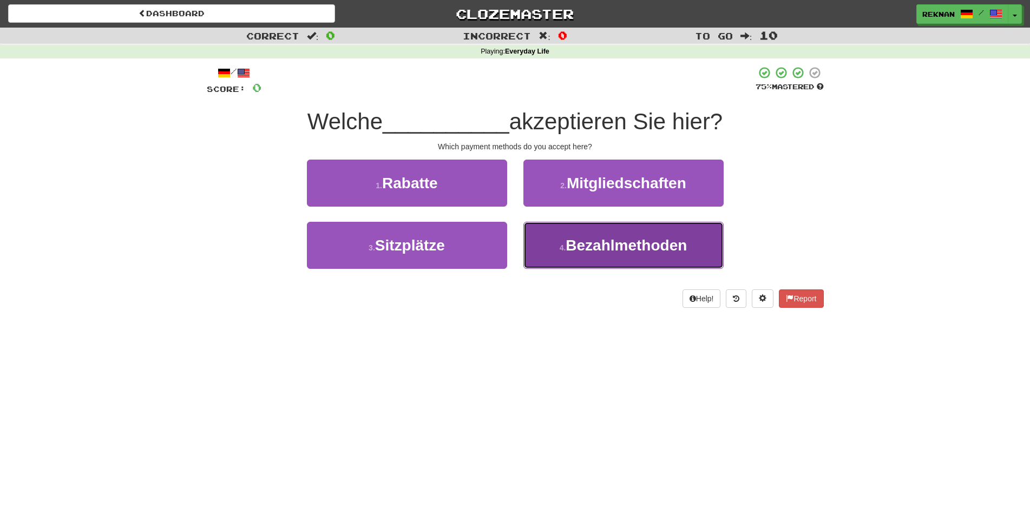
click at [627, 269] on button "4 . Bezahlmethoden" at bounding box center [623, 245] width 200 height 47
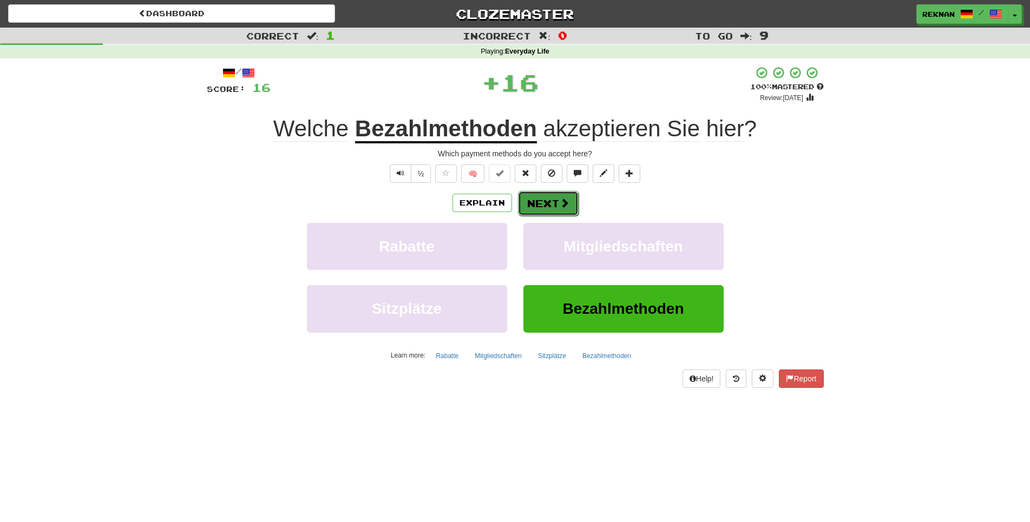
click at [554, 216] on button "Next" at bounding box center [548, 203] width 61 height 25
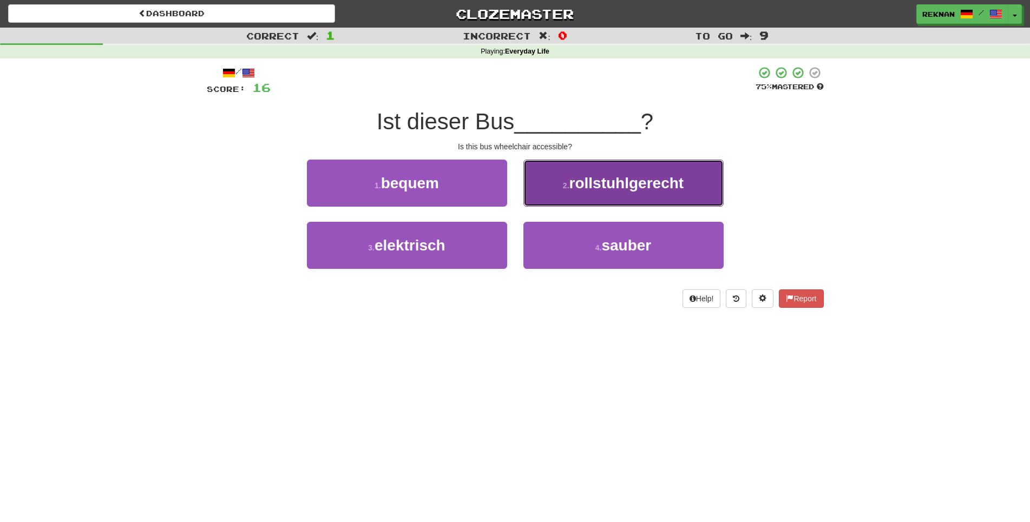
click at [568, 207] on button "2 . rollstuhlgerecht" at bounding box center [623, 183] width 200 height 47
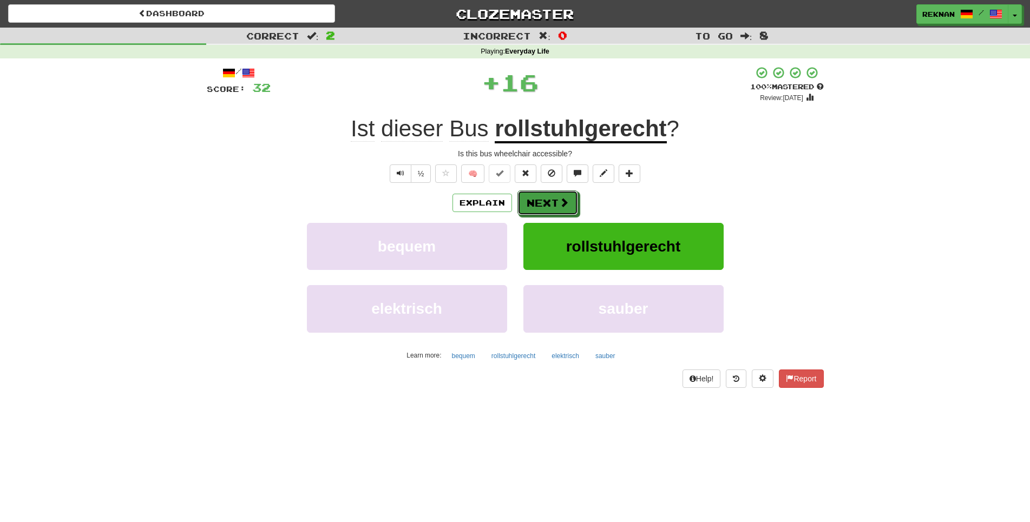
click at [568, 207] on span at bounding box center [564, 203] width 10 height 10
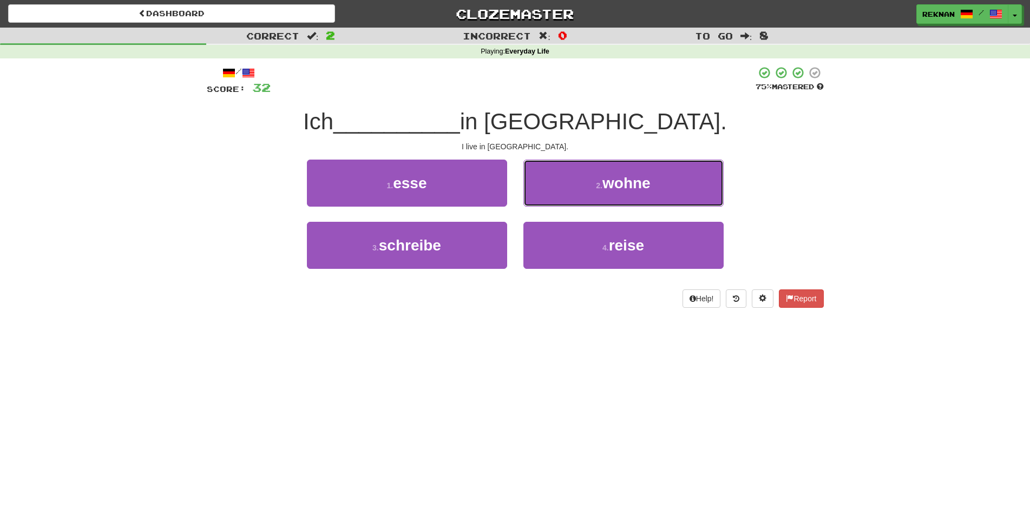
click at [568, 207] on button "2 . wohne" at bounding box center [623, 183] width 200 height 47
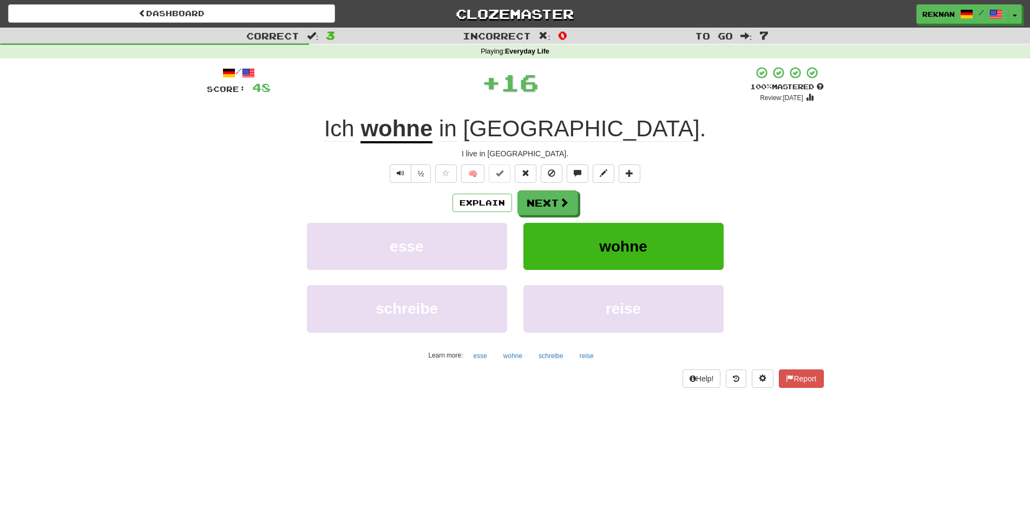
click at [568, 207] on span at bounding box center [564, 203] width 10 height 10
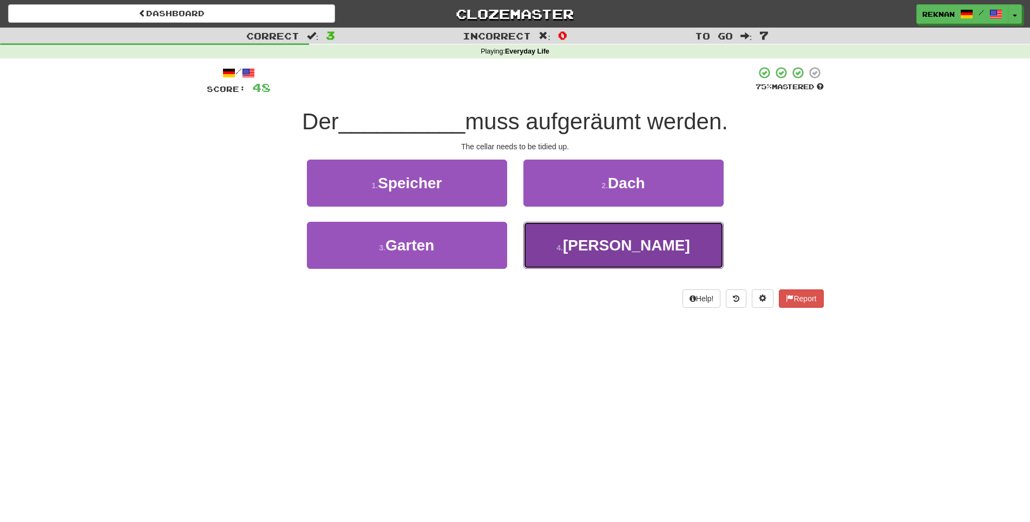
click at [573, 269] on button "4 . Keller" at bounding box center [623, 245] width 200 height 47
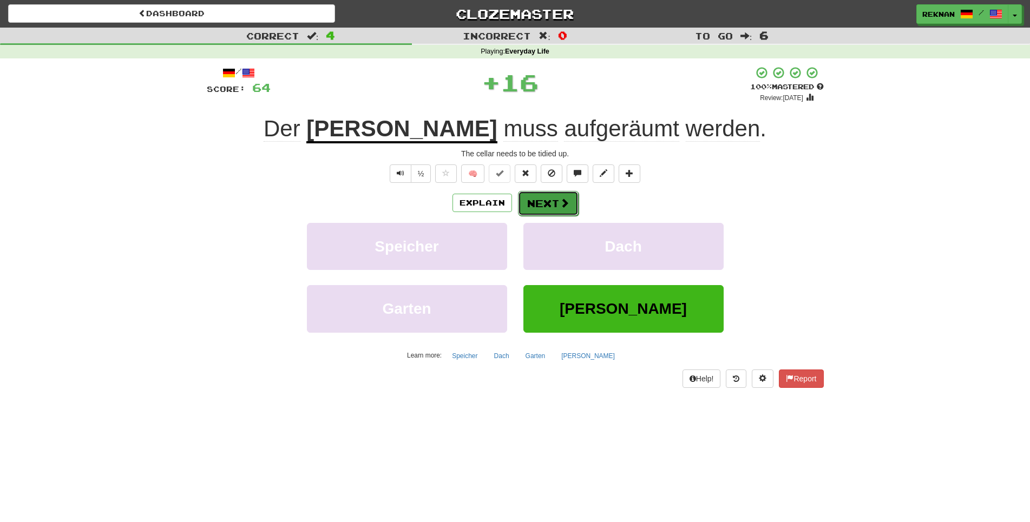
click at [562, 216] on button "Next" at bounding box center [548, 203] width 61 height 25
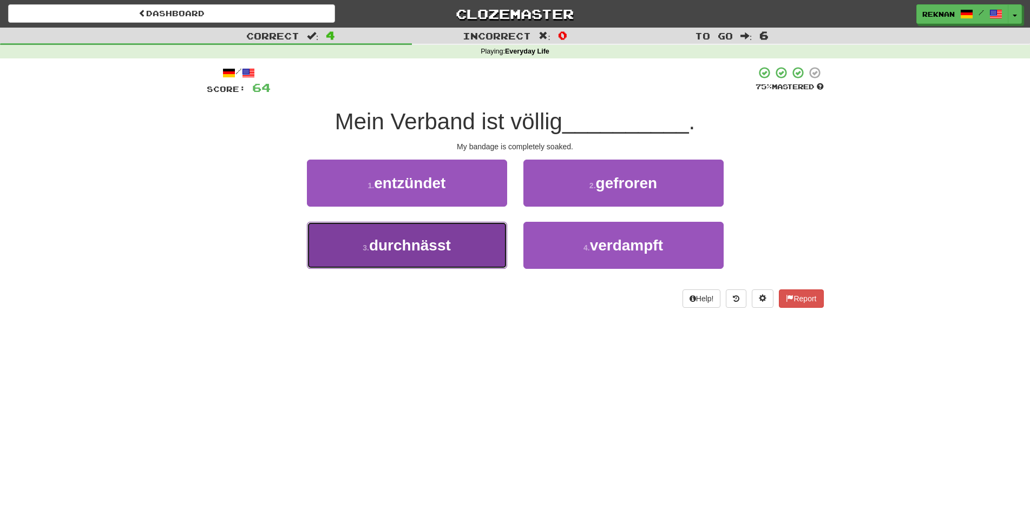
click at [449, 254] on span "durchnässt" at bounding box center [410, 245] width 82 height 17
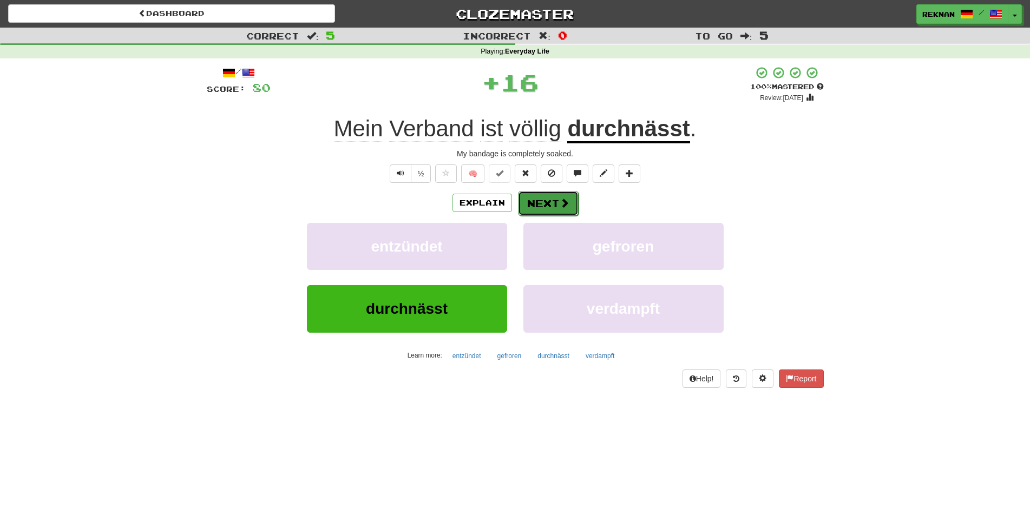
click at [554, 216] on button "Next" at bounding box center [548, 203] width 61 height 25
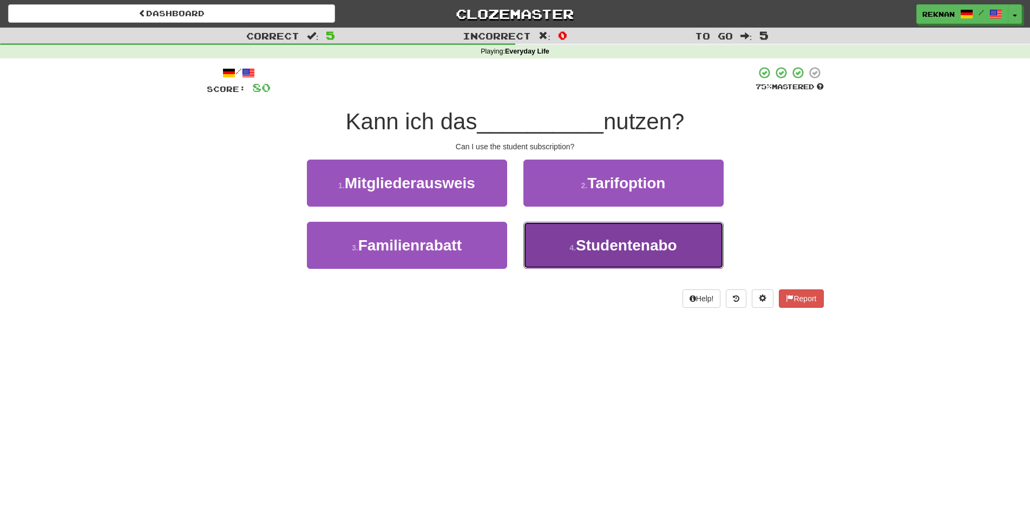
click at [569, 252] on small "4 ." at bounding box center [572, 248] width 6 height 9
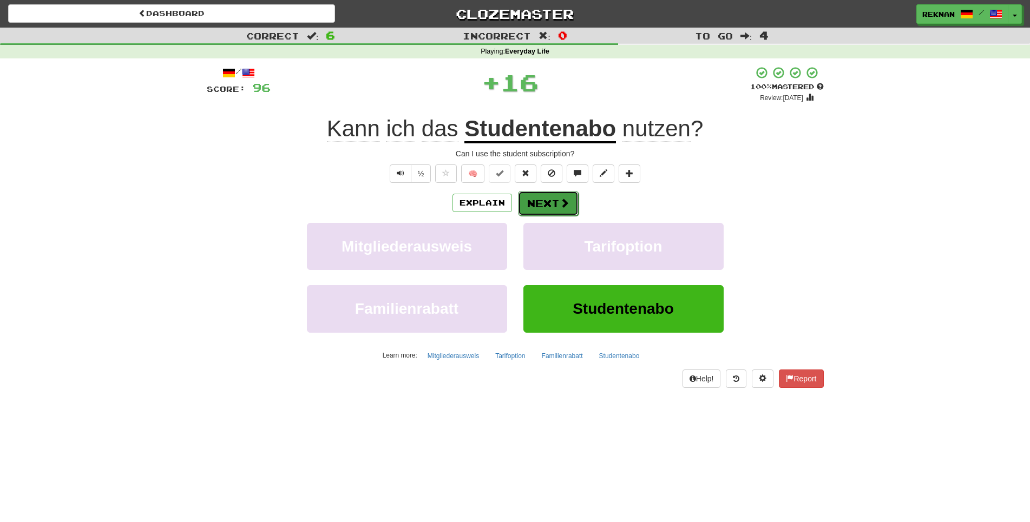
click at [560, 216] on button "Next" at bounding box center [548, 203] width 61 height 25
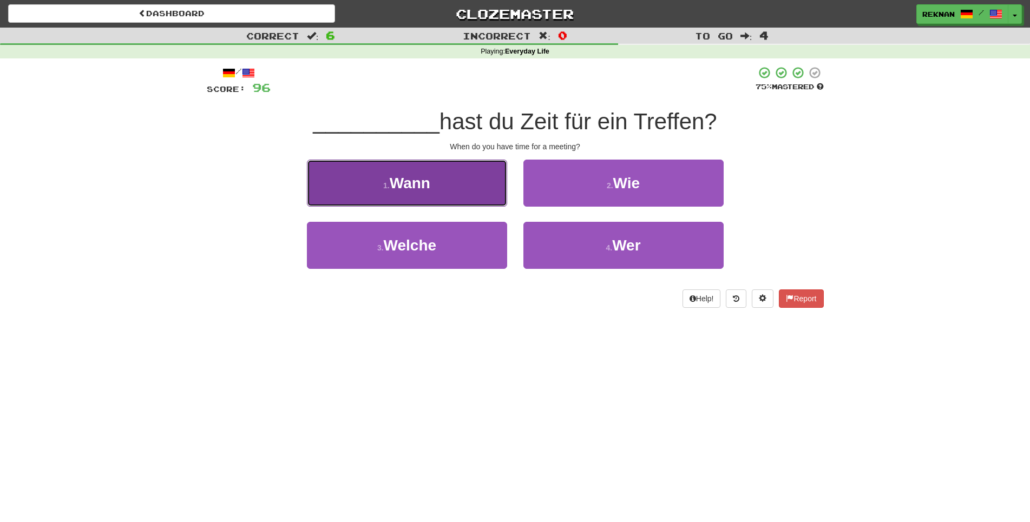
click at [424, 207] on button "1 . Wann" at bounding box center [407, 183] width 200 height 47
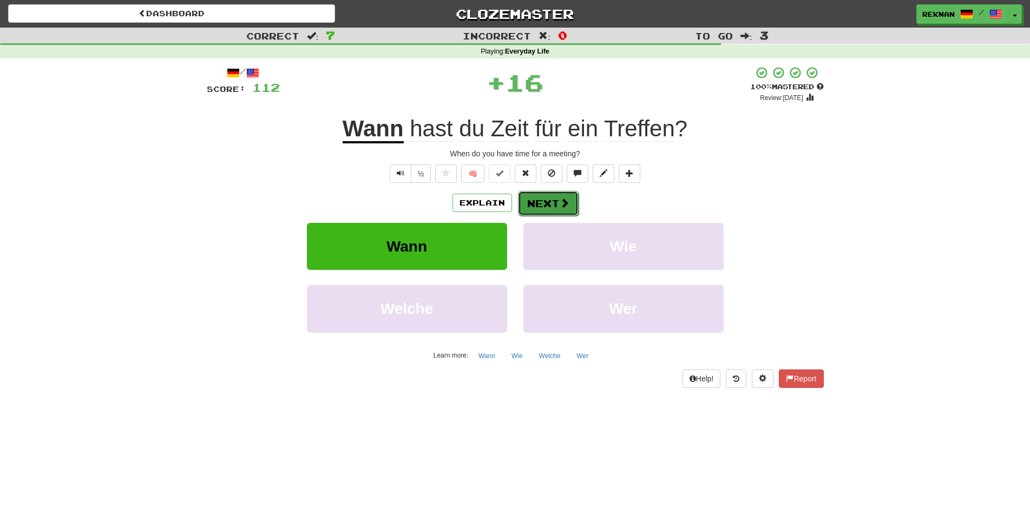
click at [564, 216] on button "Next" at bounding box center [548, 203] width 61 height 25
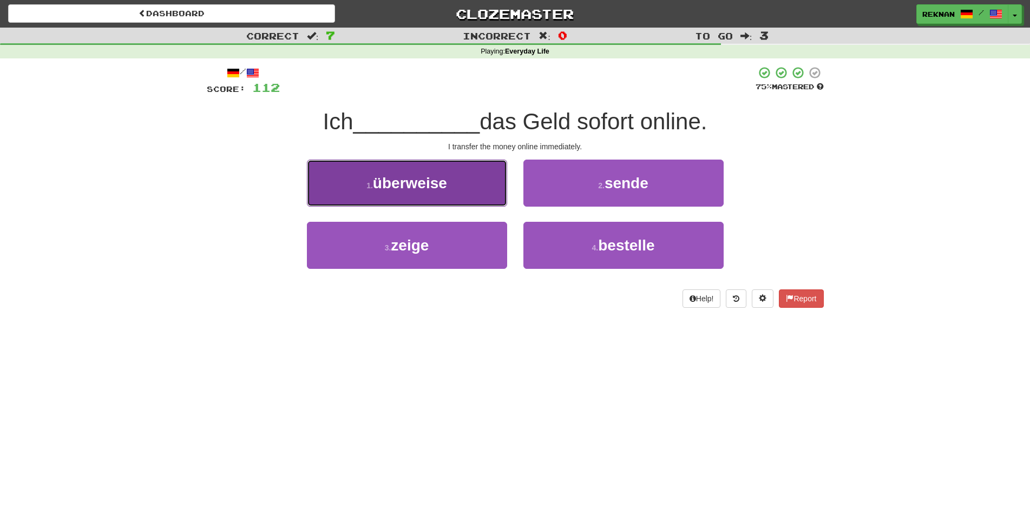
click at [455, 207] on button "1 . überweise" at bounding box center [407, 183] width 200 height 47
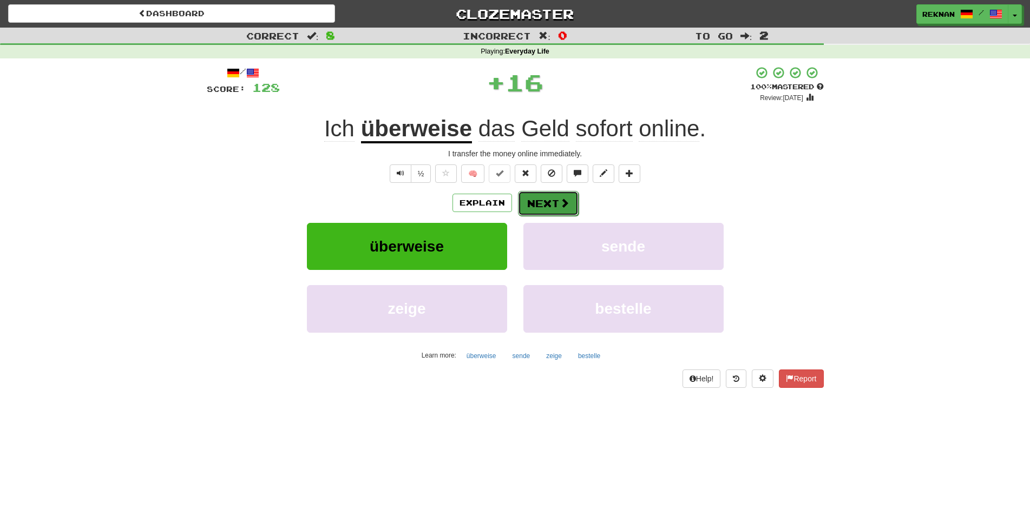
click at [561, 216] on button "Next" at bounding box center [548, 203] width 61 height 25
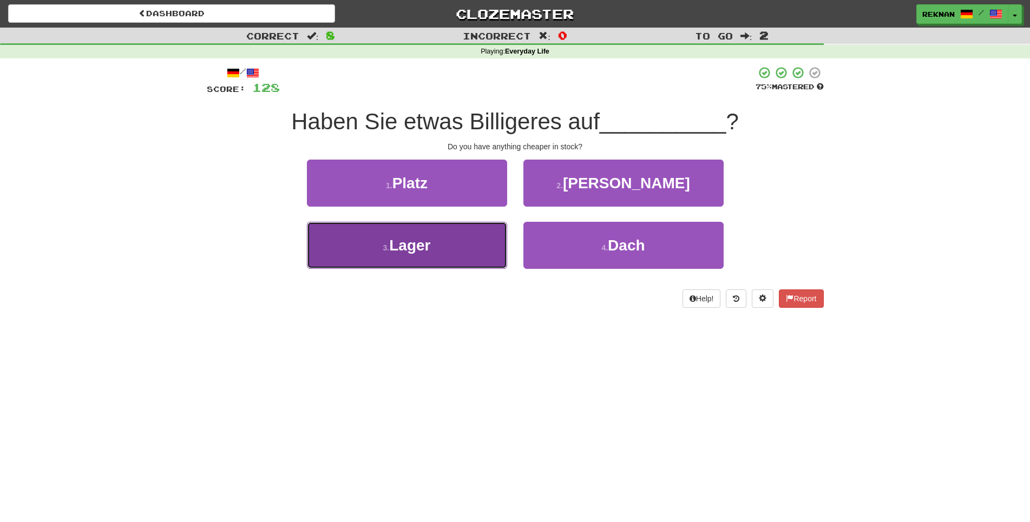
click at [467, 264] on button "3 . Lager" at bounding box center [407, 245] width 200 height 47
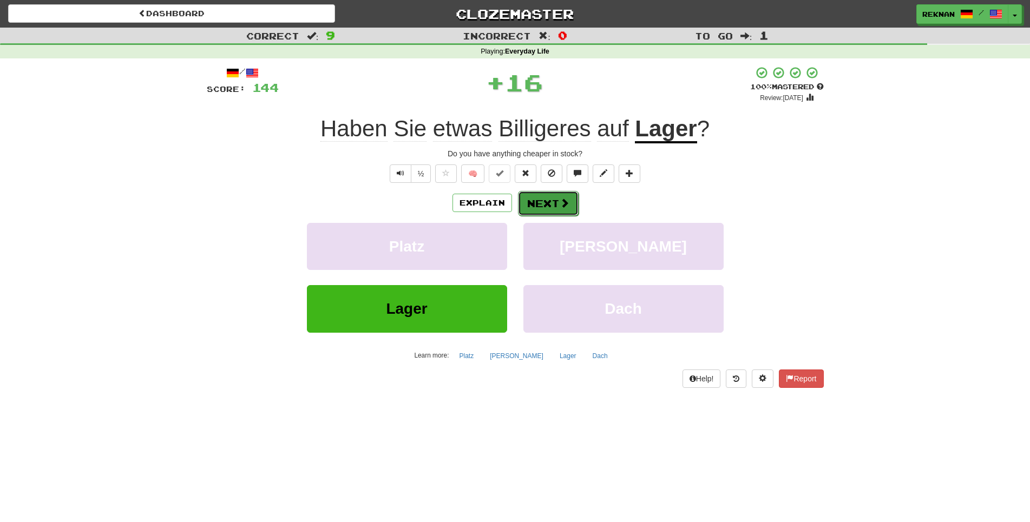
click at [538, 214] on button "Next" at bounding box center [548, 203] width 61 height 25
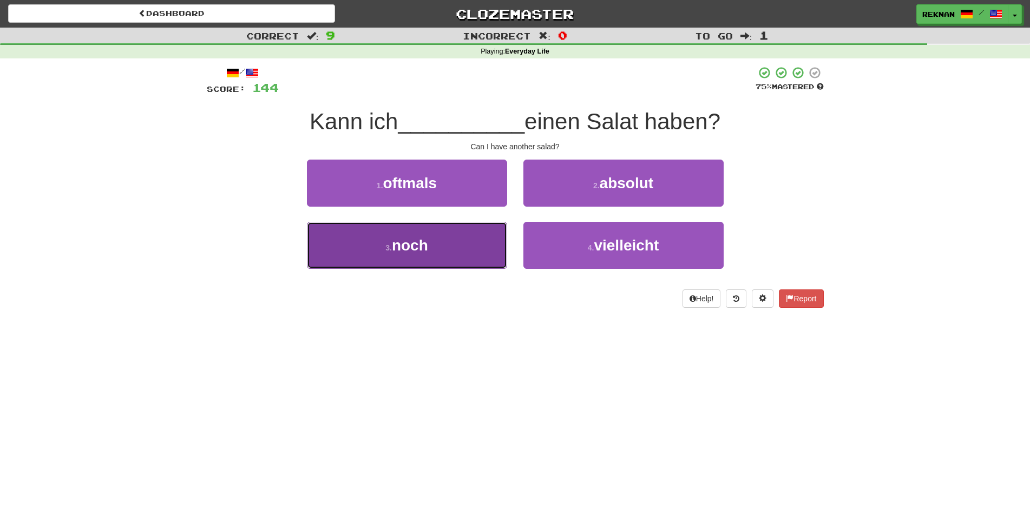
click at [438, 269] on button "3 . noch" at bounding box center [407, 245] width 200 height 47
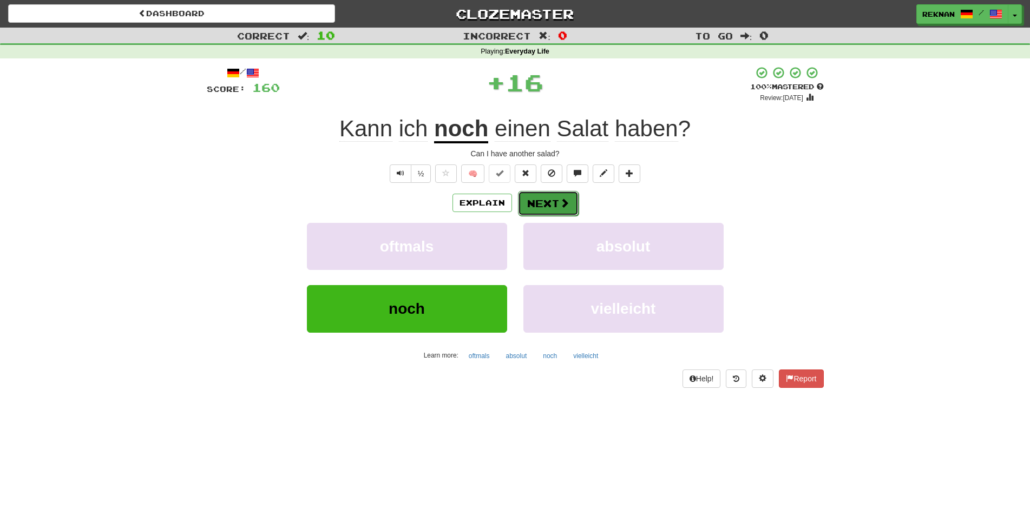
click at [555, 209] on button "Next" at bounding box center [548, 203] width 61 height 25
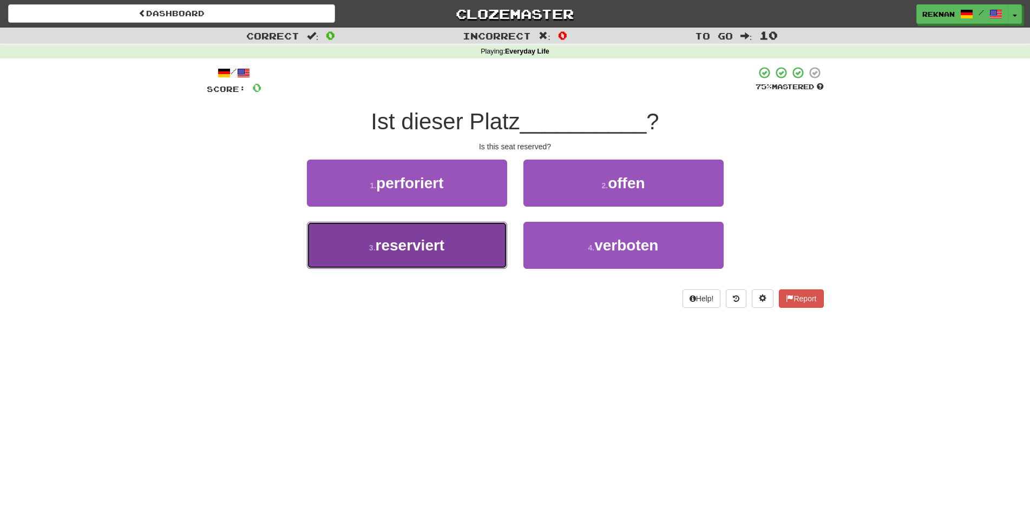
click at [464, 259] on button "3 . reserviert" at bounding box center [407, 245] width 200 height 47
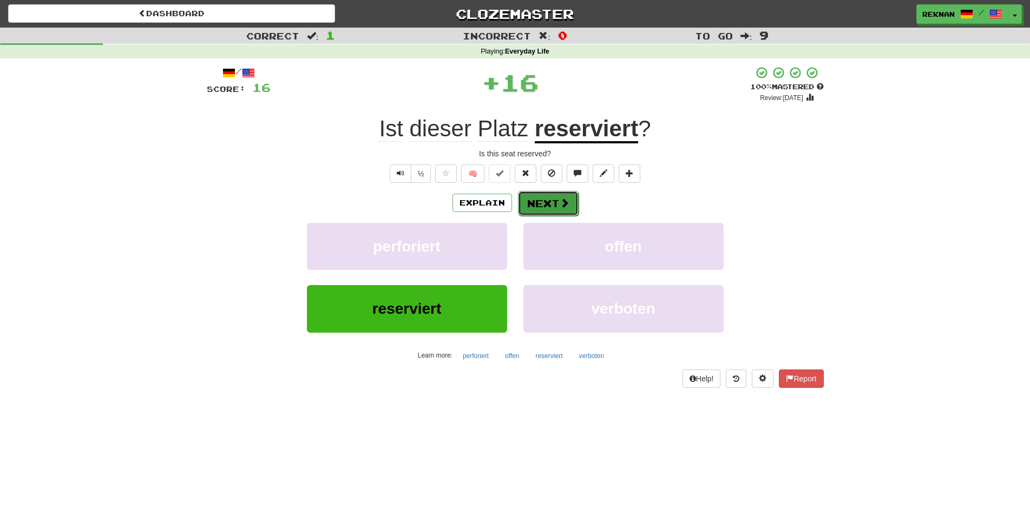
click at [560, 216] on button "Next" at bounding box center [548, 203] width 61 height 25
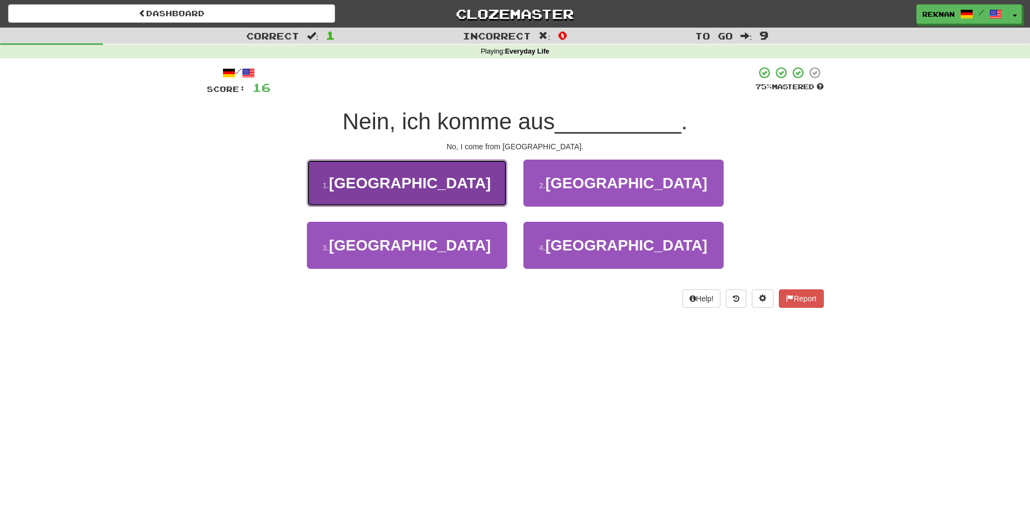
click at [424, 207] on button "1 . Österreich" at bounding box center [407, 183] width 200 height 47
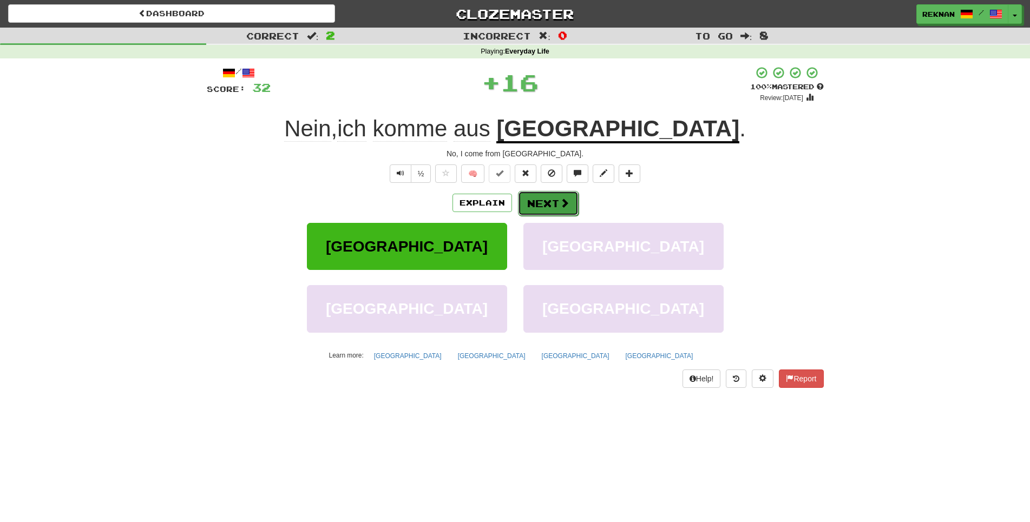
click at [567, 208] on span at bounding box center [565, 203] width 10 height 10
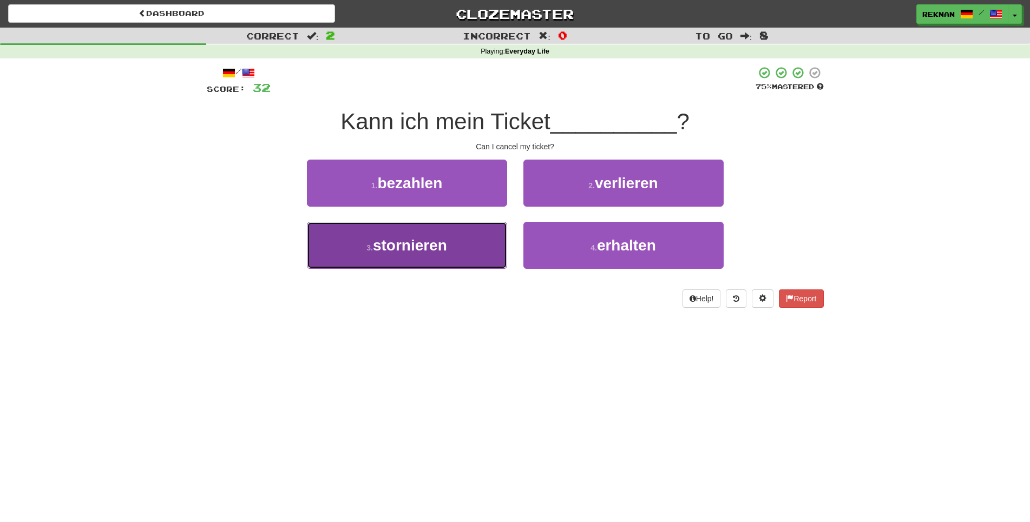
click at [452, 269] on button "3 . stornieren" at bounding box center [407, 245] width 200 height 47
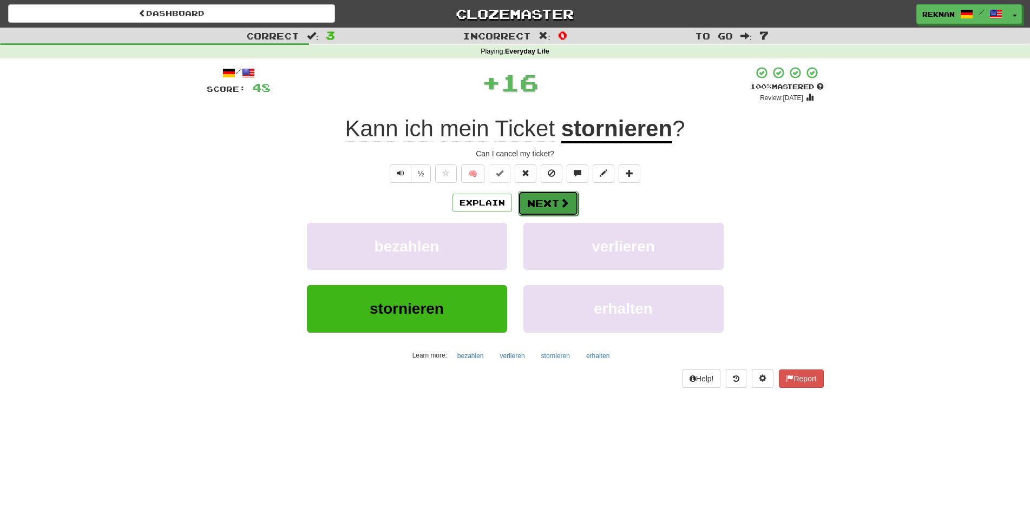
click at [548, 216] on button "Next" at bounding box center [548, 203] width 61 height 25
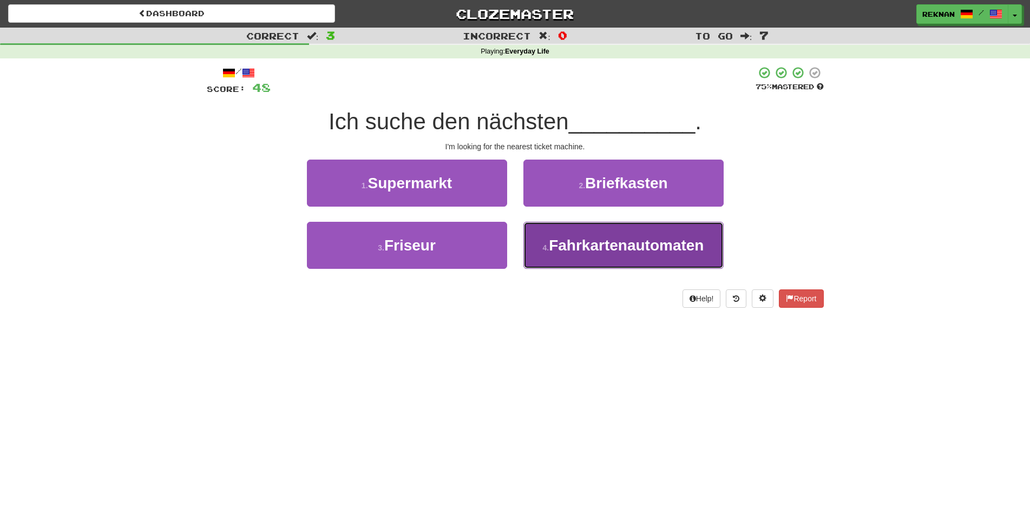
click at [579, 254] on span "Fahrkartenautomaten" at bounding box center [626, 245] width 155 height 17
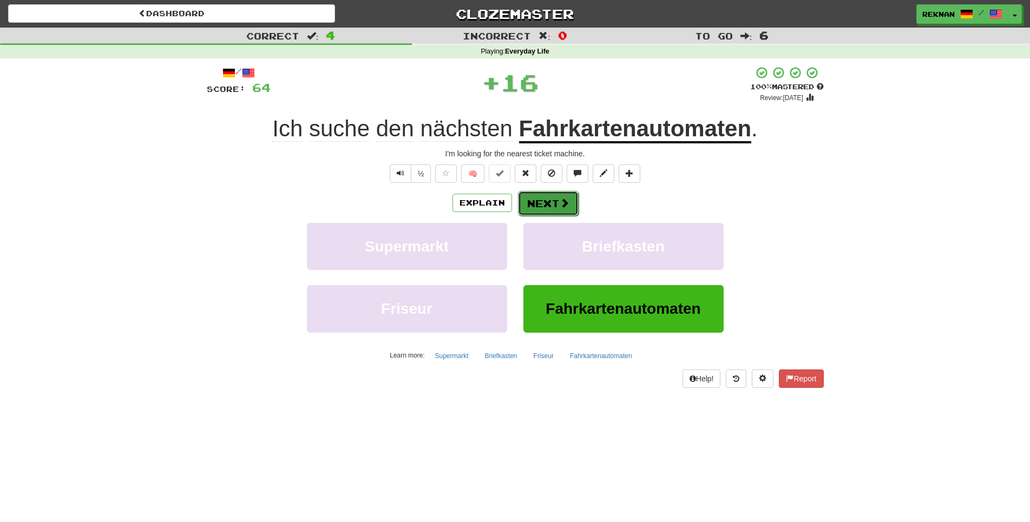
click at [548, 216] on button "Next" at bounding box center [548, 203] width 61 height 25
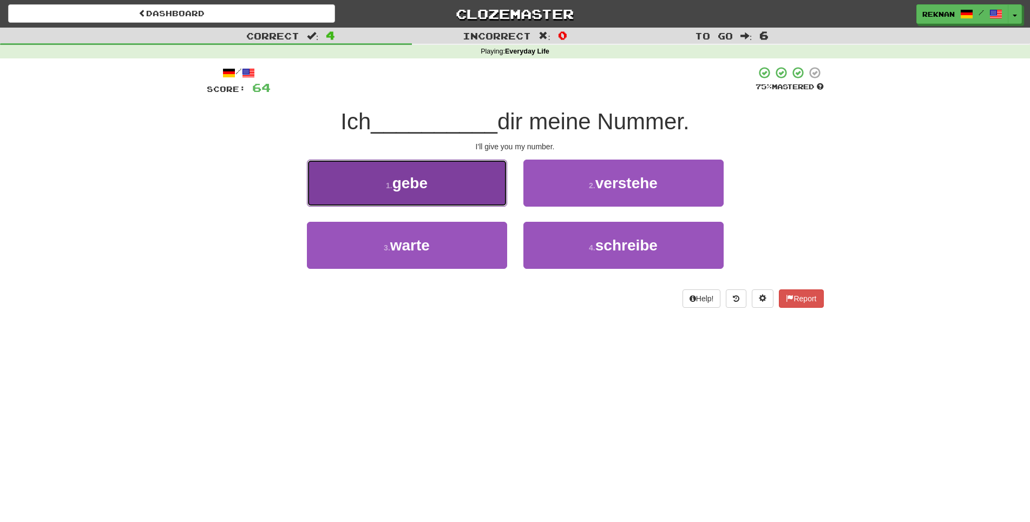
click at [433, 194] on button "1 . gebe" at bounding box center [407, 183] width 200 height 47
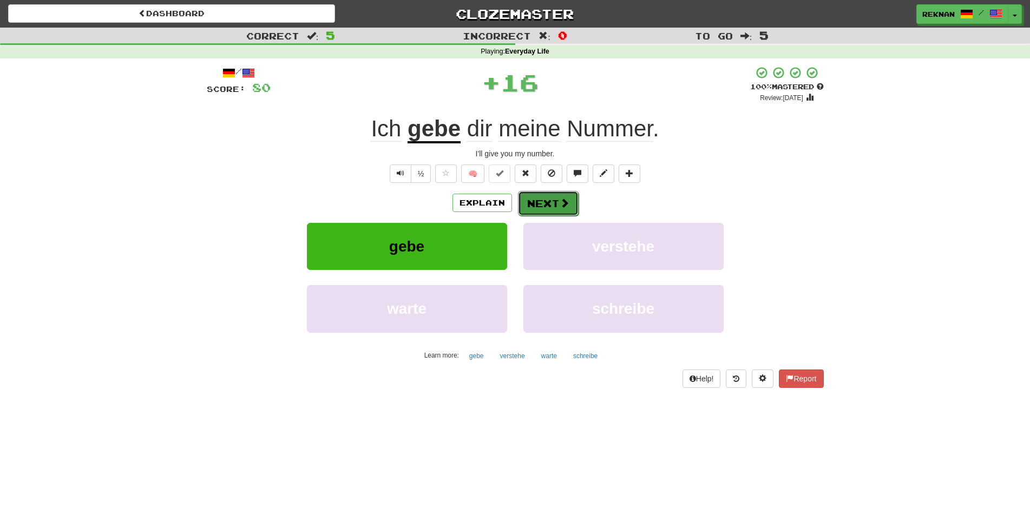
click at [548, 214] on button "Next" at bounding box center [548, 203] width 61 height 25
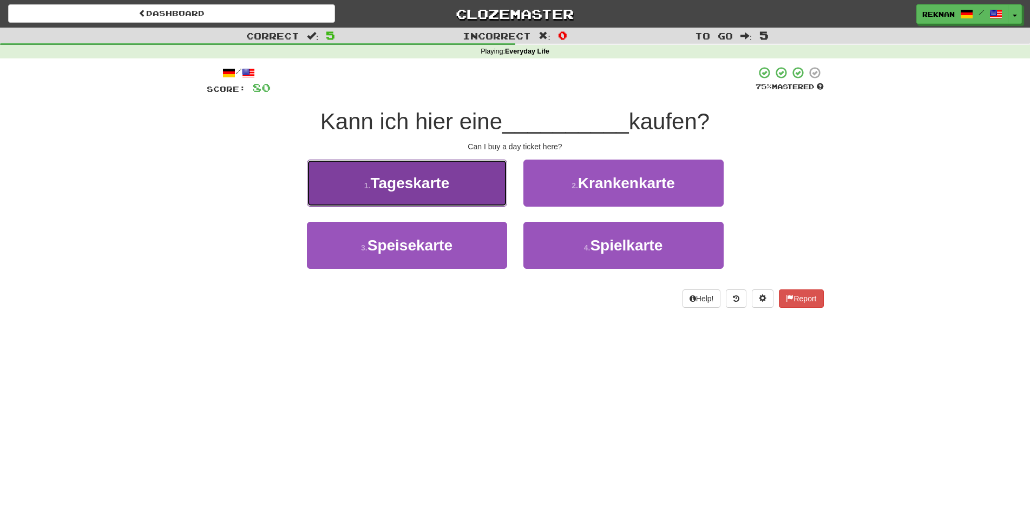
click at [426, 192] on span "Tageskarte" at bounding box center [409, 183] width 79 height 17
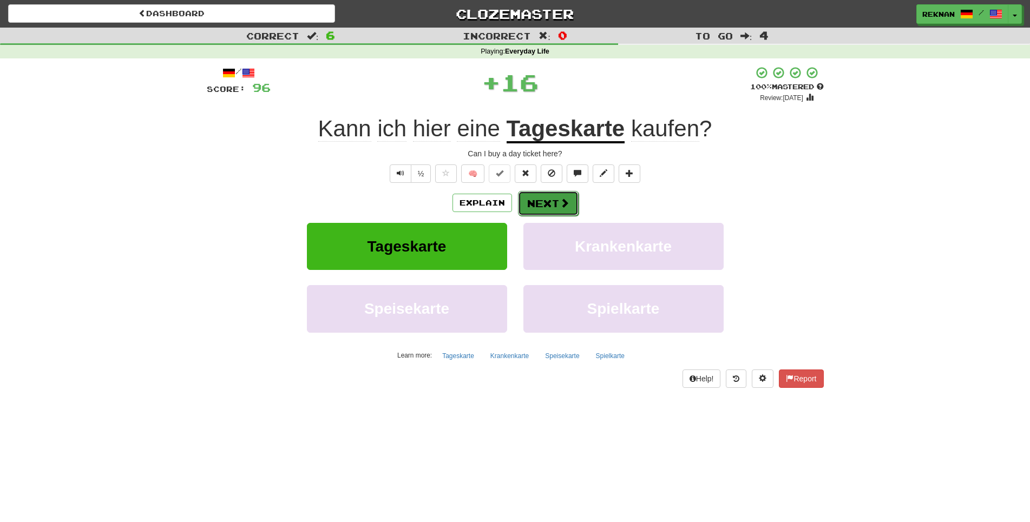
click at [548, 216] on button "Next" at bounding box center [548, 203] width 61 height 25
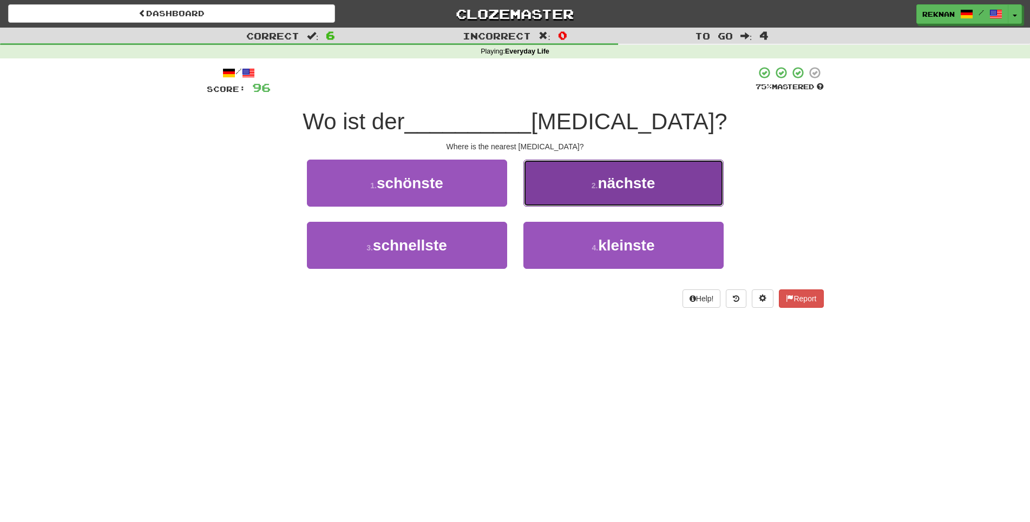
click at [585, 203] on button "2 . nächste" at bounding box center [623, 183] width 200 height 47
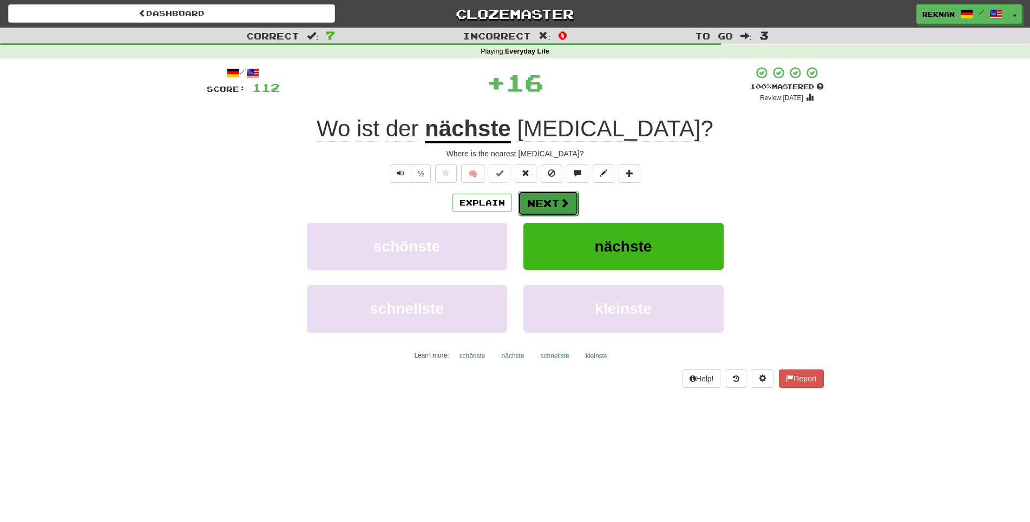
click at [540, 216] on button "Next" at bounding box center [548, 203] width 61 height 25
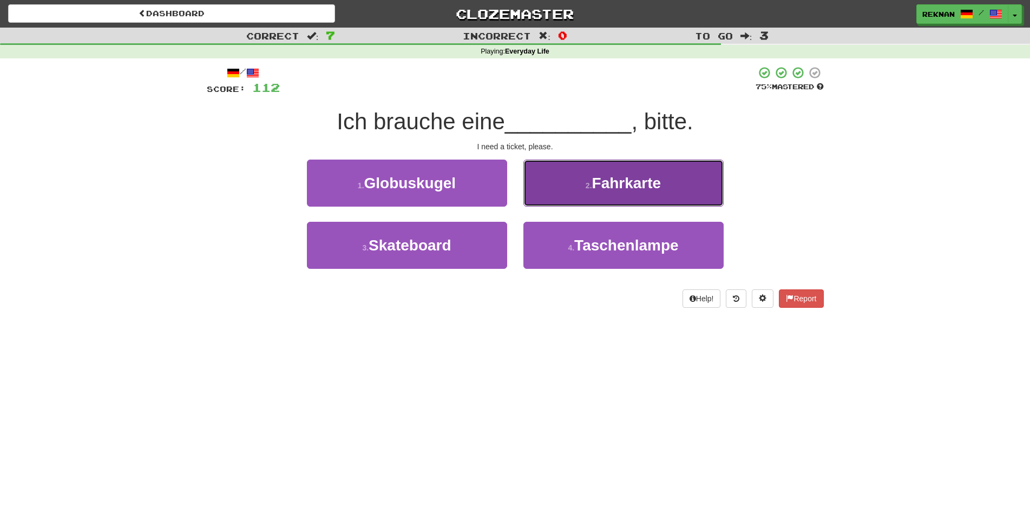
click at [597, 207] on button "2 . Fahrkarte" at bounding box center [623, 183] width 200 height 47
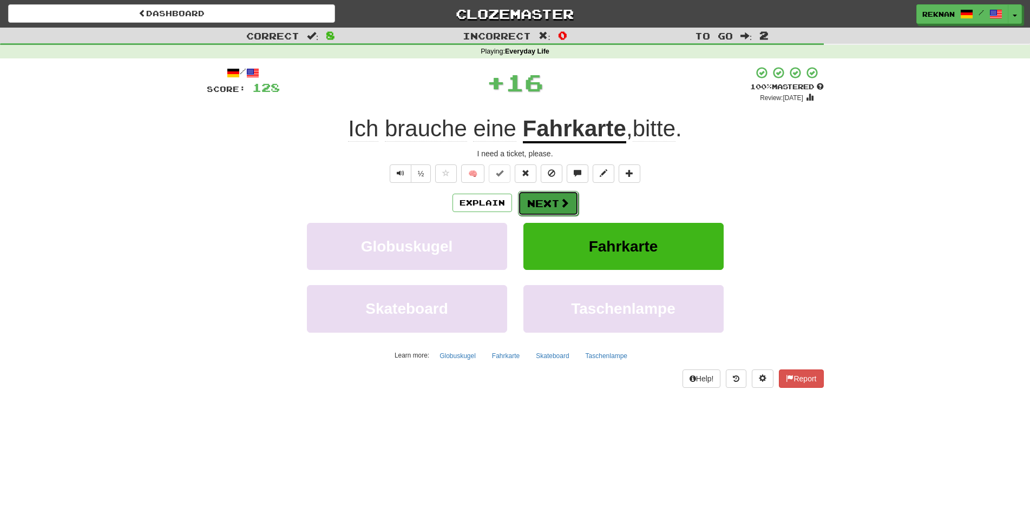
click at [563, 216] on button "Next" at bounding box center [548, 203] width 61 height 25
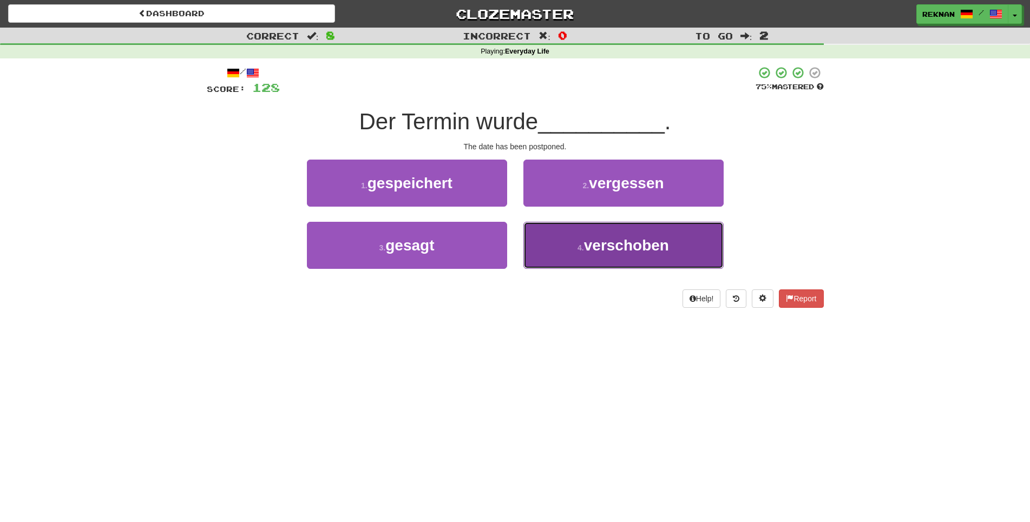
click at [595, 254] on span "verschoben" at bounding box center [626, 245] width 85 height 17
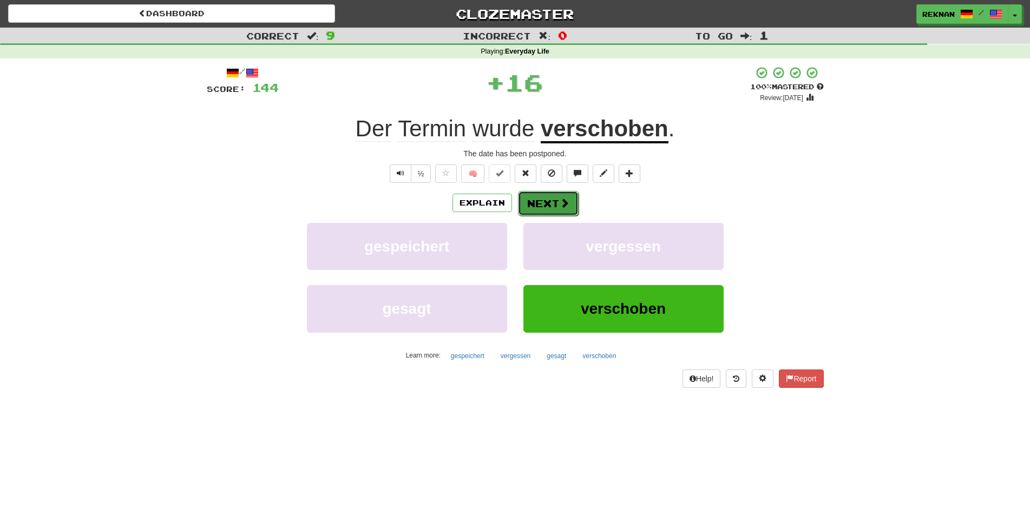
click at [566, 208] on span at bounding box center [565, 203] width 10 height 10
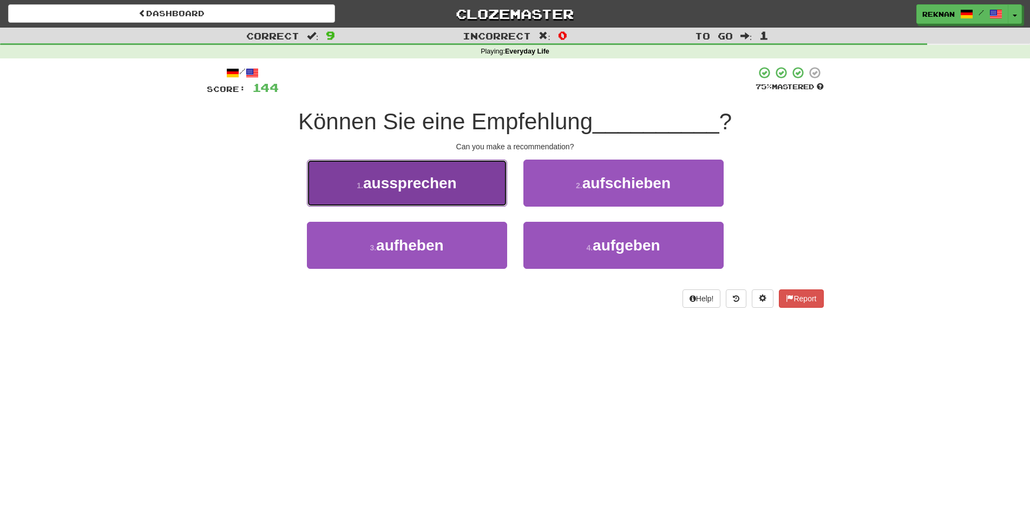
click at [398, 192] on span "aussprechen" at bounding box center [410, 183] width 94 height 17
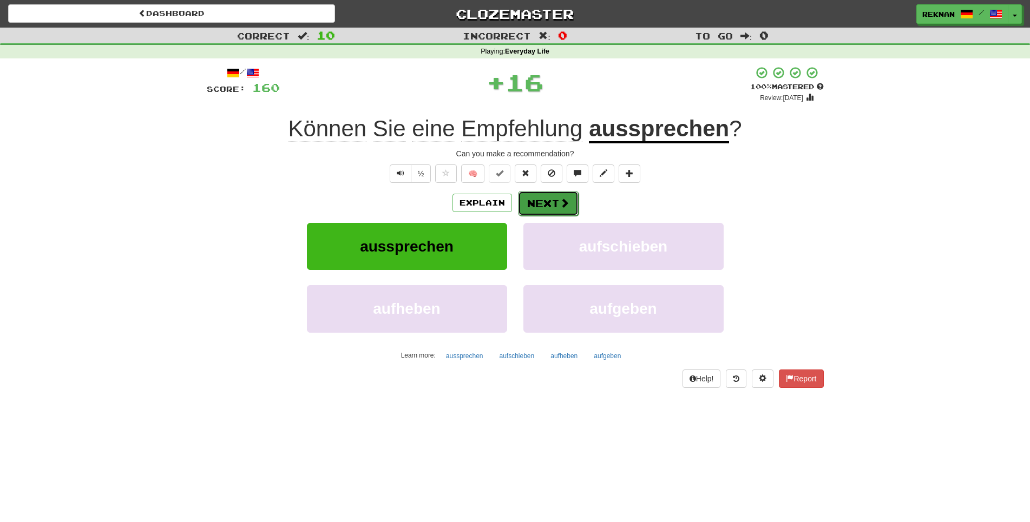
click at [551, 216] on button "Next" at bounding box center [548, 203] width 61 height 25
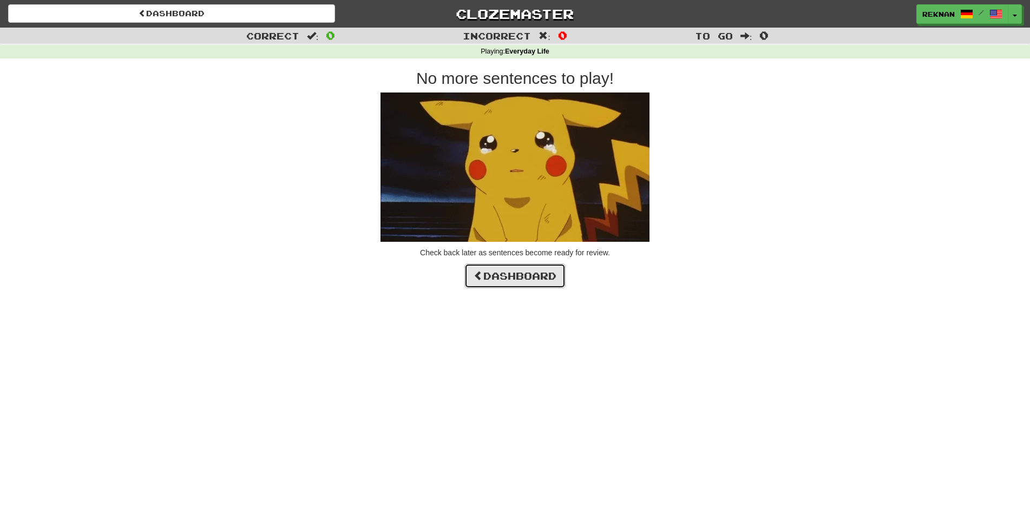
click at [537, 287] on link "Dashboard" at bounding box center [514, 276] width 101 height 25
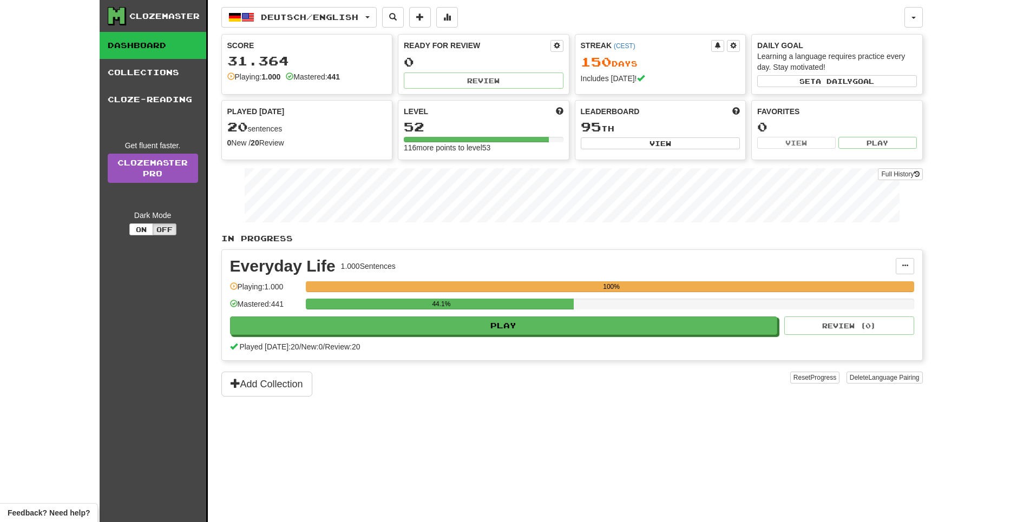
click at [892, 6] on div "Deutsch / English Deutsch / English Streak: 150 Review: 0 Points [DATE]: 320 Es…" at bounding box center [571, 274] width 701 height 549
click at [916, 17] on button "button" at bounding box center [913, 17] width 18 height 21
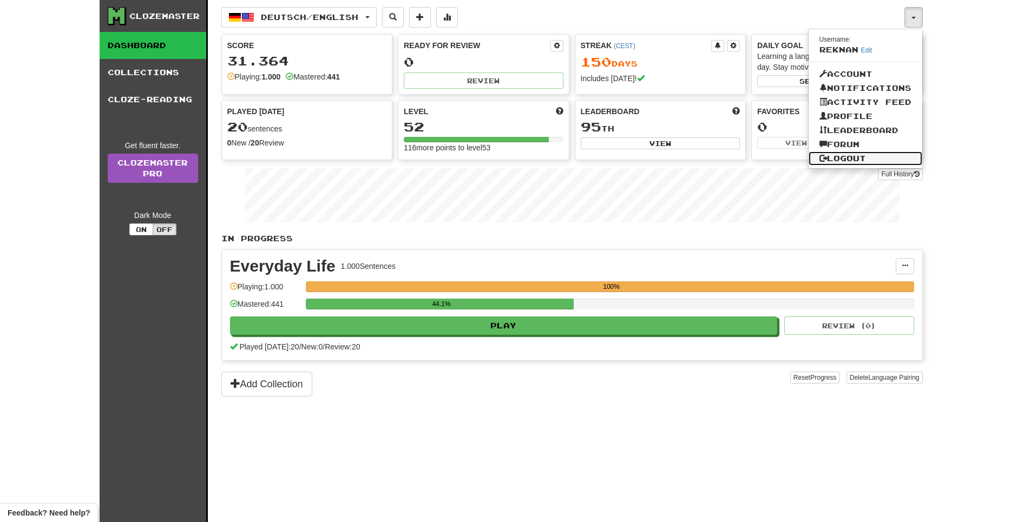
click at [867, 166] on link "Logout" at bounding box center [866, 159] width 114 height 14
